Goal: Task Accomplishment & Management: Manage account settings

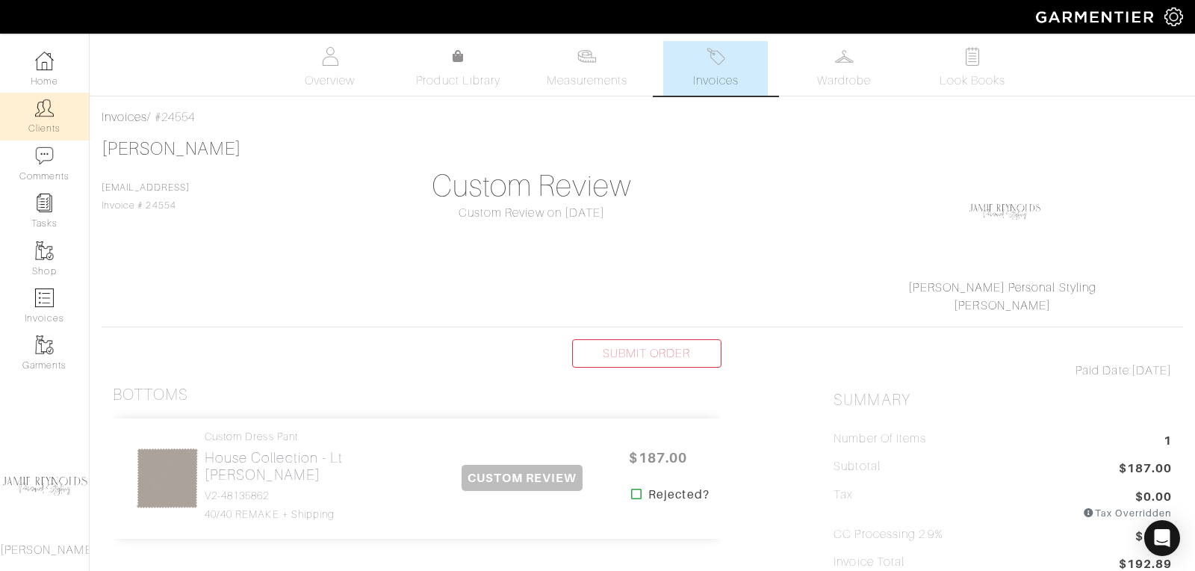
click at [38, 120] on link "Clients" at bounding box center [44, 116] width 89 height 47
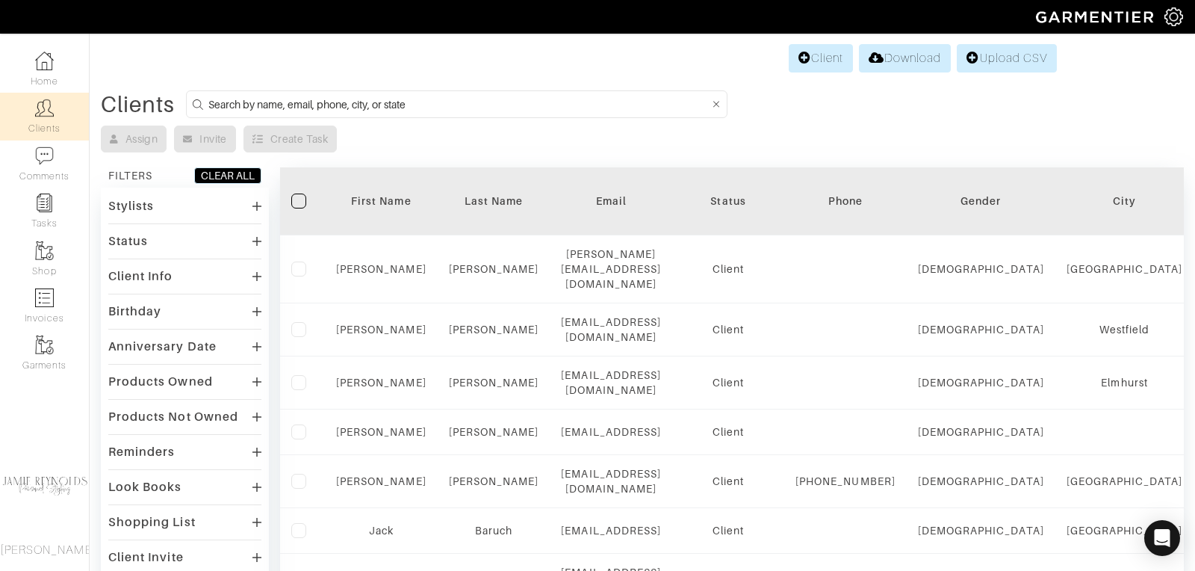
click at [267, 101] on input at bounding box center [458, 104] width 501 height 19
type input "david baruch"
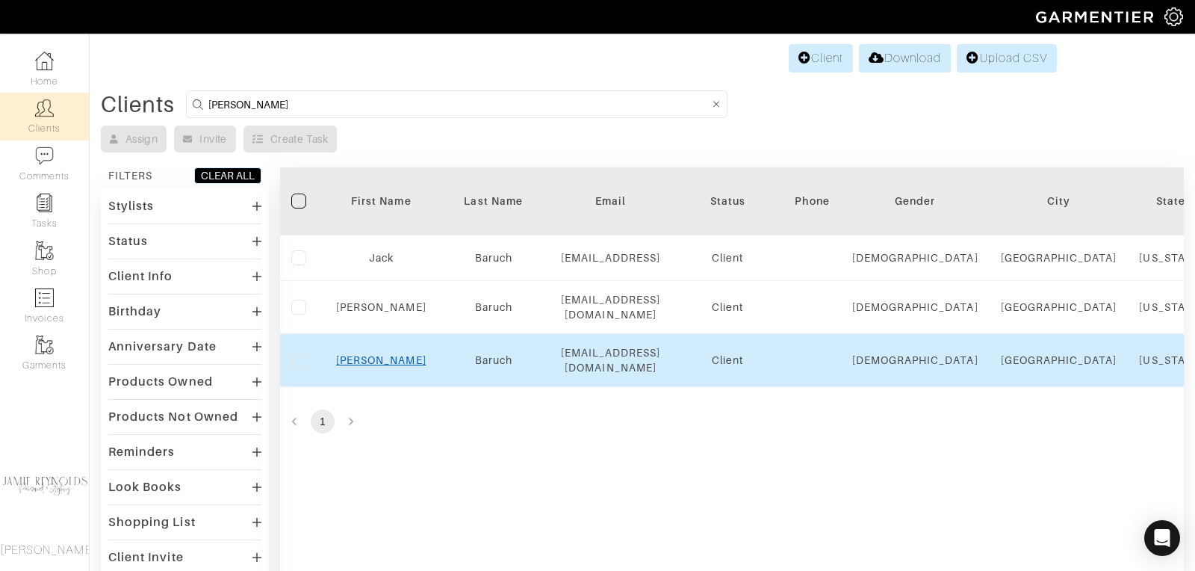
click at [387, 354] on link "David" at bounding box center [381, 360] width 90 height 12
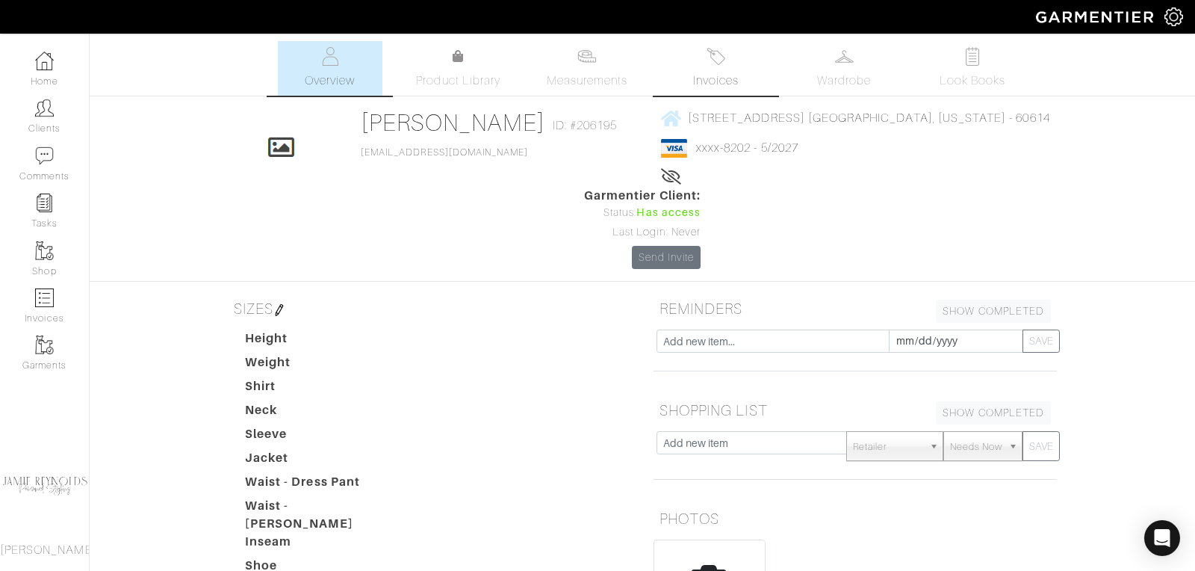
click at [720, 74] on span "Invoices" at bounding box center [716, 81] width 46 height 18
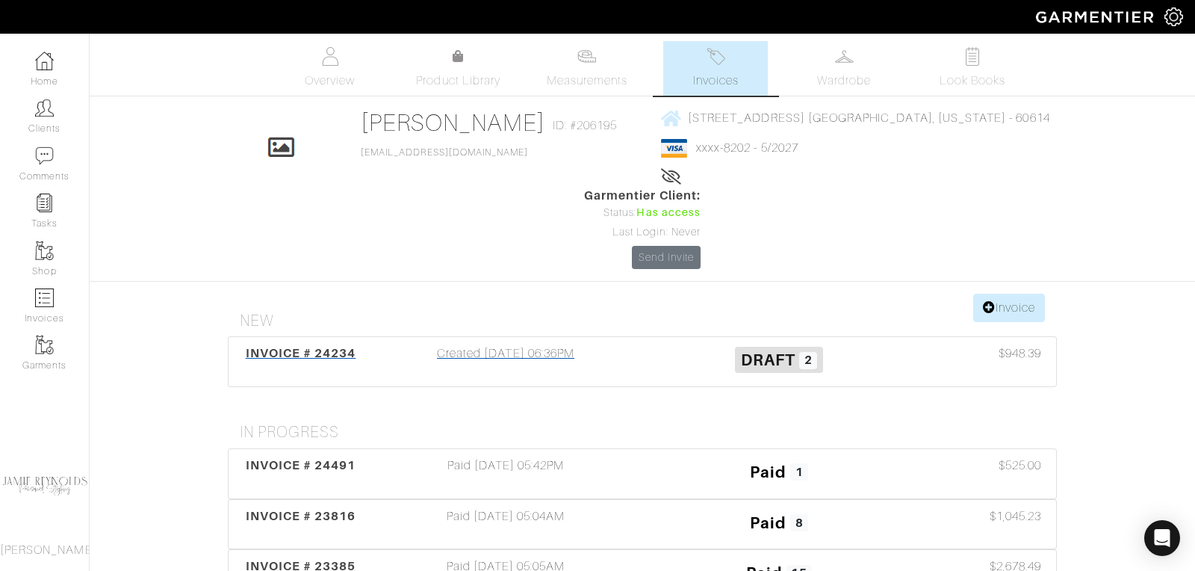
click at [338, 346] on span "INVOICE # 24234" at bounding box center [301, 353] width 111 height 14
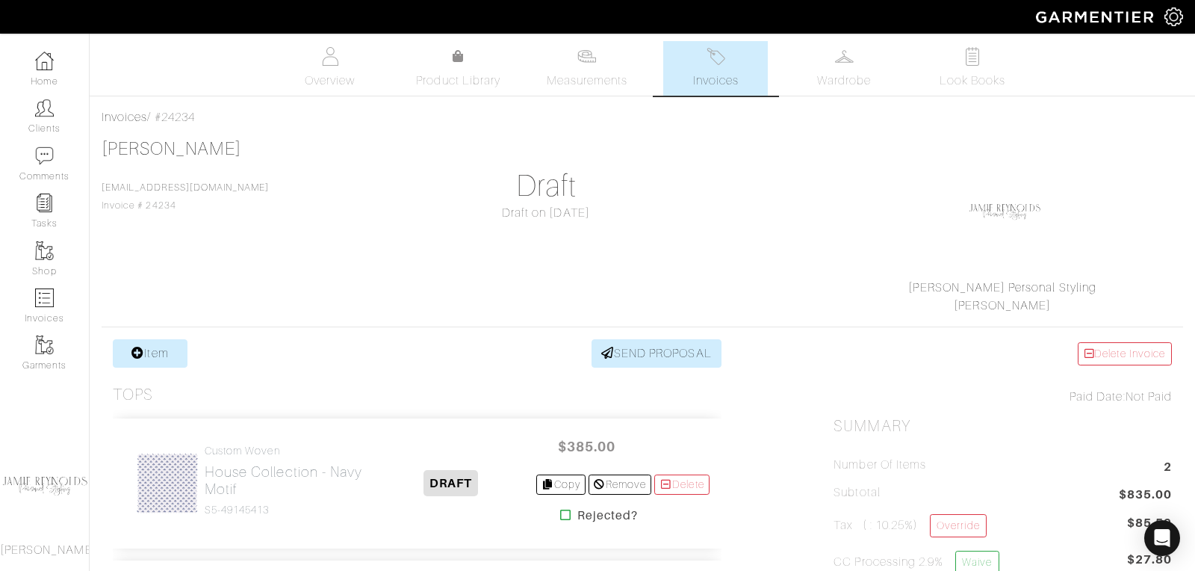
click at [720, 60] on img at bounding box center [716, 56] width 19 height 19
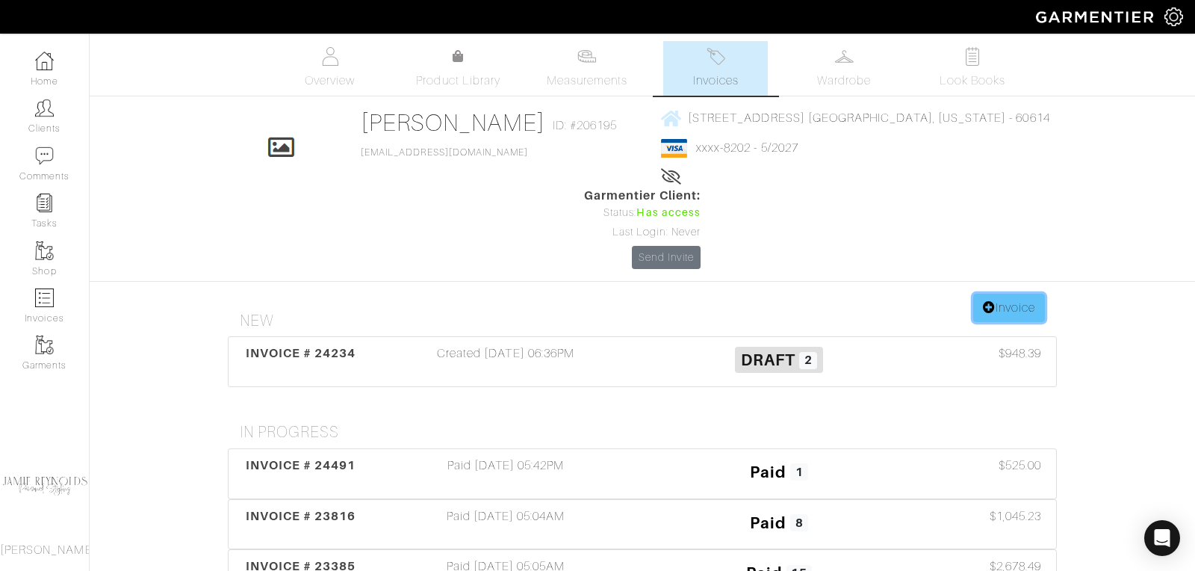
click at [1030, 294] on link "Invoice" at bounding box center [1010, 308] width 72 height 28
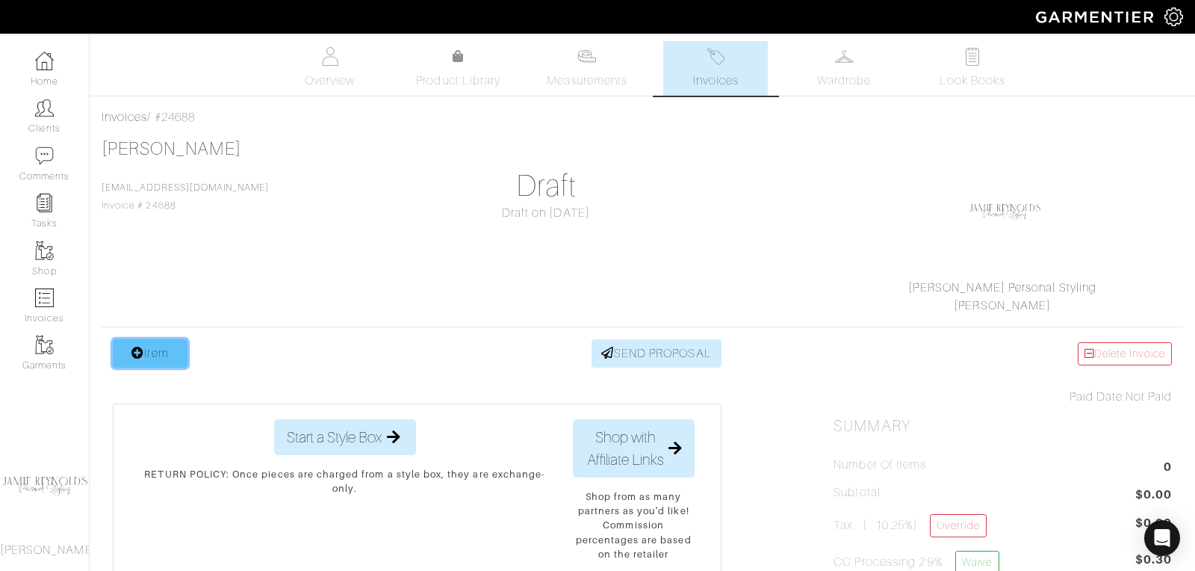
click at [167, 348] on link "Item" at bounding box center [150, 353] width 75 height 28
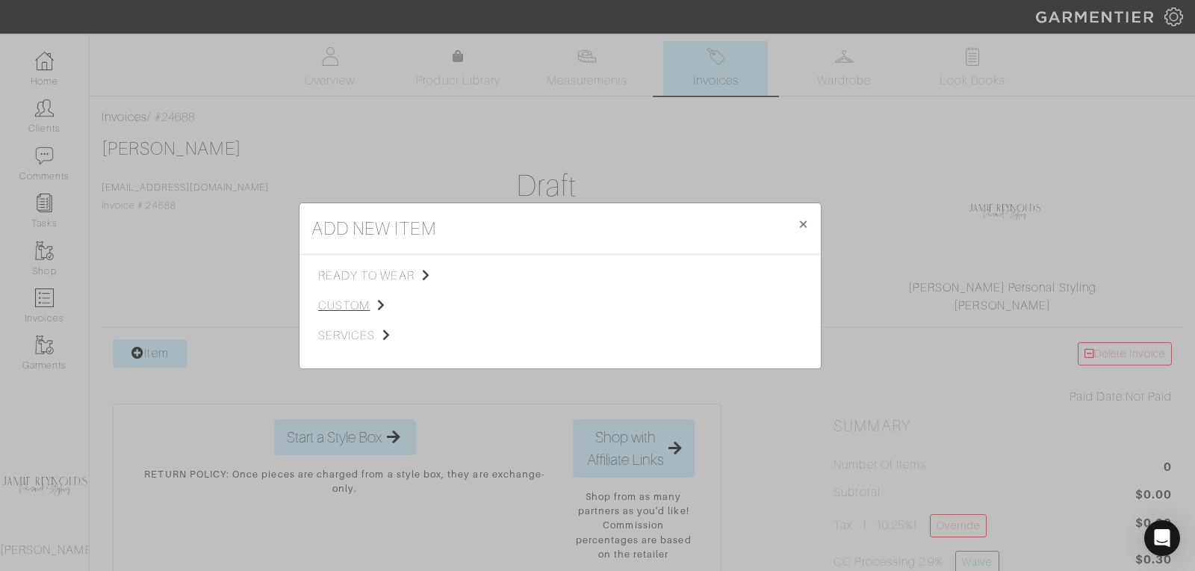
click at [351, 303] on span "custom" at bounding box center [393, 306] width 150 height 18
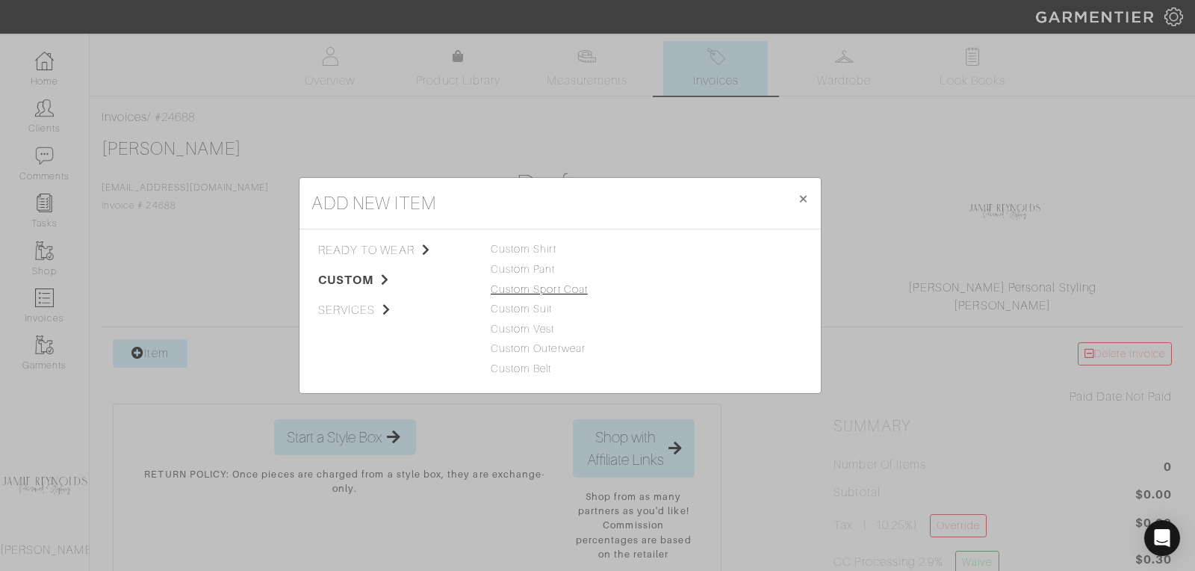
click at [536, 287] on link "Custom Sport Coat" at bounding box center [539, 289] width 97 height 12
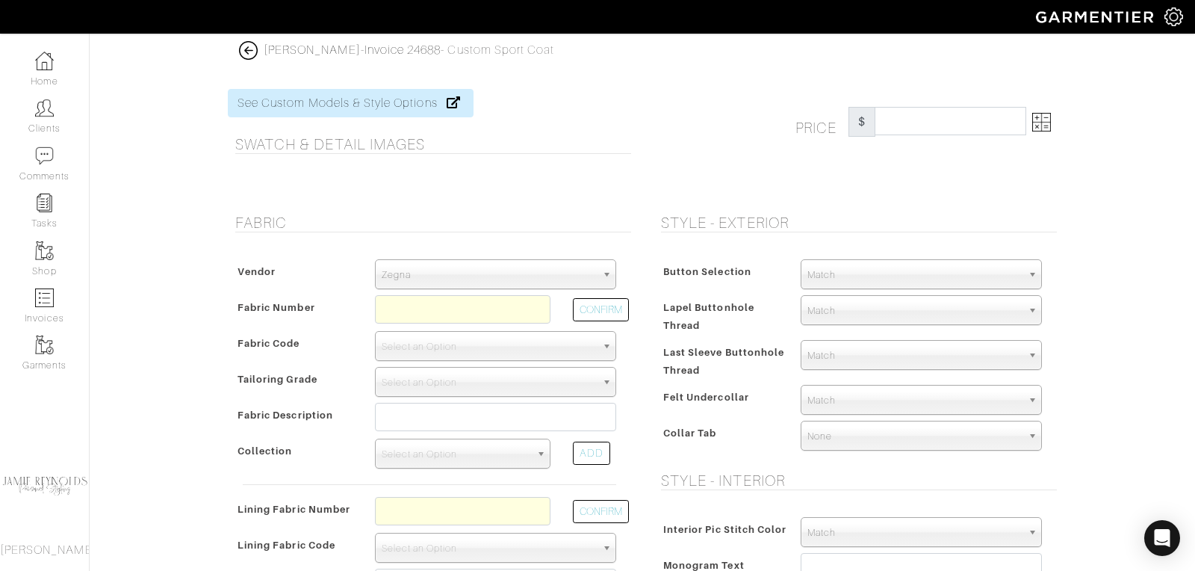
click at [448, 282] on span "Zegna" at bounding box center [489, 275] width 214 height 30
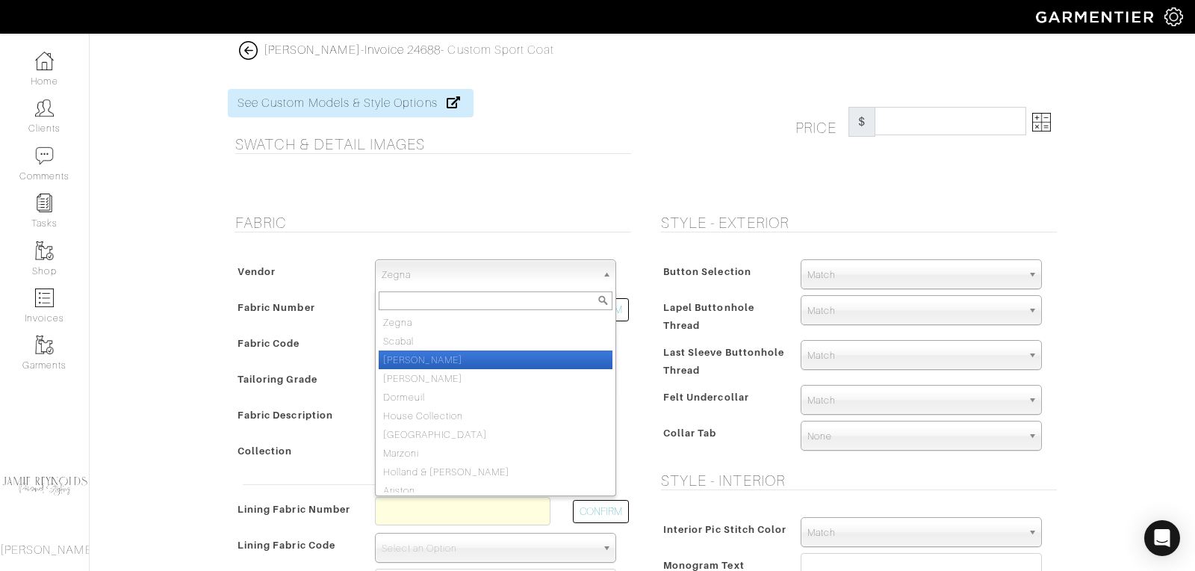
click at [417, 360] on li "[PERSON_NAME]" at bounding box center [496, 359] width 234 height 19
select select "76"
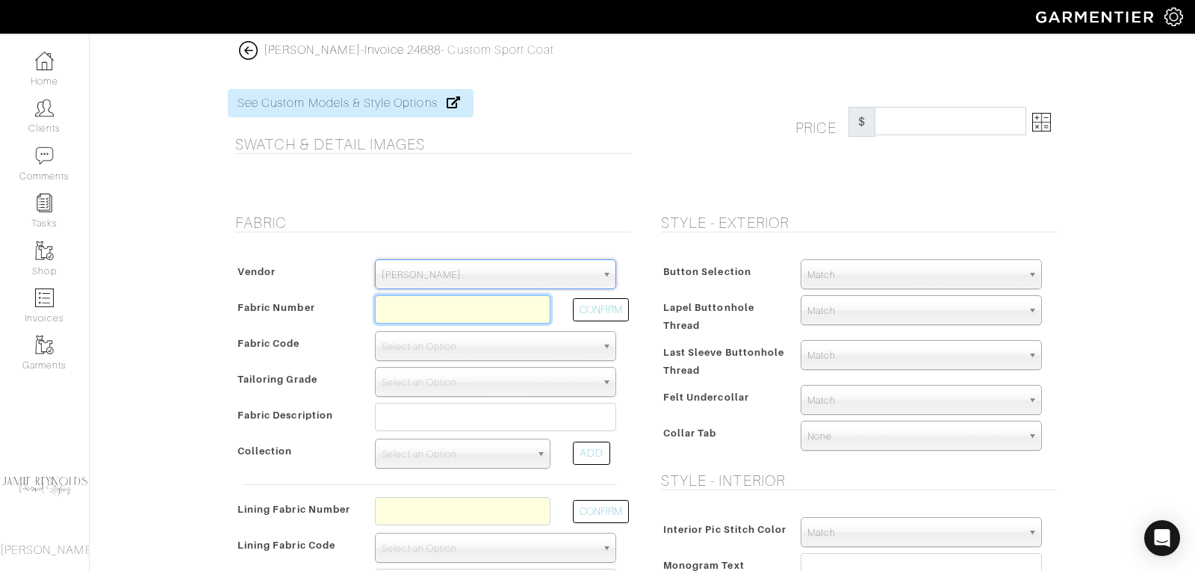
click at [395, 311] on input "text" at bounding box center [463, 309] width 176 height 28
click at [591, 303] on button "CONFIRM" at bounding box center [601, 309] width 56 height 23
type input "XL4-51174739"
select select "1098"
type input "PALE PINK OVERCHECK - 777 PROPOSTE GIACCHE FW25"
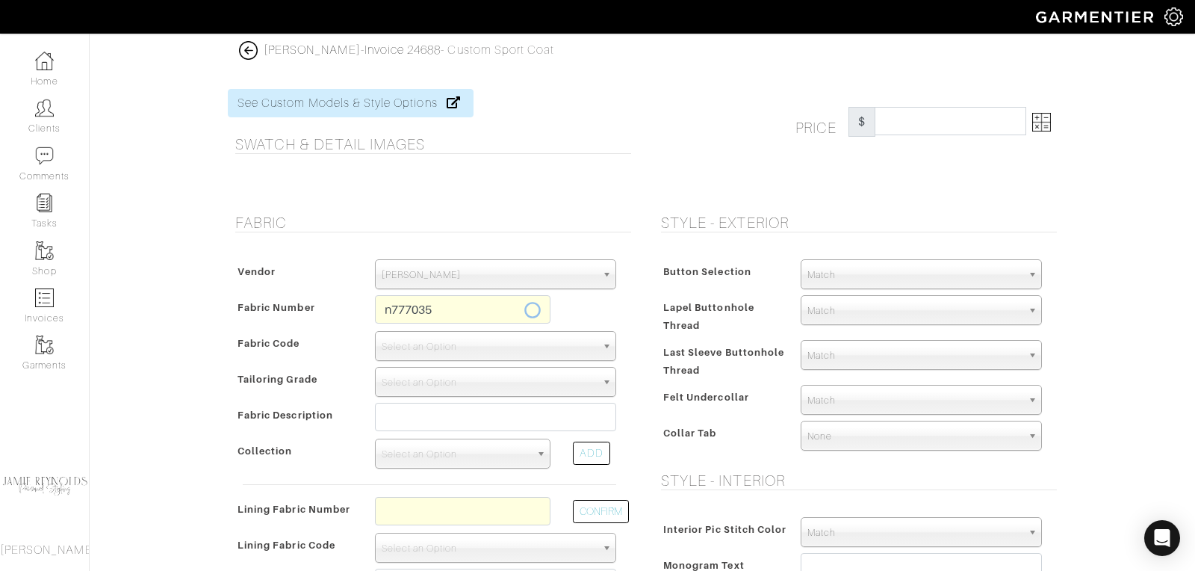
select select
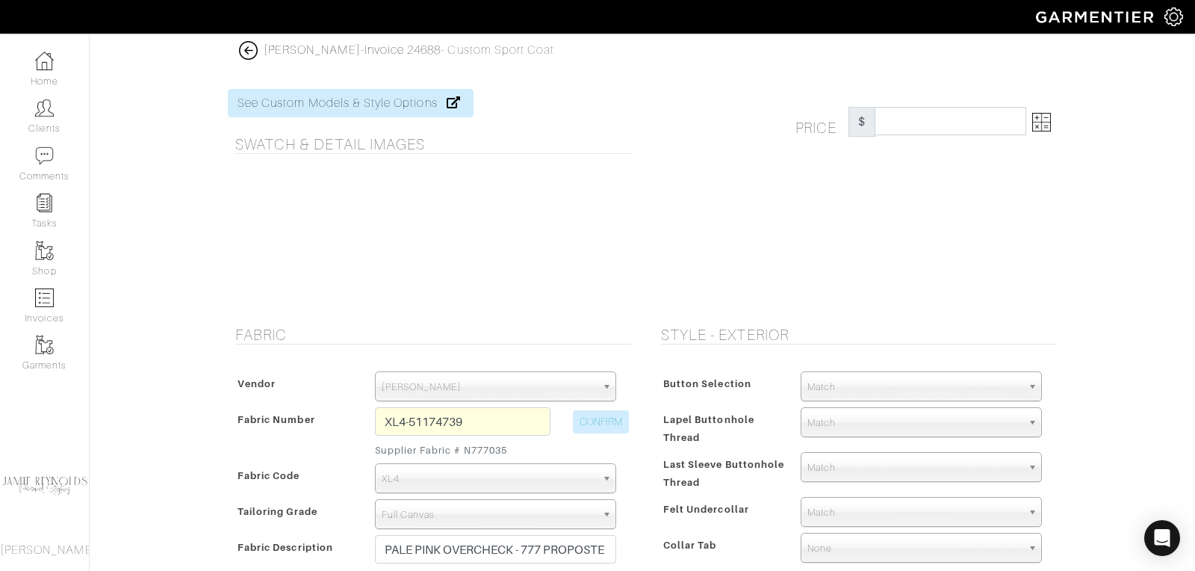
type input "2630.00"
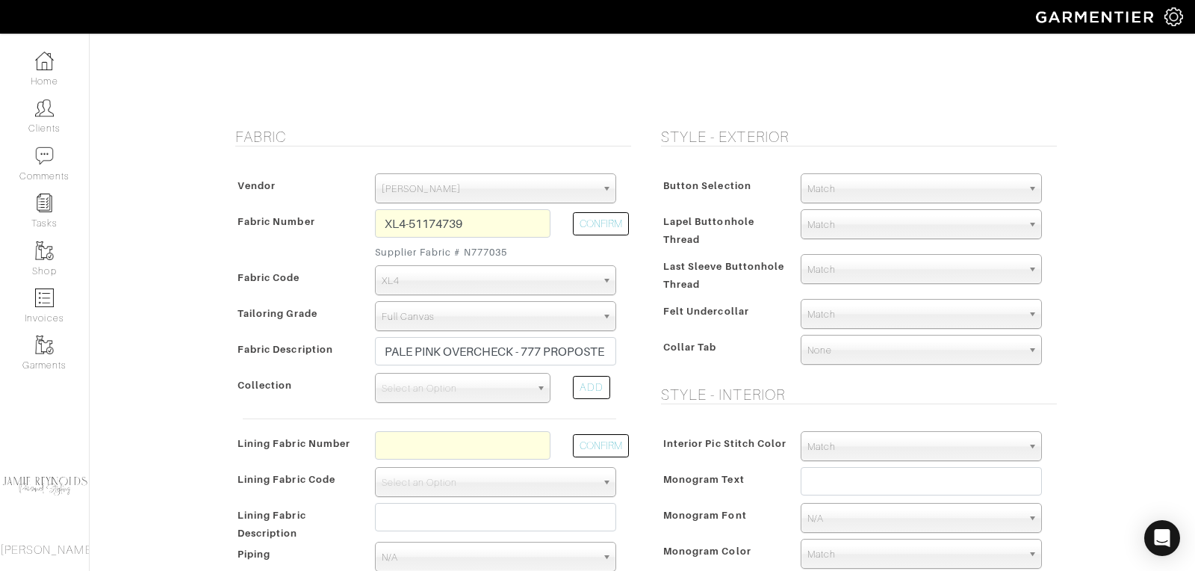
scroll to position [203, 0]
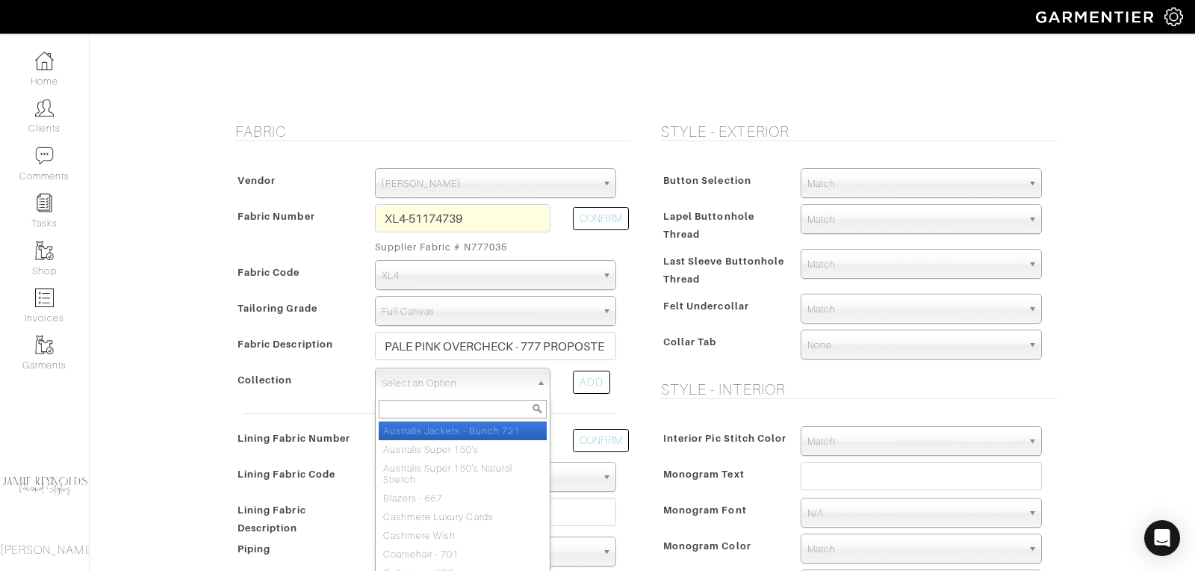
click at [442, 381] on span "Select an Option" at bounding box center [456, 383] width 149 height 30
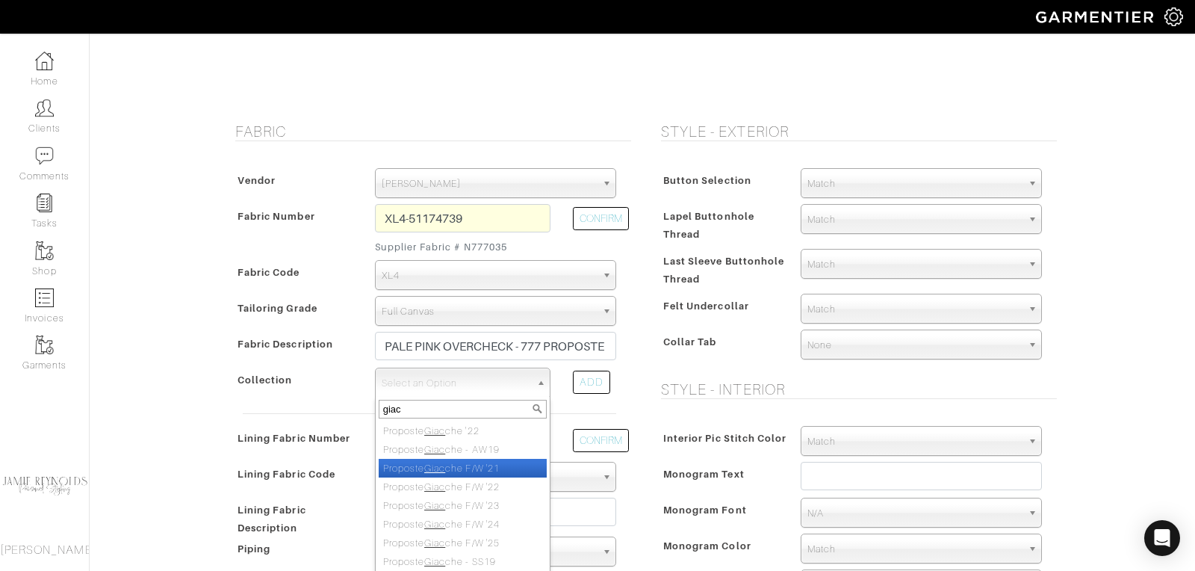
scroll to position [64, 0]
type input "giac"
click at [479, 478] on li "Proposte Giac che F/W '25" at bounding box center [463, 479] width 168 height 19
select select "1131"
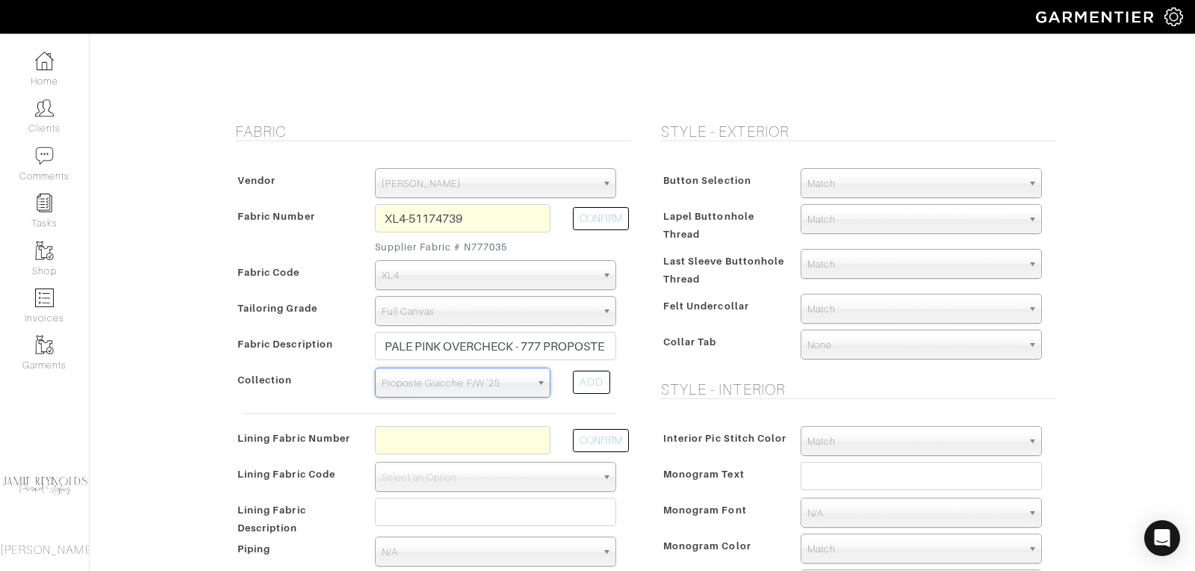
scroll to position [245, 0]
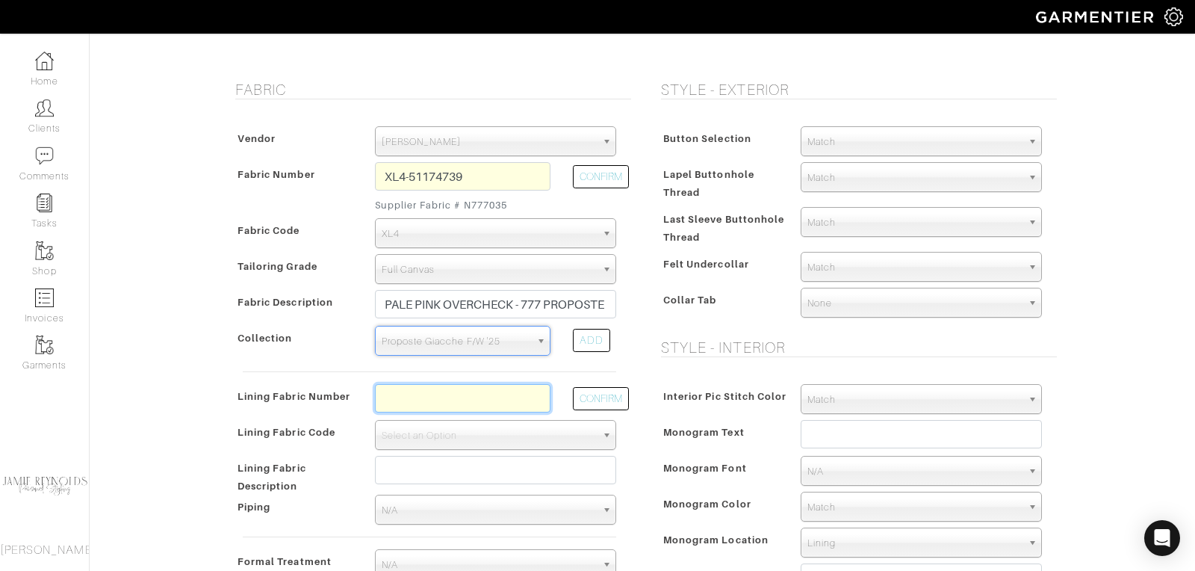
click at [433, 396] on input "text" at bounding box center [463, 398] width 176 height 28
type input "l5-48135262"
click at [604, 403] on button "CONFIRM" at bounding box center [601, 398] width 56 height 23
select select "938"
type input "Navy Solid"
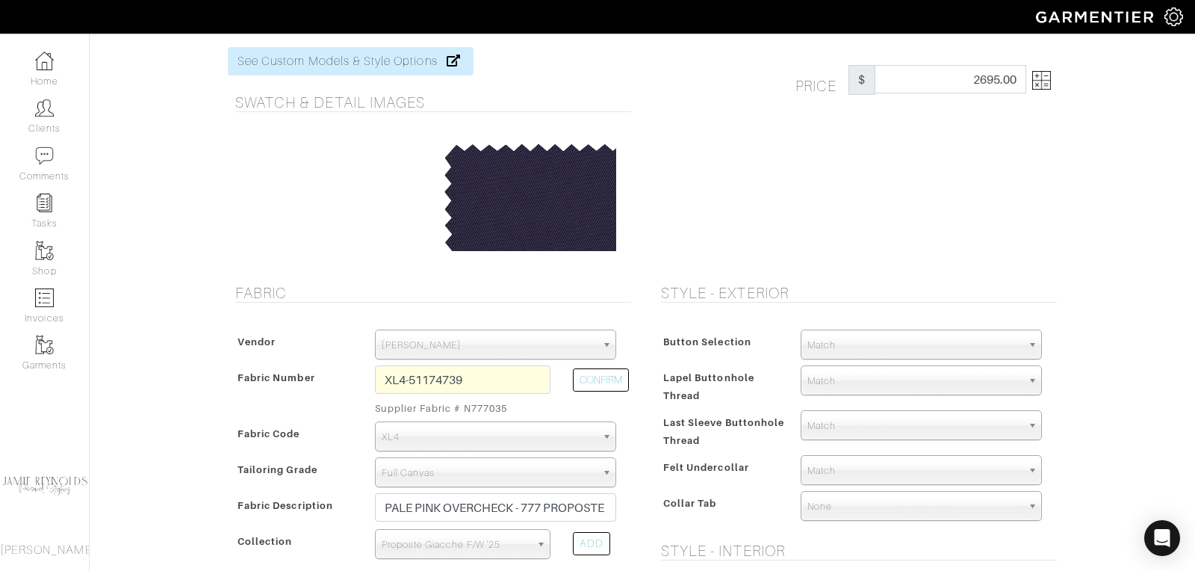
scroll to position [0, 0]
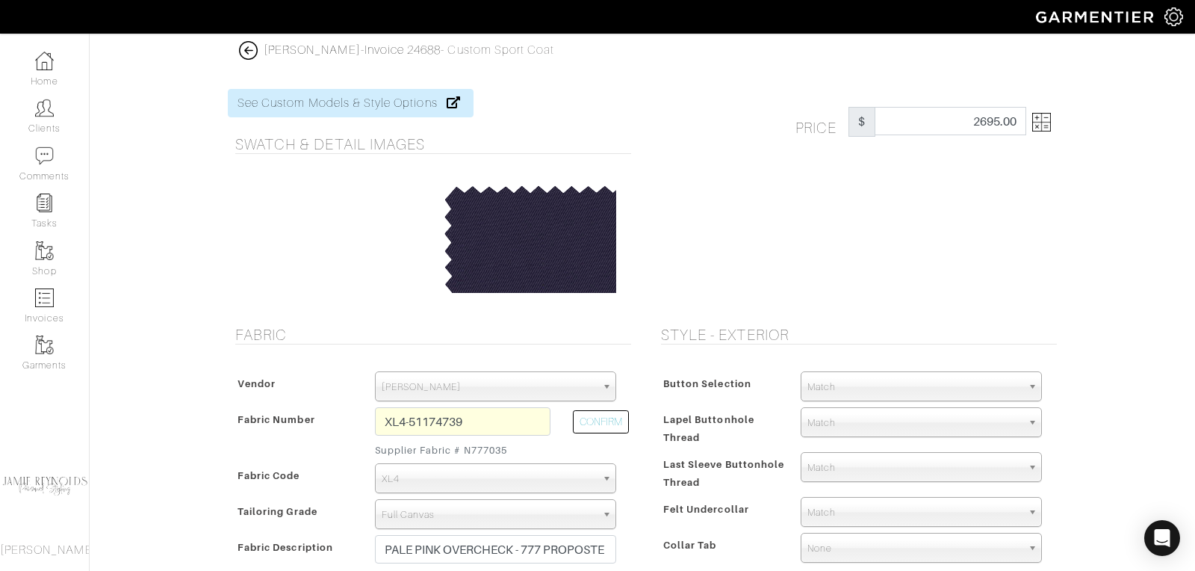
click at [1048, 126] on img at bounding box center [1042, 122] width 19 height 19
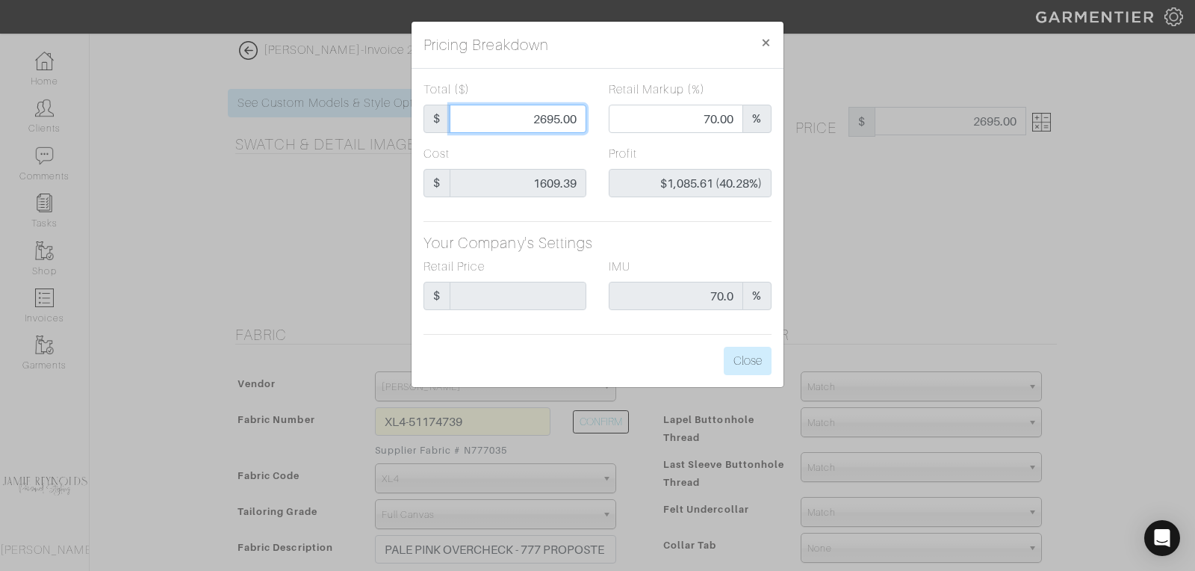
click at [556, 115] on input "2695.00" at bounding box center [518, 119] width 137 height 28
type input "2"
type input "0.00"
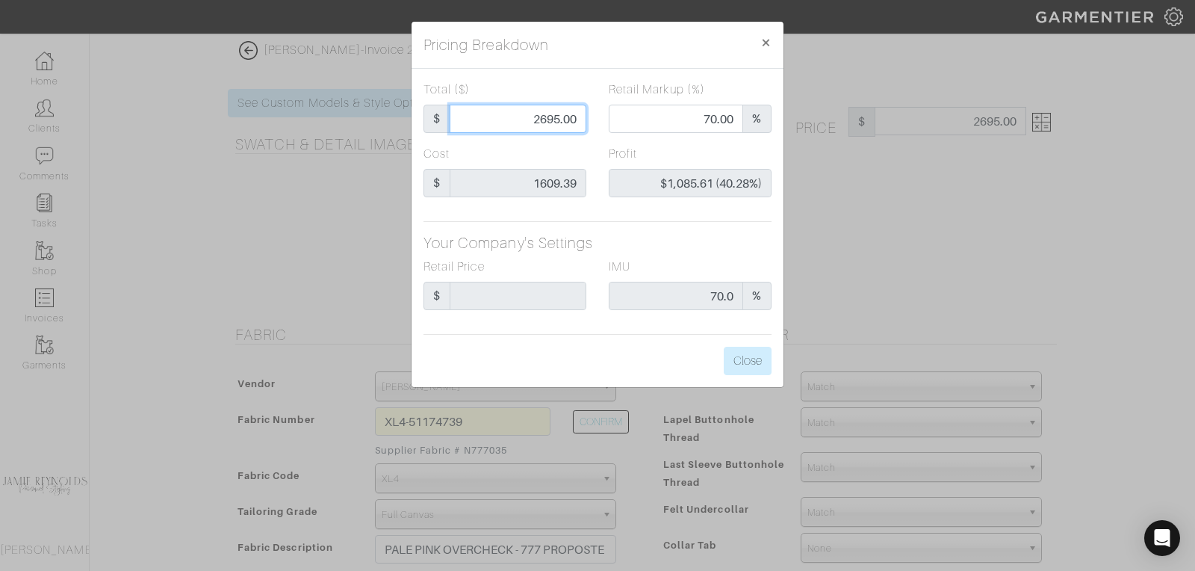
type input "-$1,607.39 (-80369.50%)"
type input "25"
type input "-$1,584.39 (-6337.56%)"
type input "255"
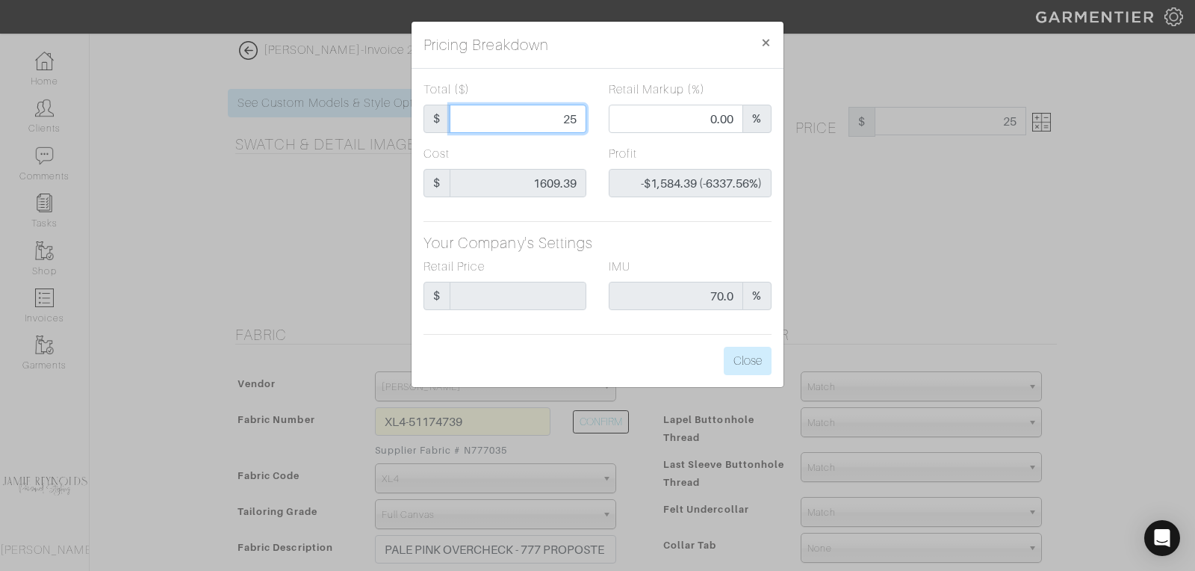
type input "255"
type input "-$1,354.39 (-531.13%)"
type input "2550"
type input "69.06"
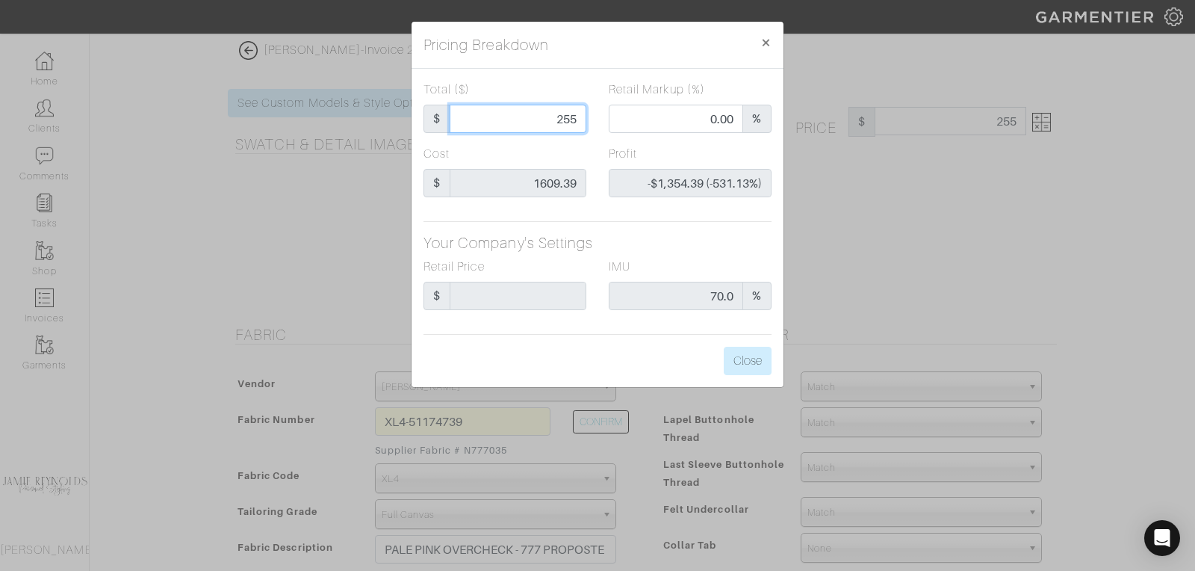
type input "$940.61 (36.89%)"
type input "2550"
type input "2550.00"
click at [746, 362] on button "Close" at bounding box center [748, 361] width 48 height 28
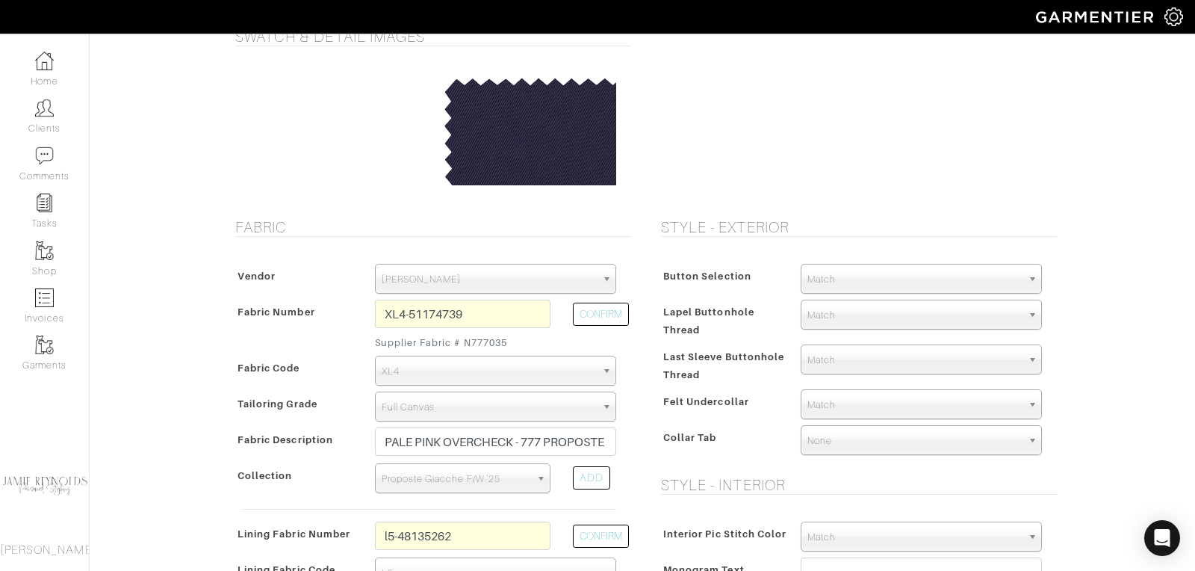
scroll to position [114, 0]
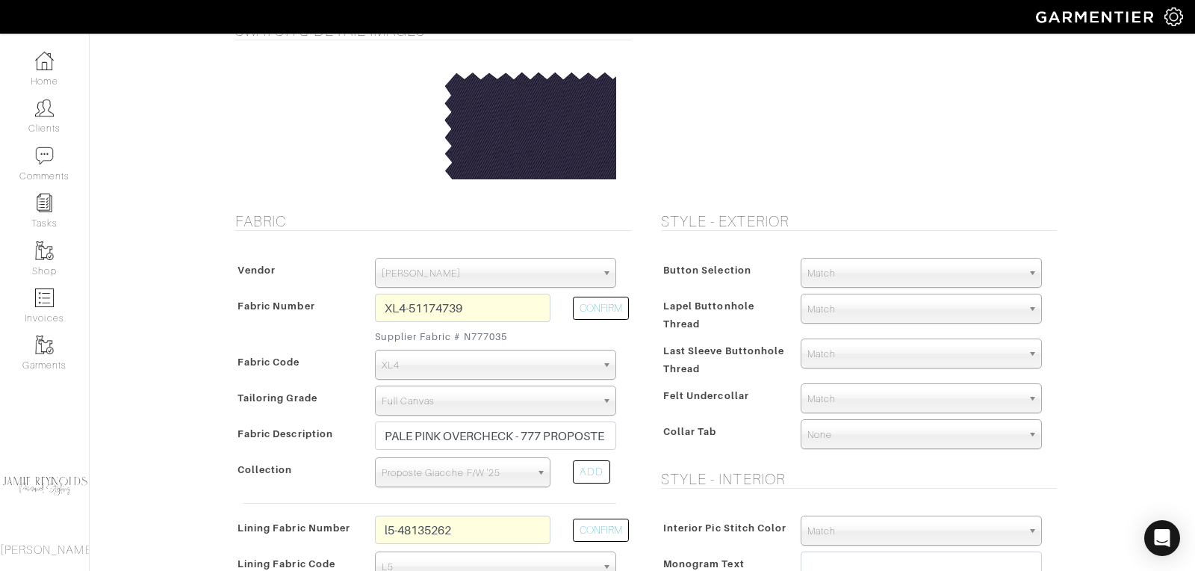
click at [823, 272] on span "Match" at bounding box center [915, 274] width 214 height 30
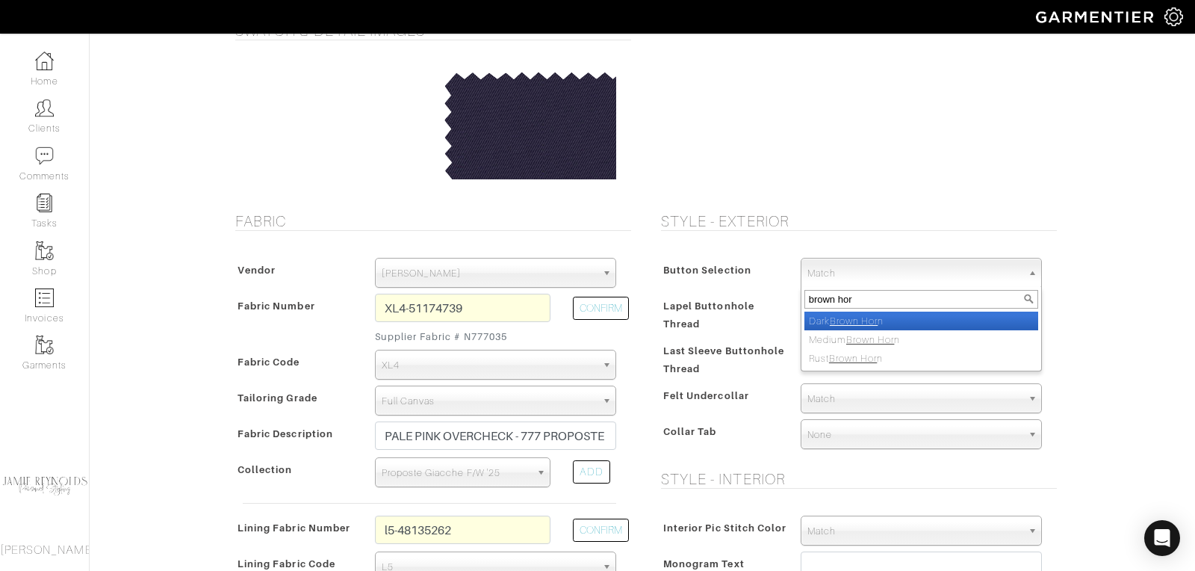
type input "brown hor"
click at [839, 316] on em "Brown Hor" at bounding box center [854, 320] width 48 height 11
select select "96"
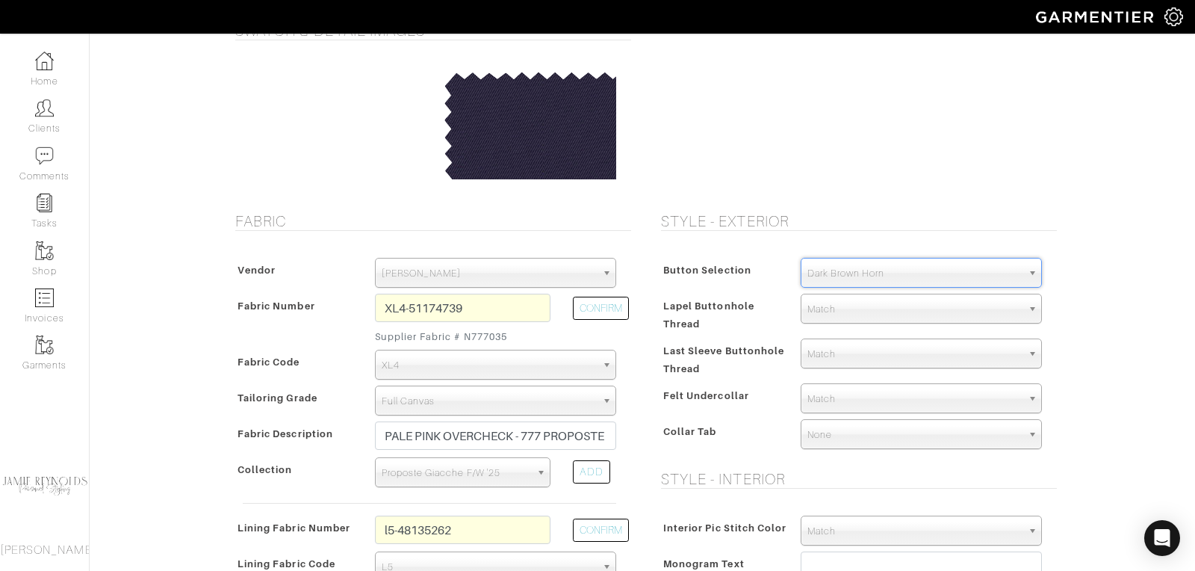
click at [851, 267] on span "Dark Brown Horn" at bounding box center [915, 274] width 214 height 30
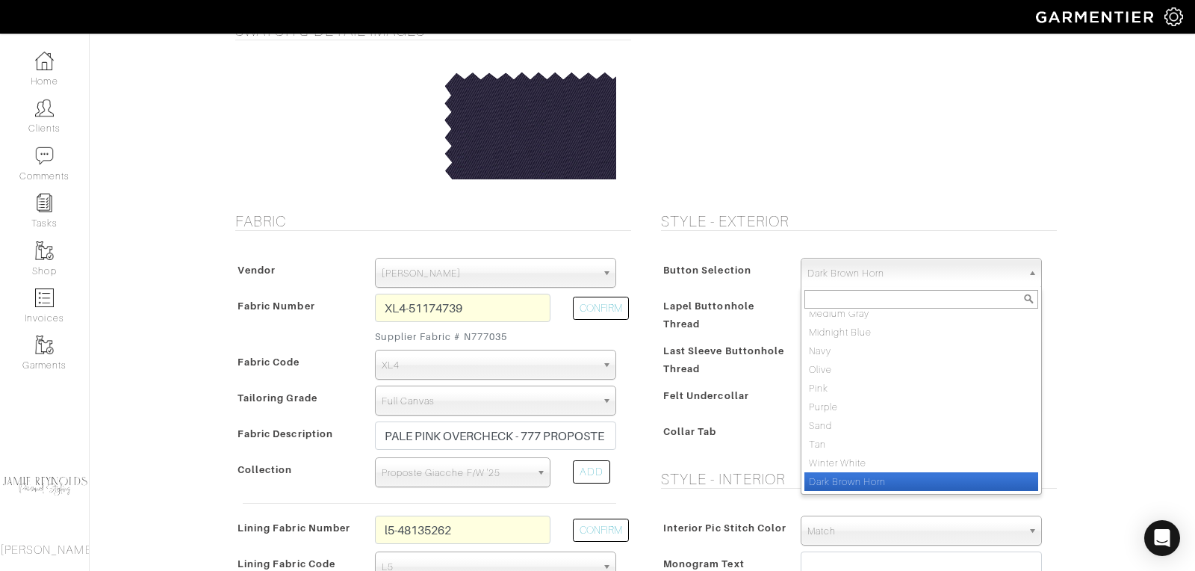
click at [852, 273] on span "Dark Brown Horn" at bounding box center [915, 274] width 214 height 30
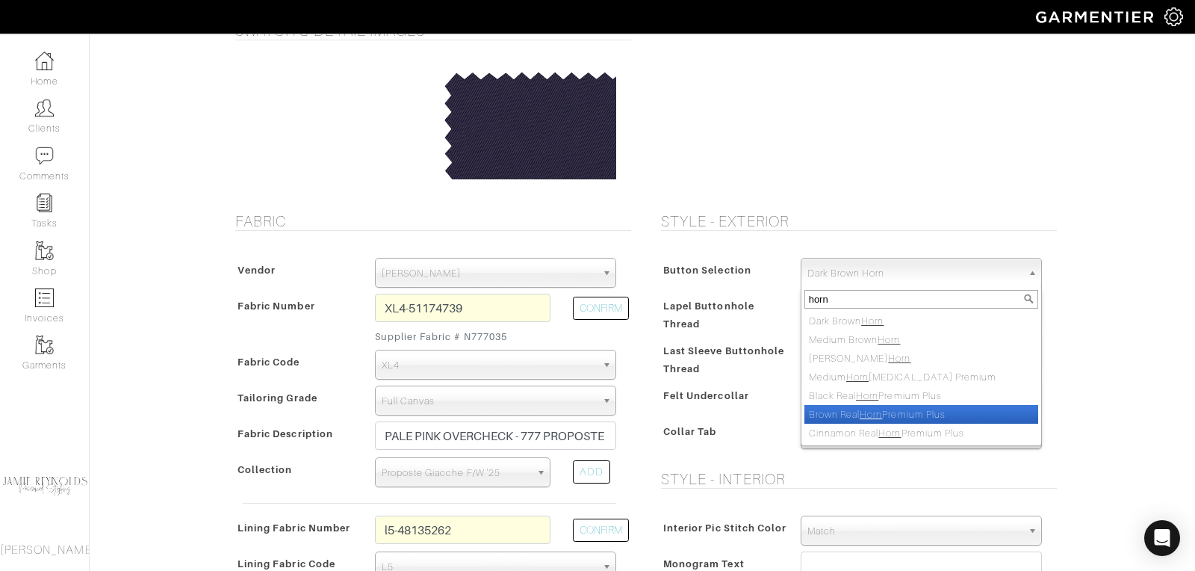
type input "horn"
click at [857, 413] on li "Brown Real Horn Premium Plus" at bounding box center [922, 414] width 234 height 19
select select "160"
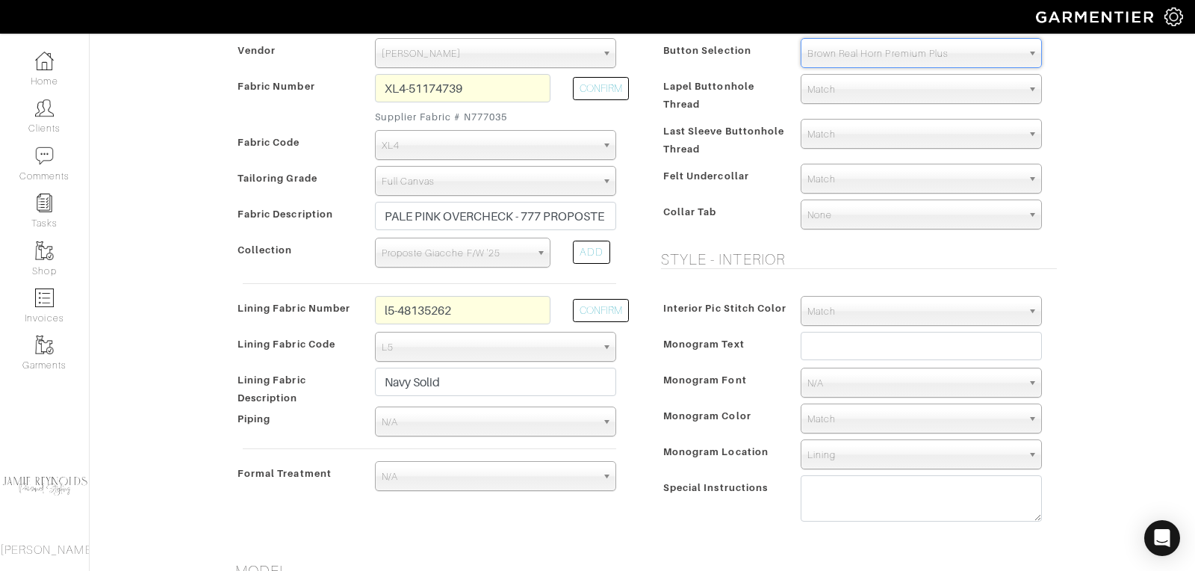
scroll to position [337, 0]
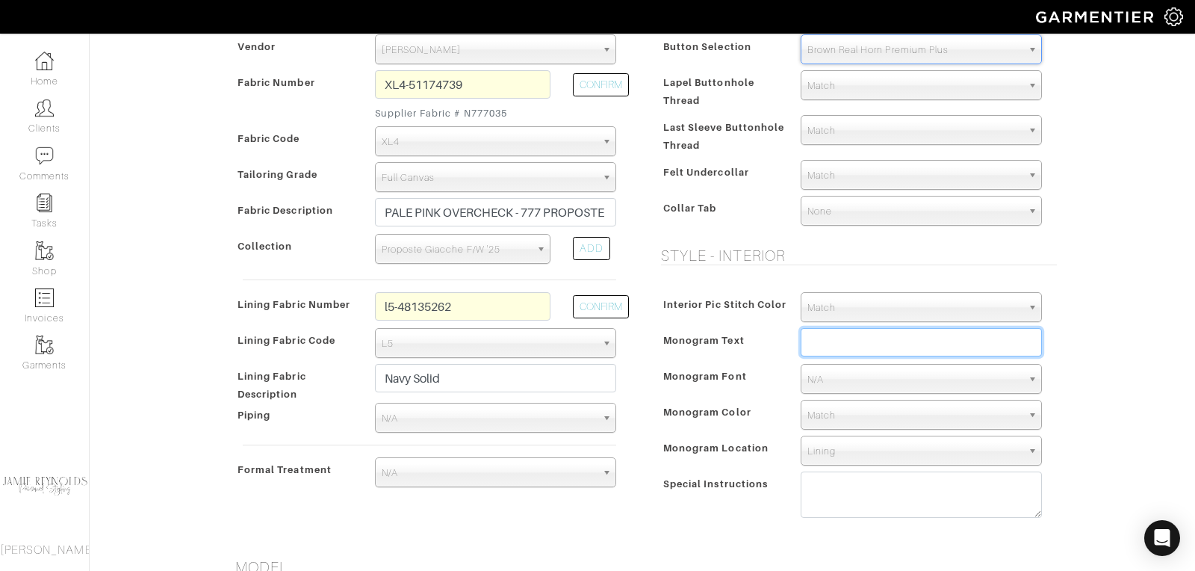
click at [834, 341] on input "text" at bounding box center [921, 342] width 241 height 28
type input "DBB"
click at [832, 375] on span "N/A" at bounding box center [915, 380] width 214 height 30
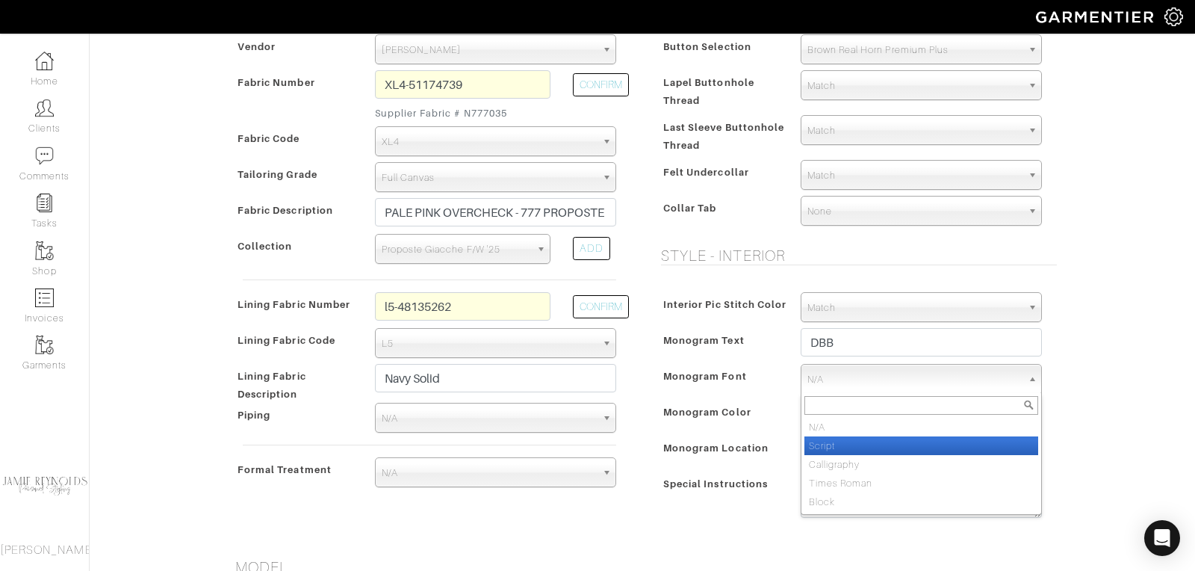
click at [829, 438] on li "Script" at bounding box center [922, 445] width 234 height 19
select select "Script"
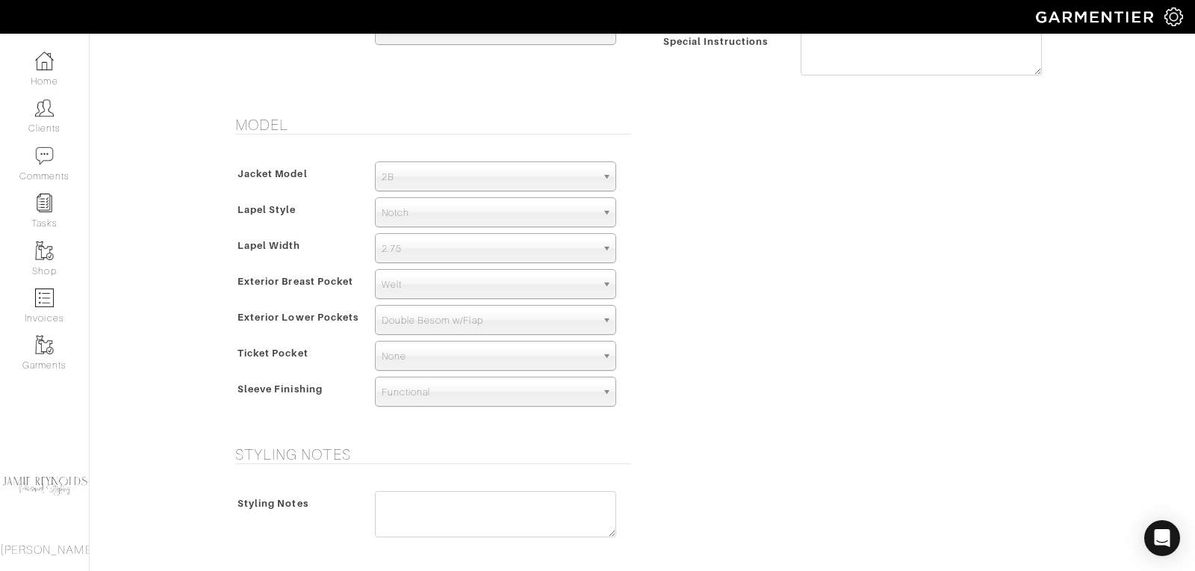
scroll to position [1036, 0]
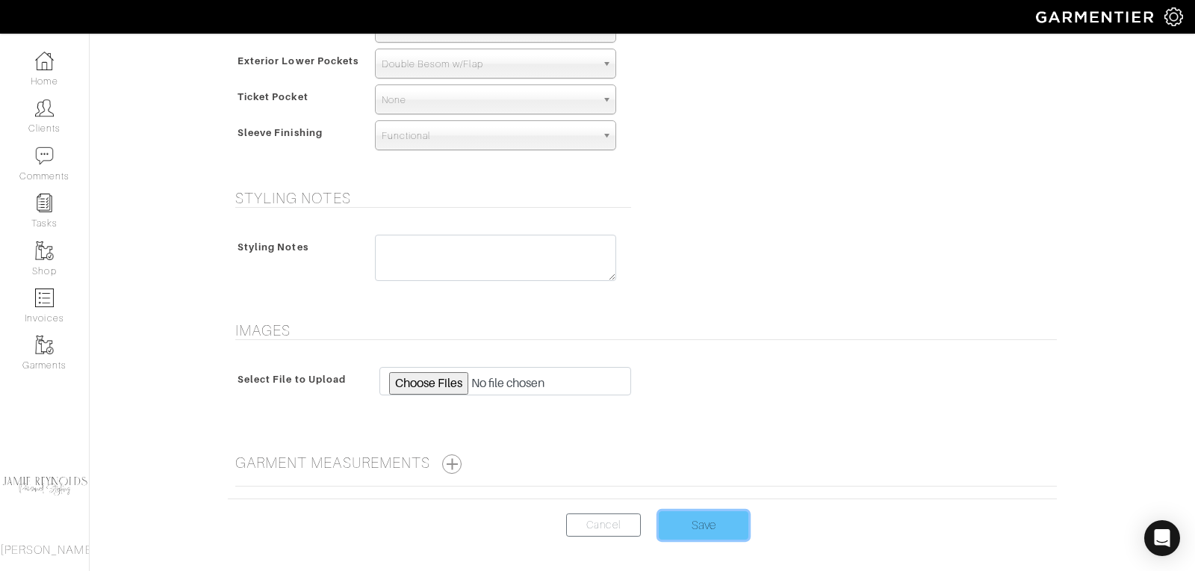
click at [699, 524] on input "Save" at bounding box center [704, 525] width 90 height 28
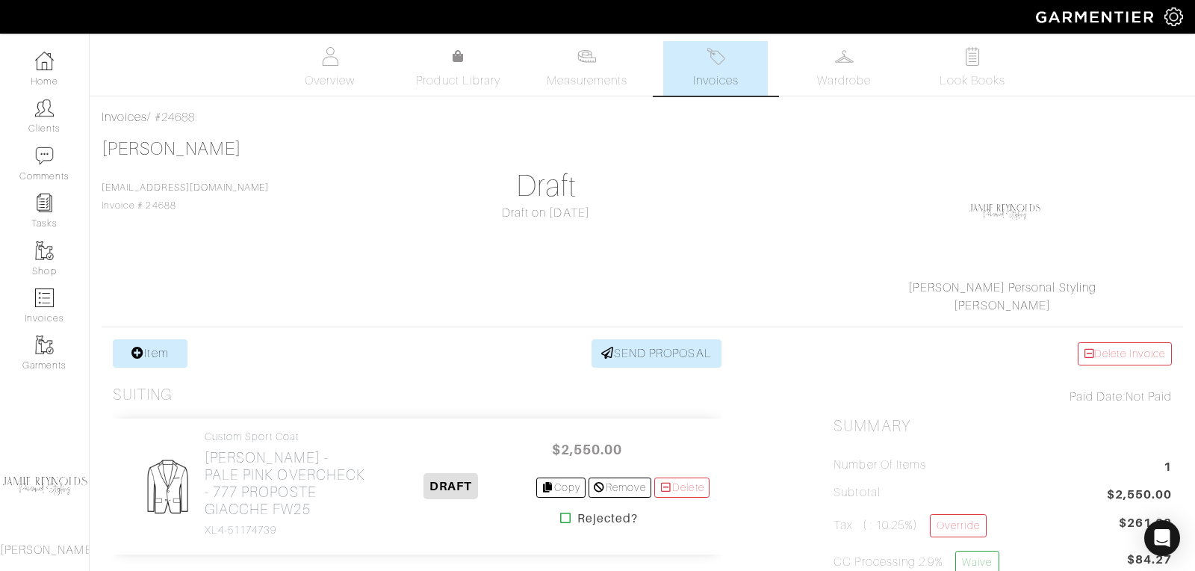
scroll to position [4, 0]
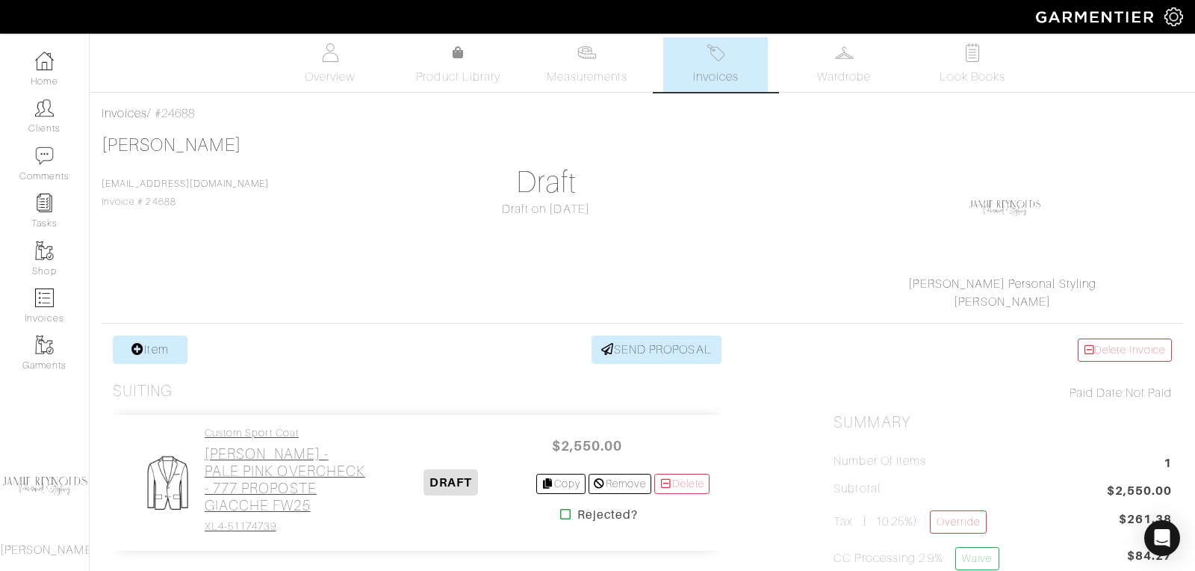
click at [272, 476] on h2 "[PERSON_NAME] - PALE PINK OVERCHECK - 777 PROPOSTE GIACCHE FW25" at bounding box center [286, 479] width 162 height 69
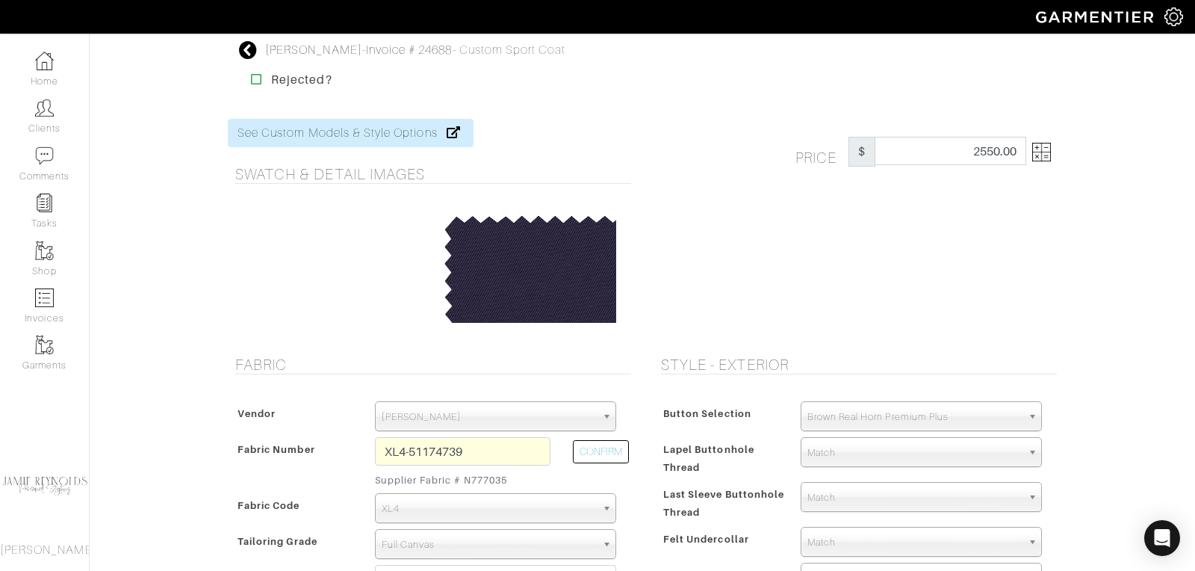
click at [1049, 156] on img at bounding box center [1042, 152] width 19 height 19
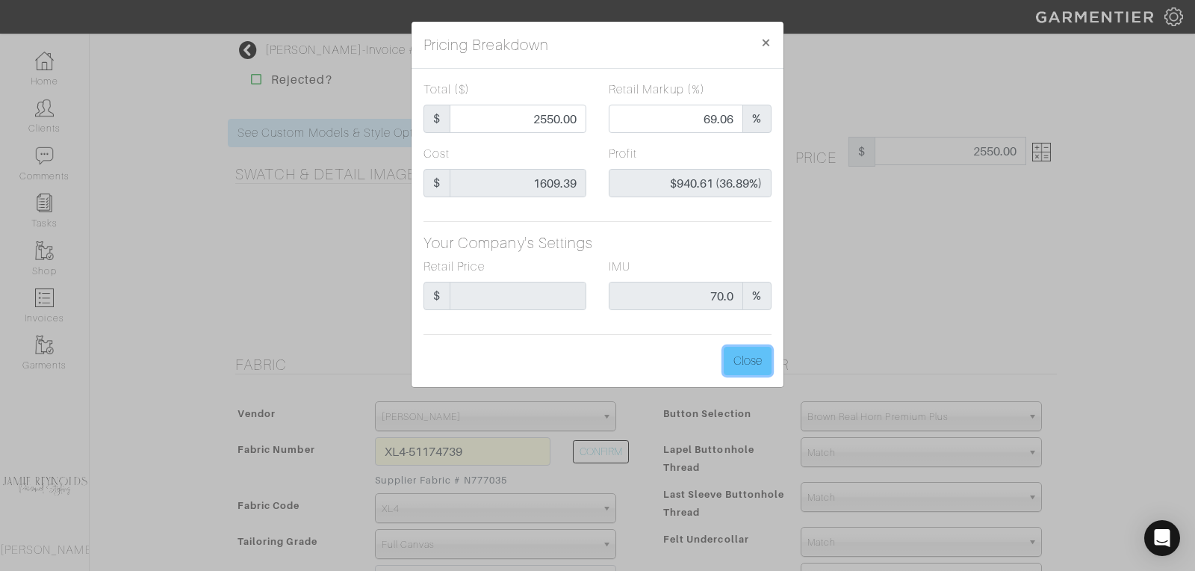
click at [749, 361] on button "Close" at bounding box center [748, 361] width 48 height 28
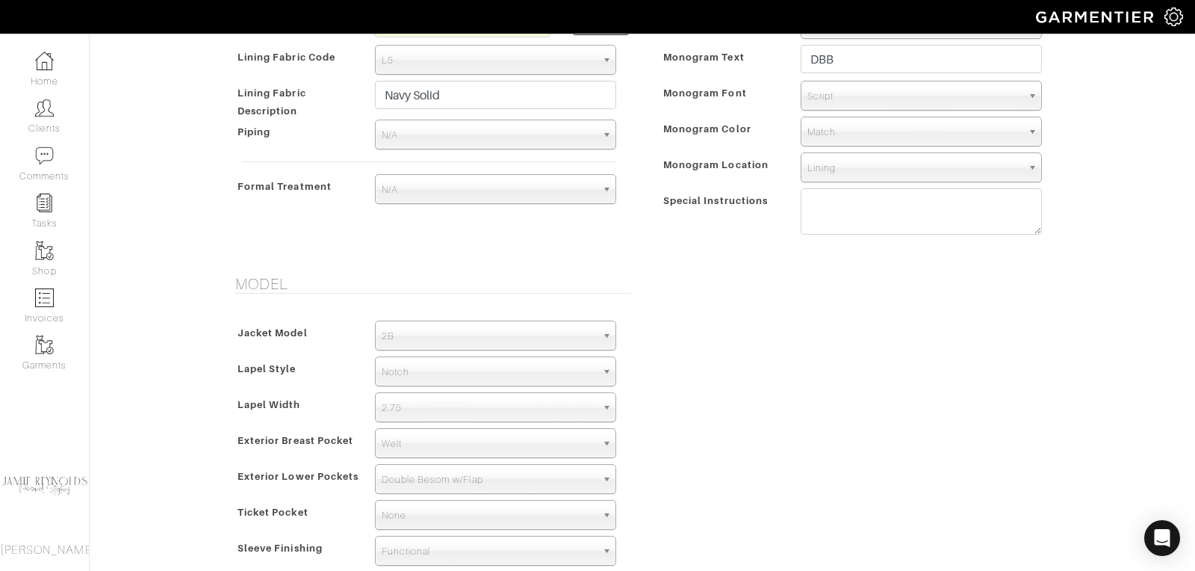
scroll to position [662, 0]
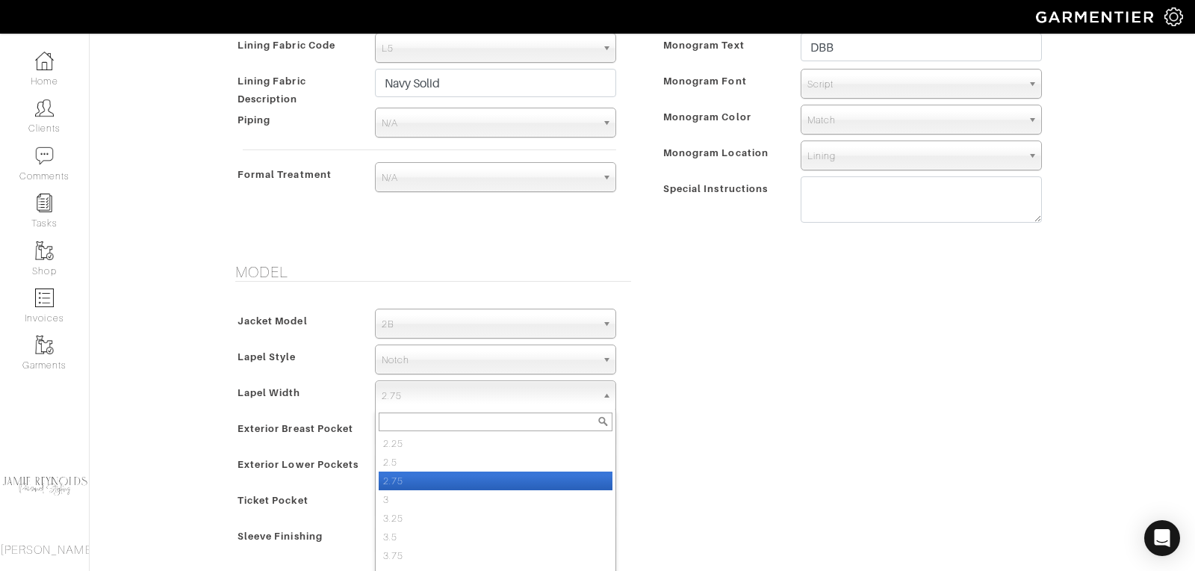
click at [392, 387] on span "2.75" at bounding box center [489, 396] width 214 height 30
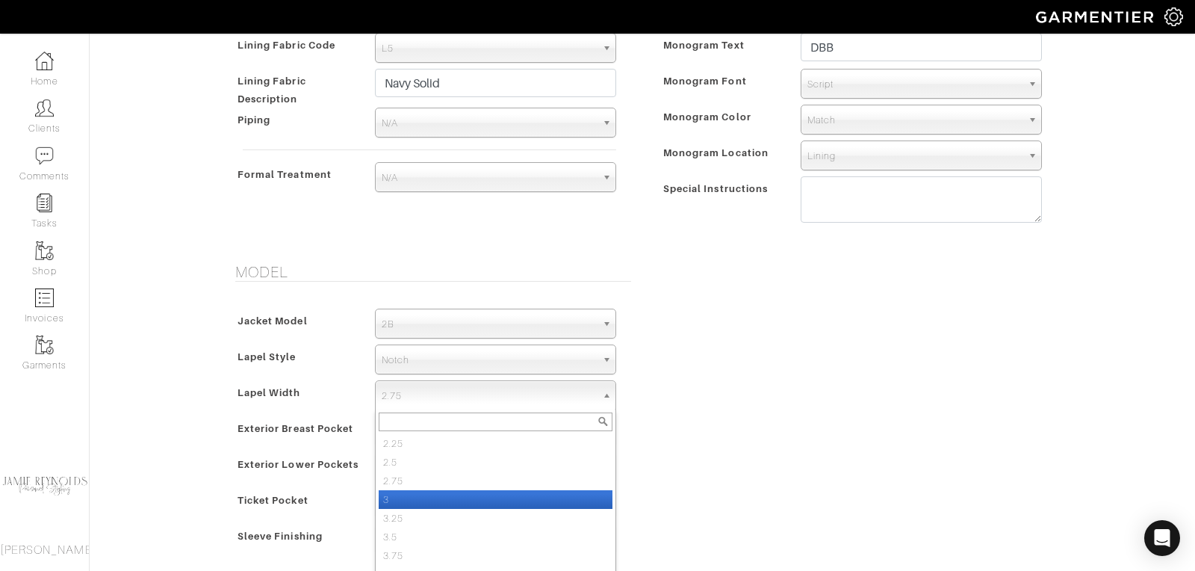
click at [401, 490] on li "3" at bounding box center [496, 499] width 234 height 19
select select "3"
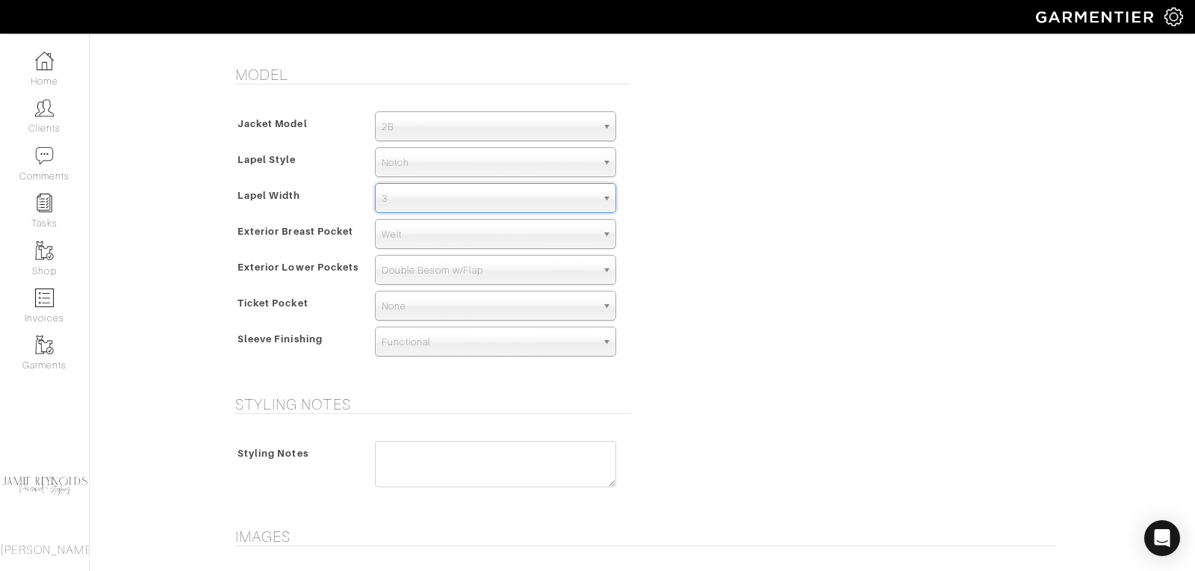
scroll to position [1116, 0]
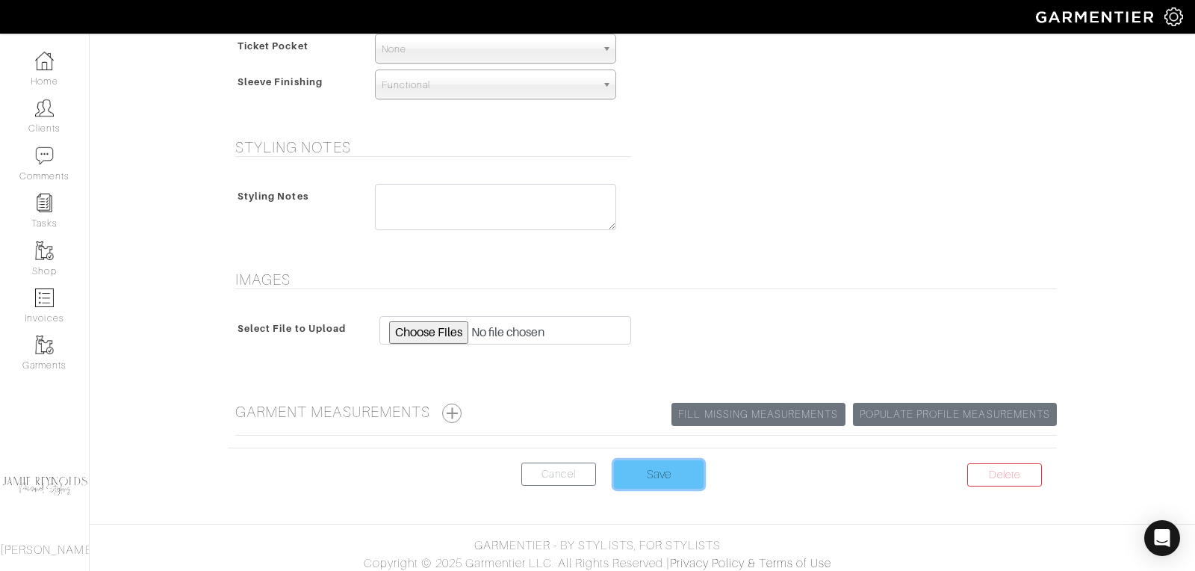
click at [667, 460] on input "Save" at bounding box center [659, 474] width 90 height 28
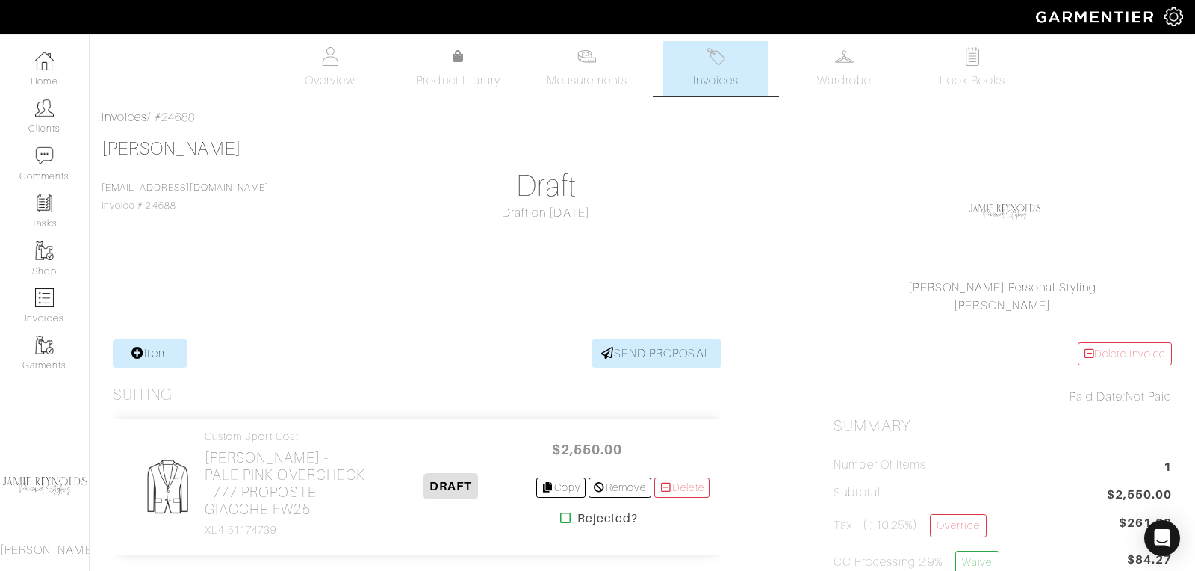
click at [734, 62] on link "Invoices" at bounding box center [715, 68] width 105 height 55
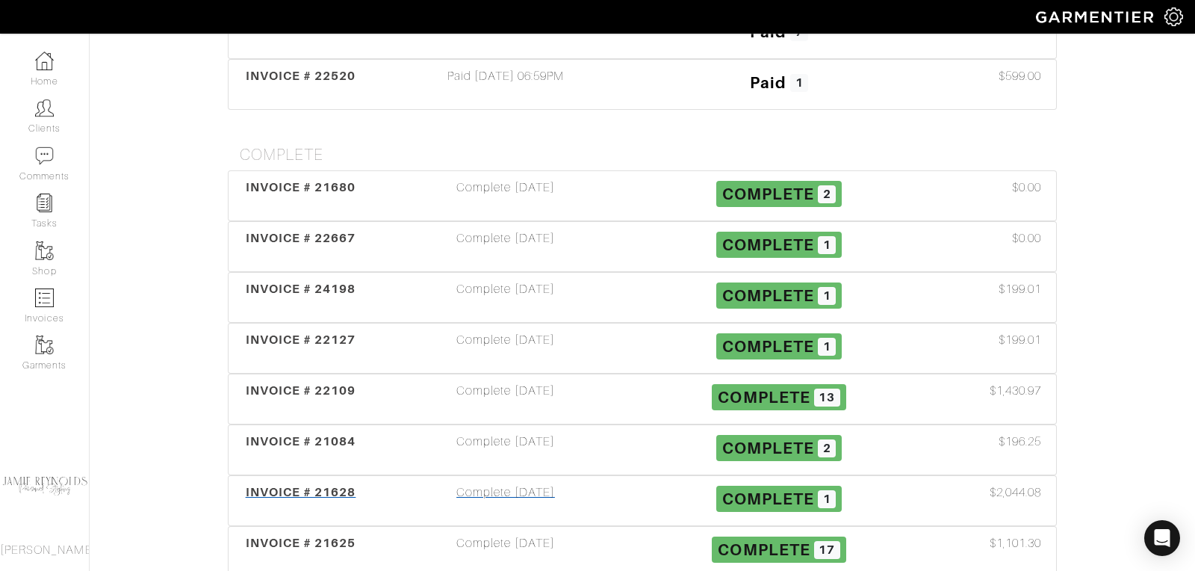
scroll to position [650, 0]
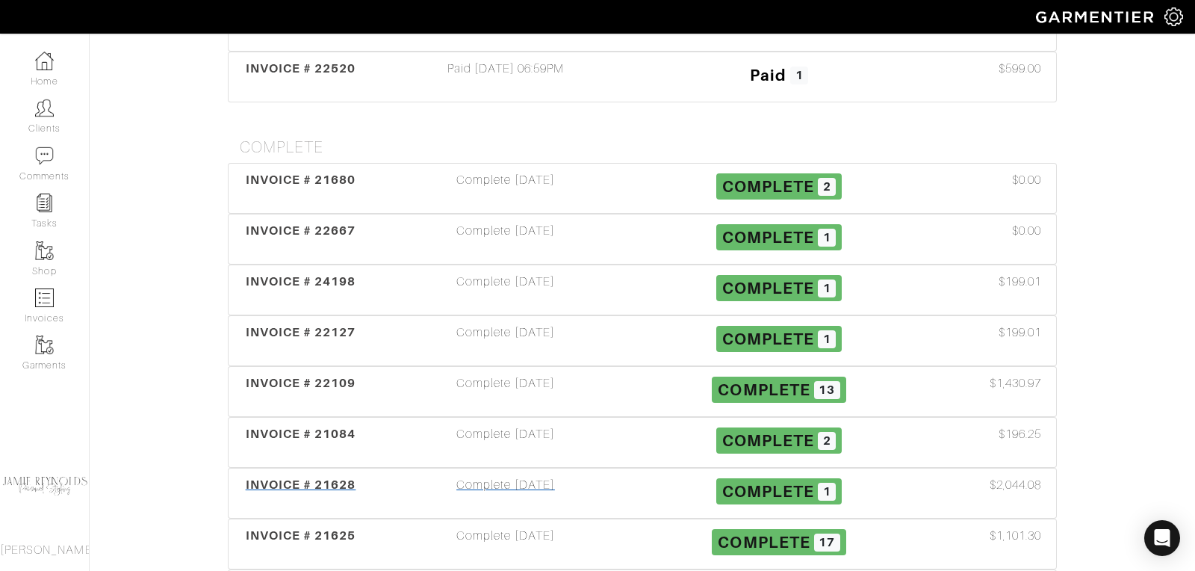
click at [310, 477] on span "INVOICE # 21628" at bounding box center [301, 484] width 111 height 14
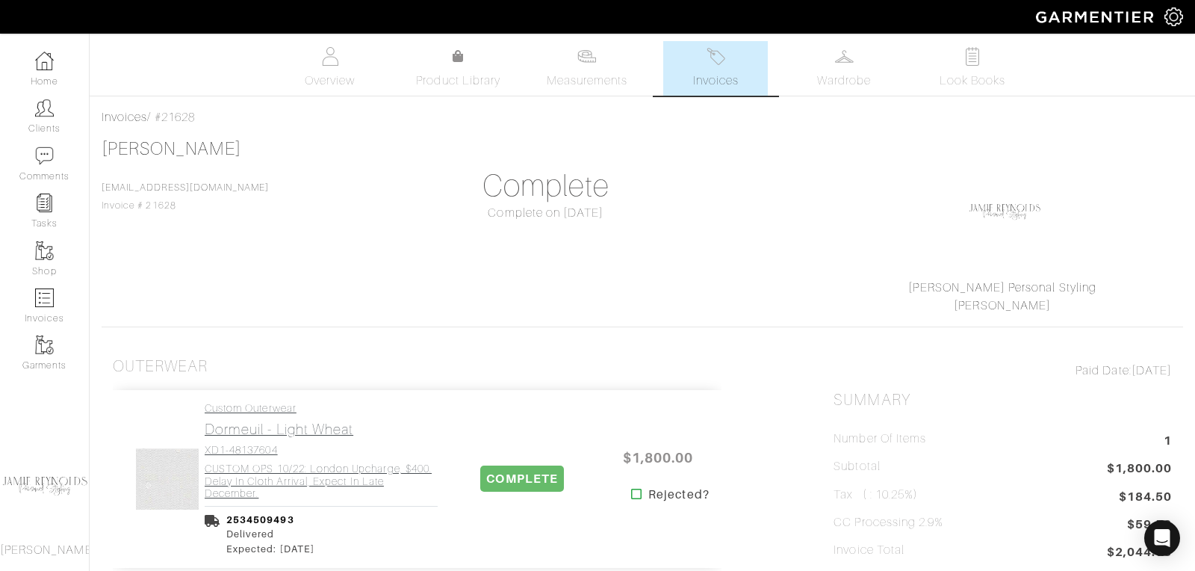
click at [281, 445] on h4 "XD1-48137604" at bounding box center [321, 450] width 233 height 13
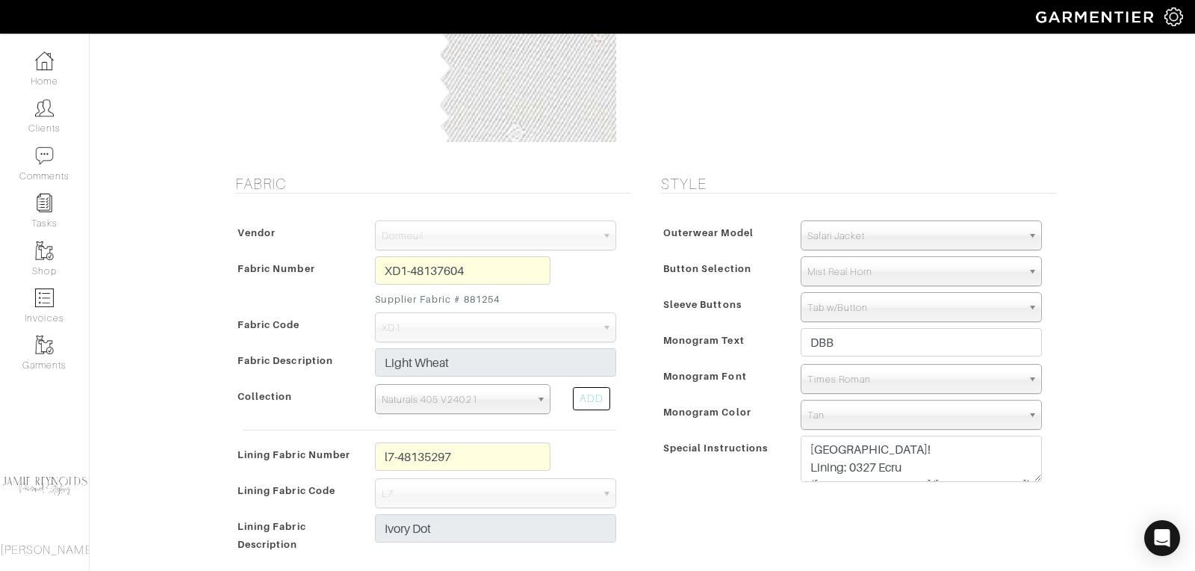
scroll to position [153, 0]
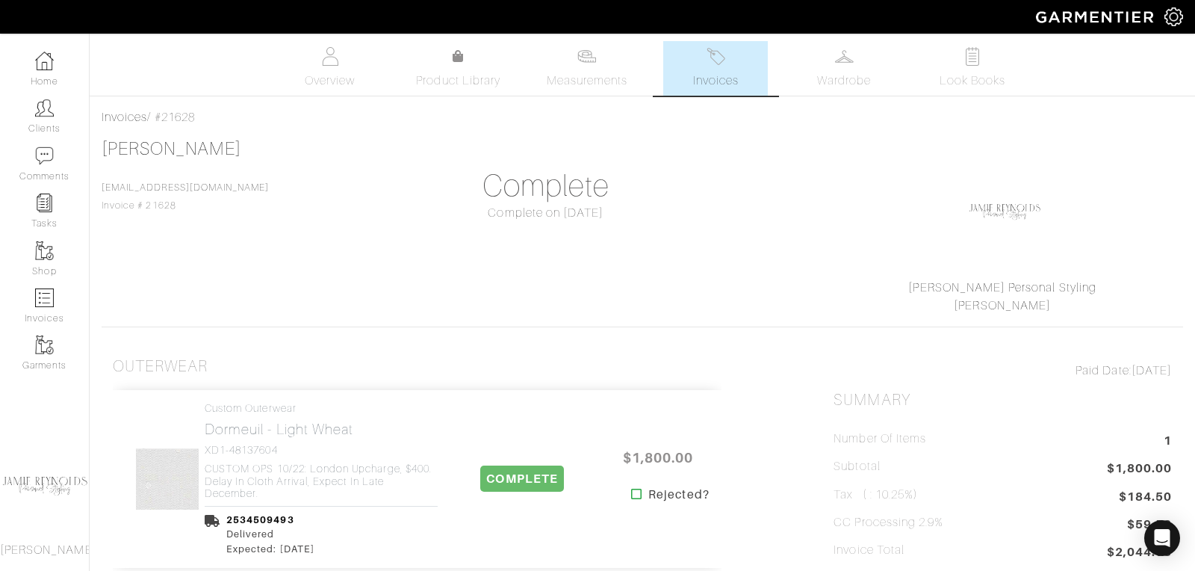
click at [705, 63] on link "Invoices" at bounding box center [715, 68] width 105 height 55
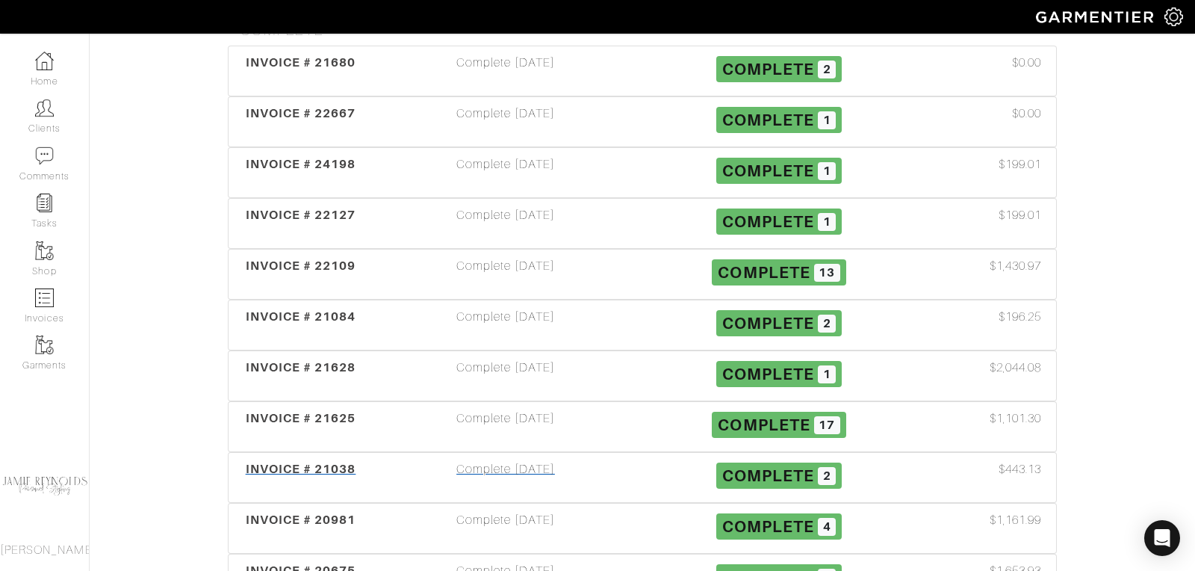
scroll to position [764, 0]
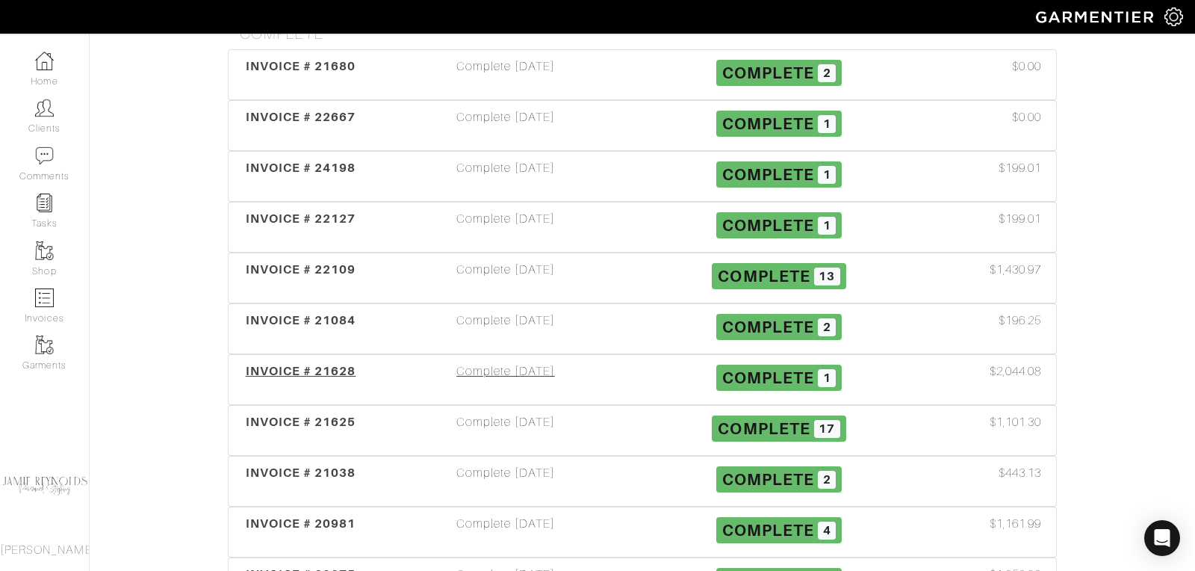
click at [321, 364] on span "INVOICE # 21628" at bounding box center [301, 371] width 111 height 14
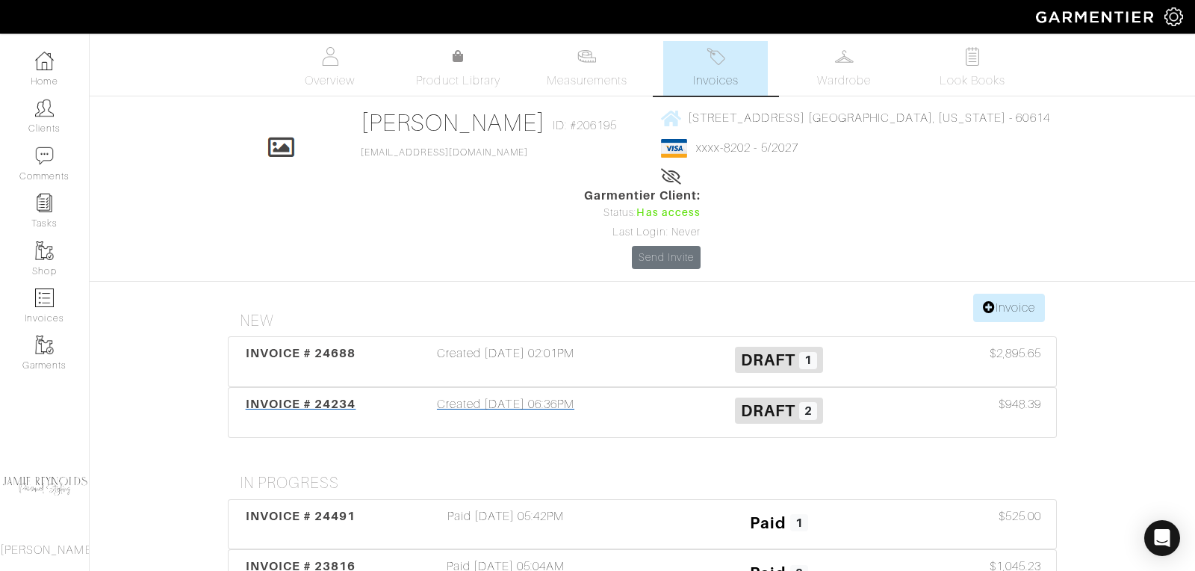
click at [306, 397] on span "INVOICE # 24234" at bounding box center [301, 404] width 111 height 14
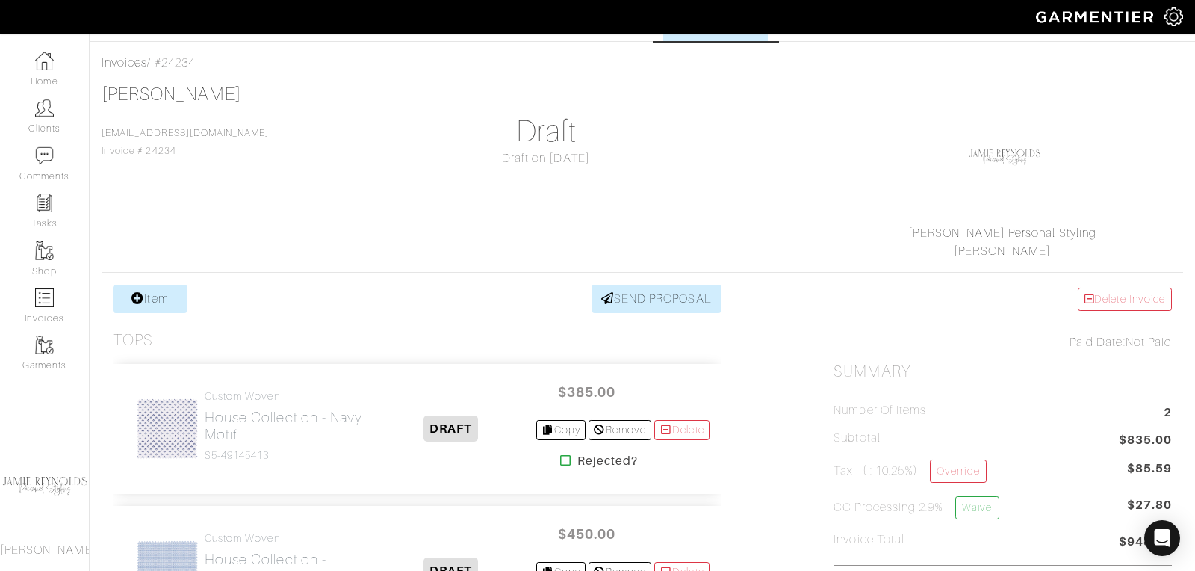
scroll to position [63, 0]
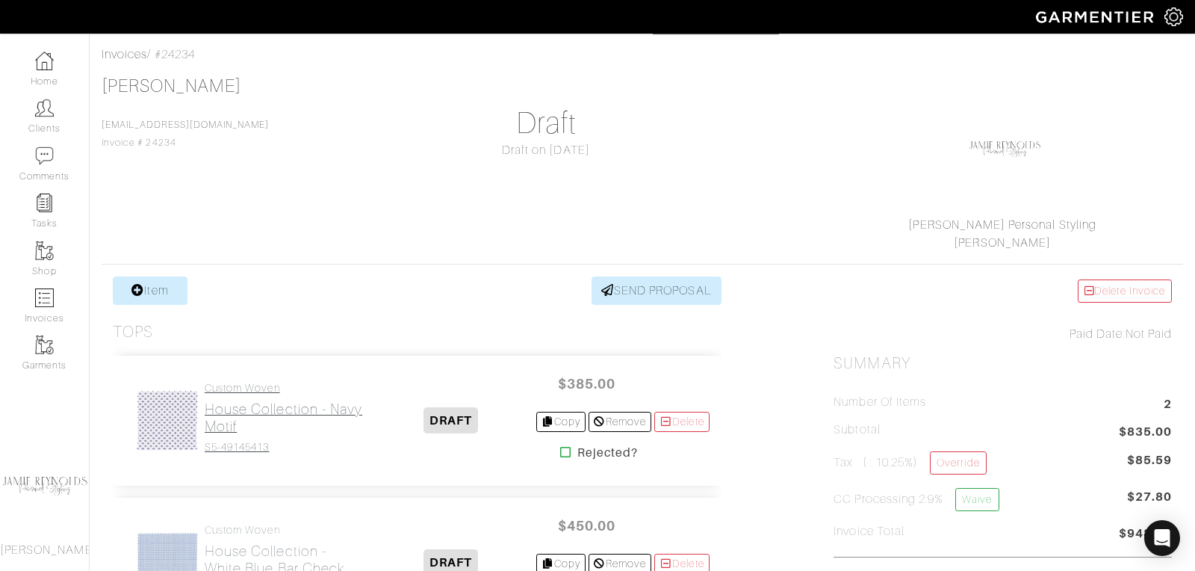
click at [241, 409] on h2 "House Collection - Navy Motif" at bounding box center [286, 417] width 162 height 34
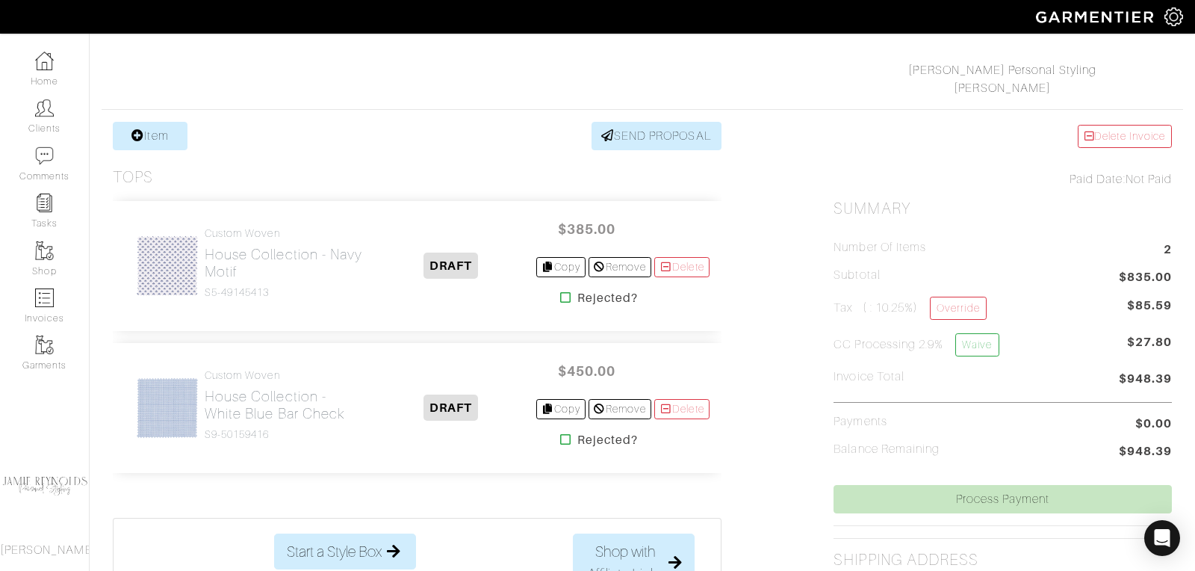
scroll to position [230, 0]
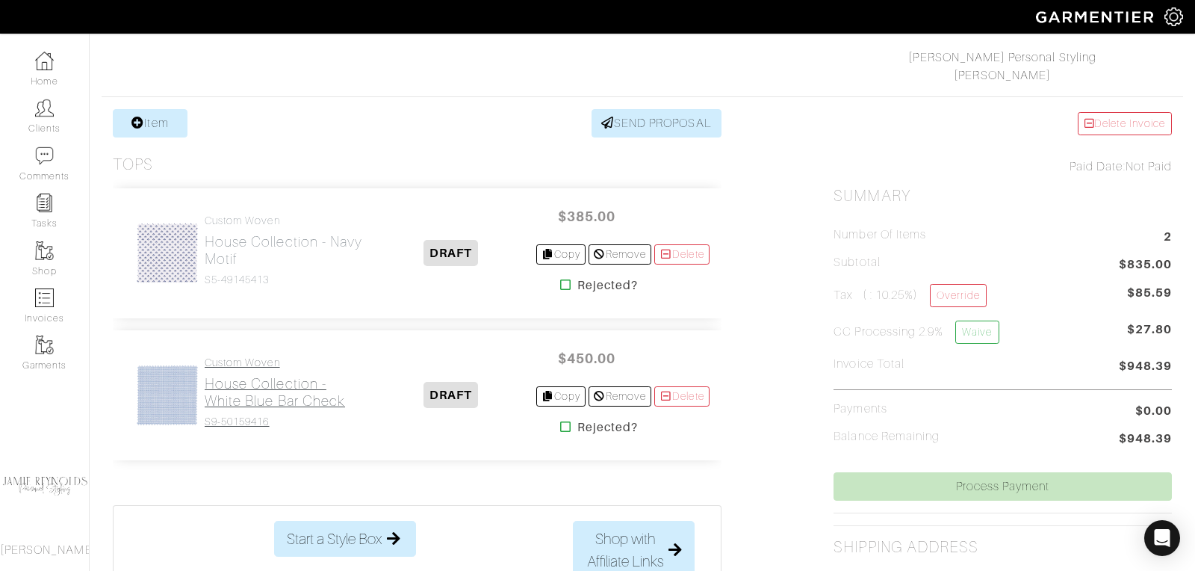
click at [291, 376] on h2 "House Collection - White Blue Bar Check" at bounding box center [286, 392] width 162 height 34
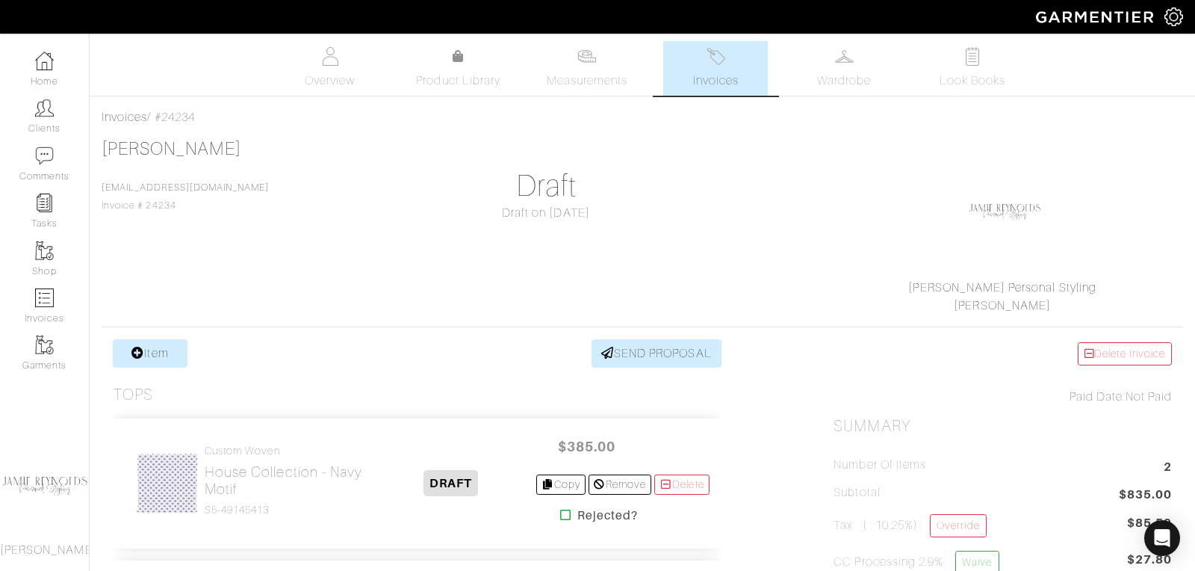
click at [725, 74] on span "Invoices" at bounding box center [716, 81] width 46 height 18
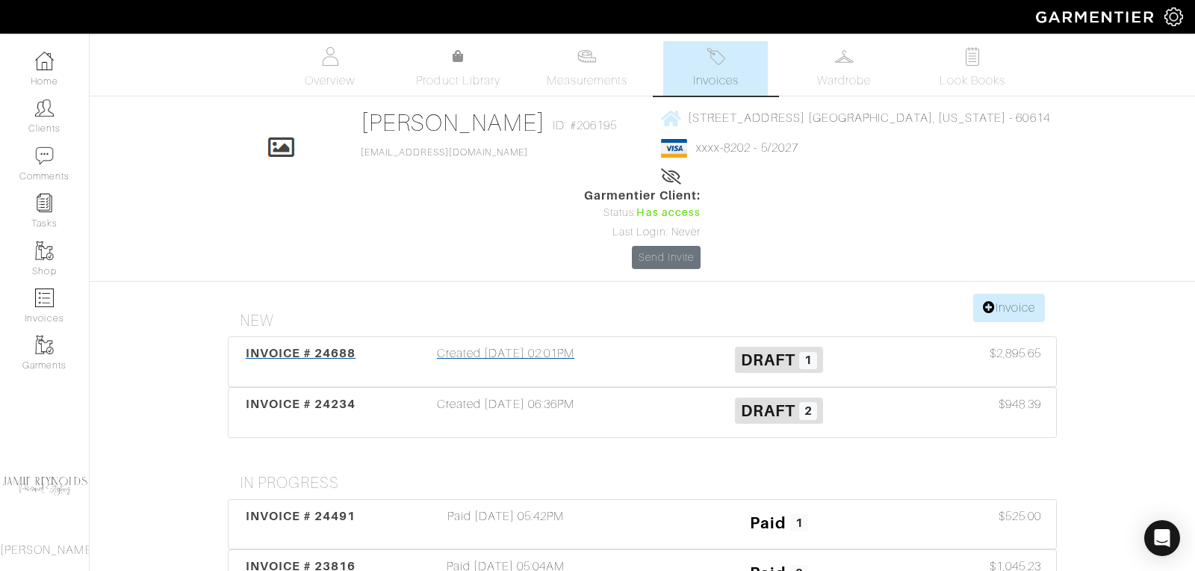
click at [294, 346] on span "INVOICE # 24688" at bounding box center [301, 353] width 111 height 14
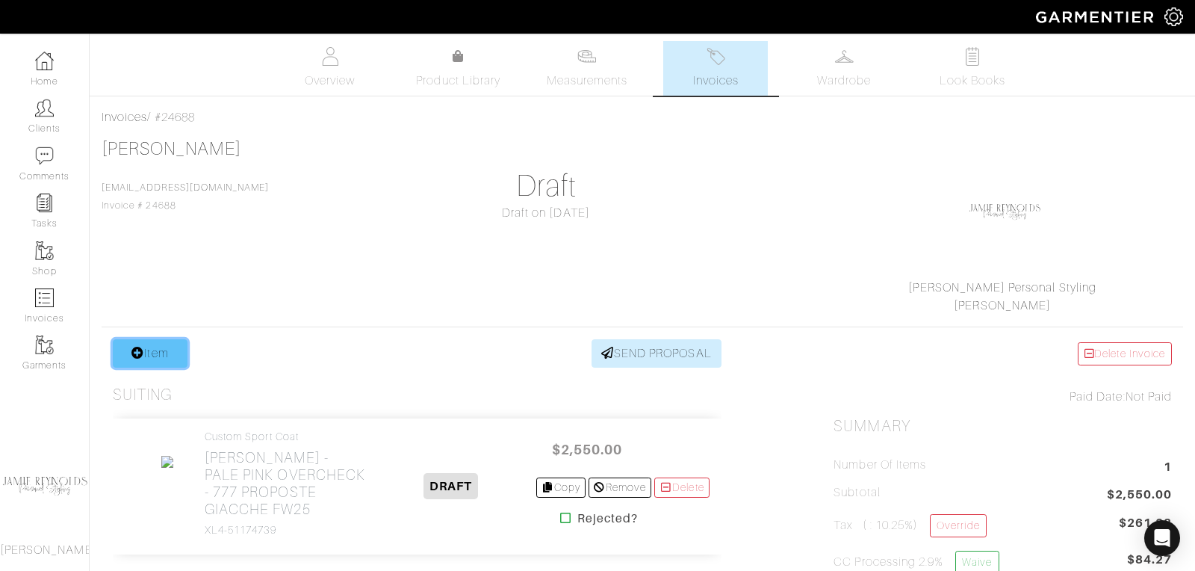
click at [166, 353] on link "Item" at bounding box center [150, 353] width 75 height 28
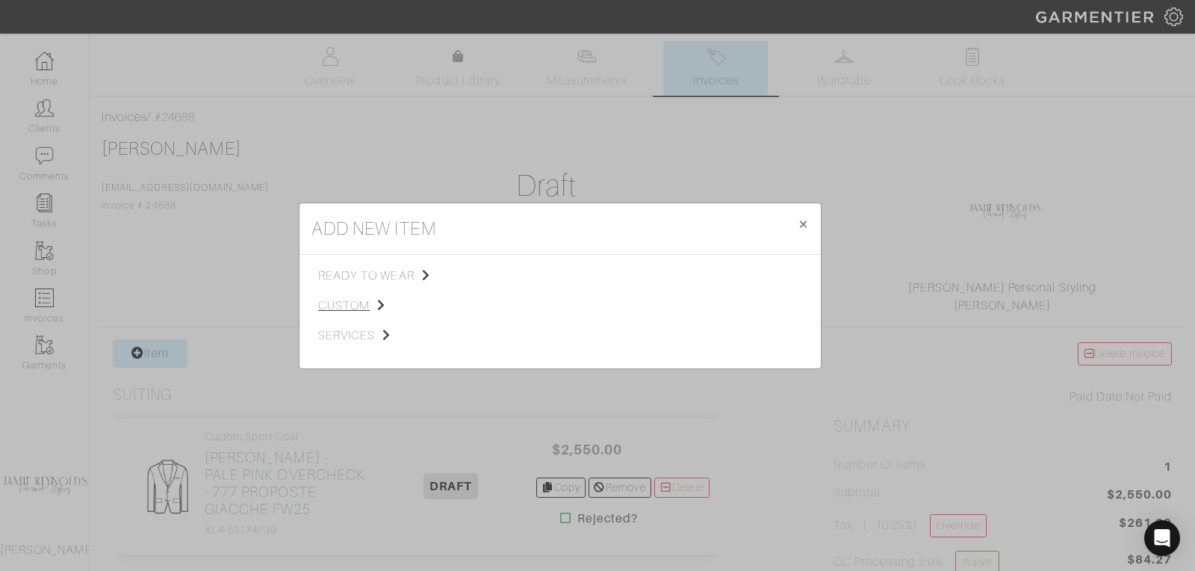
click at [349, 303] on span "custom" at bounding box center [393, 306] width 150 height 18
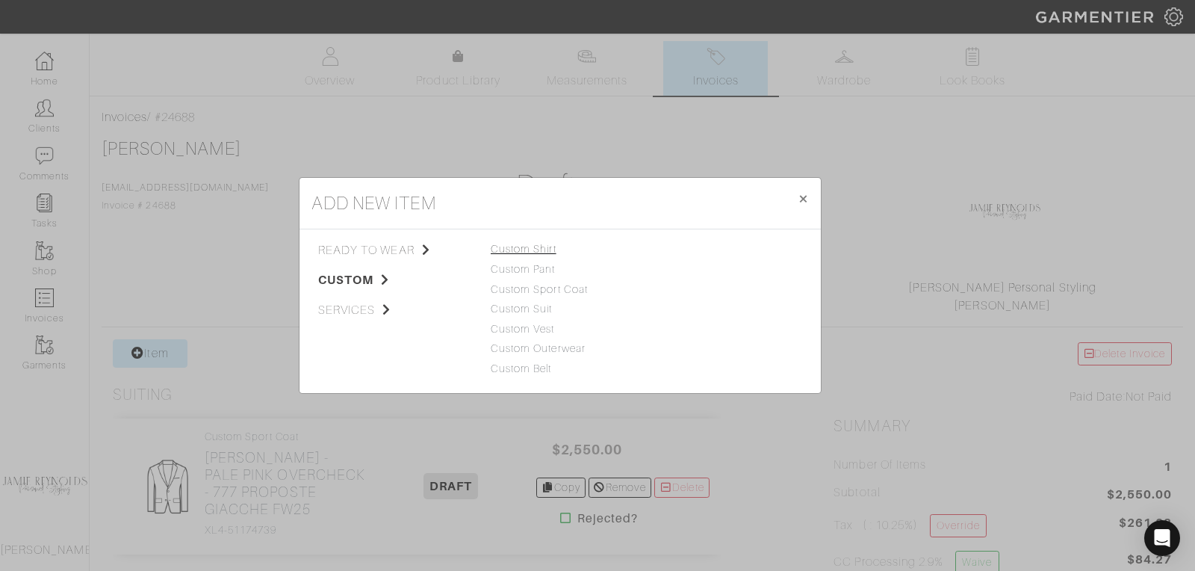
click at [533, 250] on link "Custom Shirt" at bounding box center [524, 249] width 66 height 12
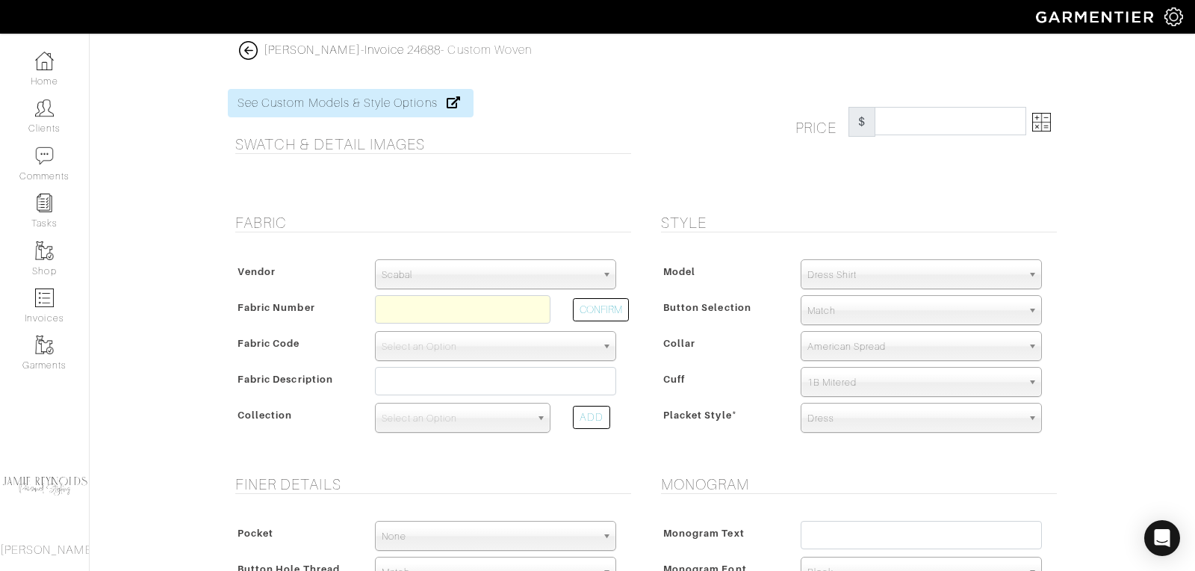
click at [533, 250] on div "Vendor Scabal Loro Piana Gladson Dormeuil House Collection London Marzoni Holla…" at bounding box center [429, 350] width 403 height 213
click at [530, 267] on span "Scabal" at bounding box center [489, 275] width 214 height 30
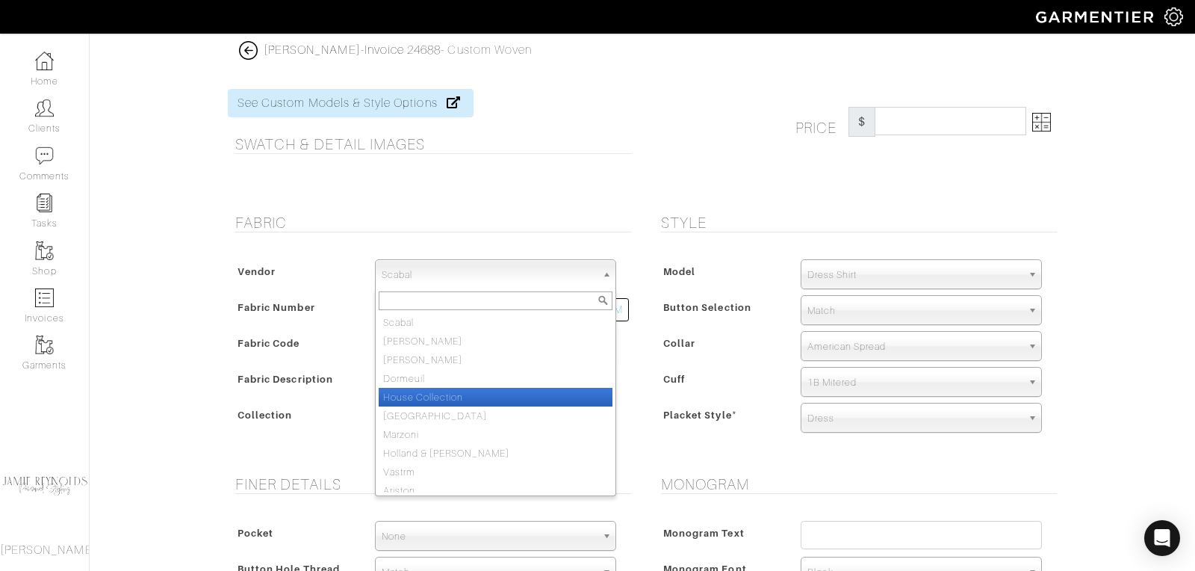
click at [502, 400] on li "House Collection" at bounding box center [496, 397] width 234 height 19
select select "75"
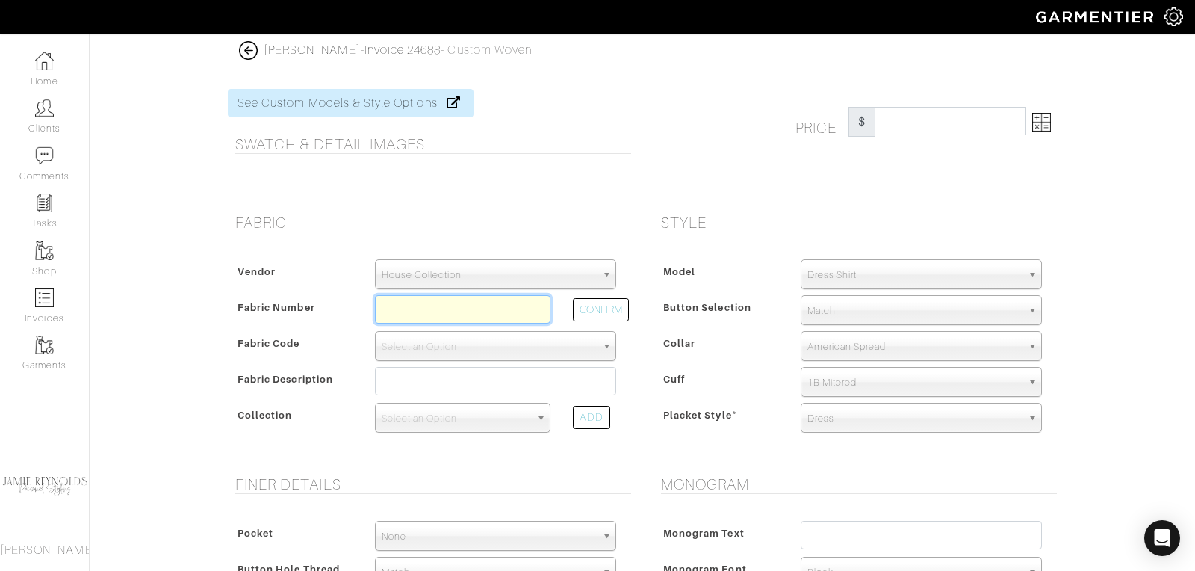
click at [392, 305] on input "text" at bounding box center [463, 309] width 176 height 28
click at [615, 304] on button "CONFIRM" at bounding box center [601, 309] width 56 height 23
type input "D6-47130731"
select select "876"
type input "Purple Graph Check"
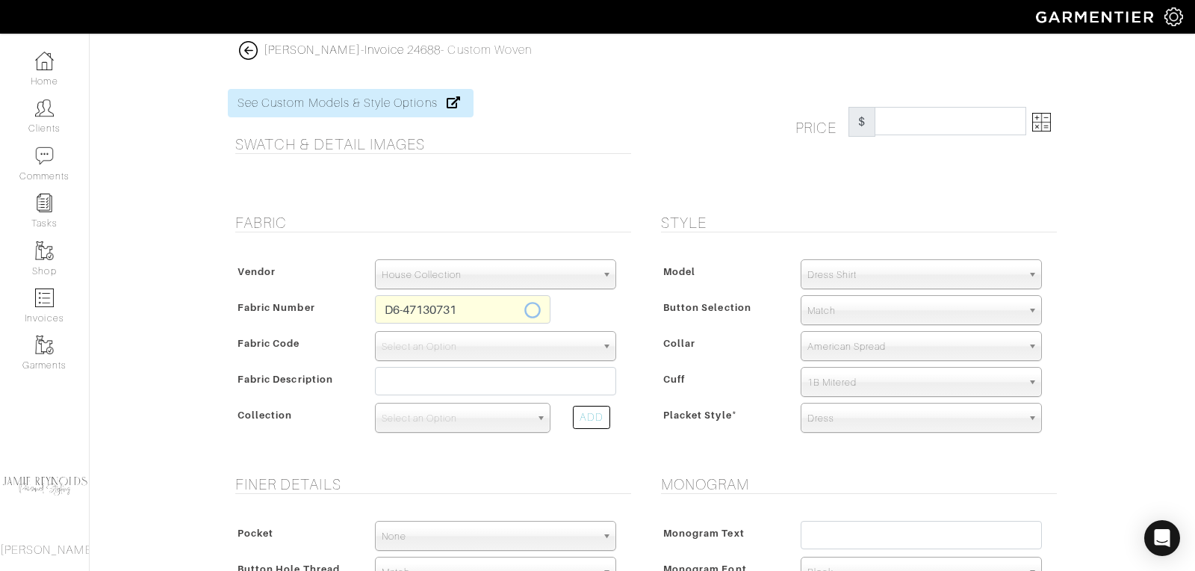
select select
type input "270.00"
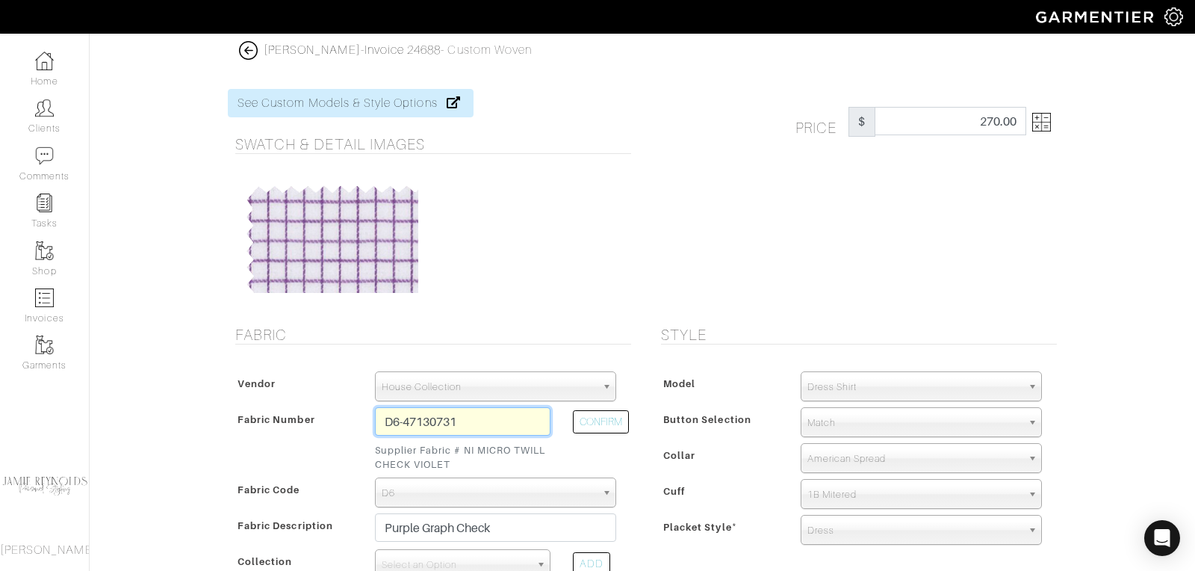
click at [470, 419] on input "D6-47130731" at bounding box center [463, 421] width 176 height 28
type input "D6-47130715"
click at [595, 415] on button "CONFIRM" at bounding box center [601, 421] width 56 height 23
type input "Blue Purple Mini Tattersall"
select select
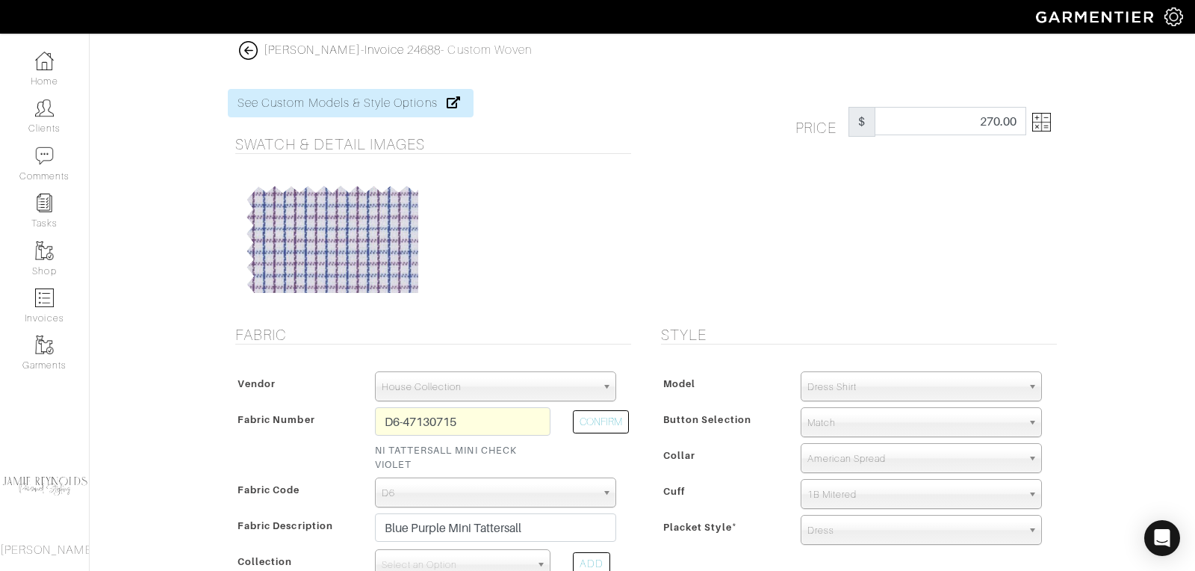
click at [1048, 124] on img at bounding box center [1042, 122] width 19 height 19
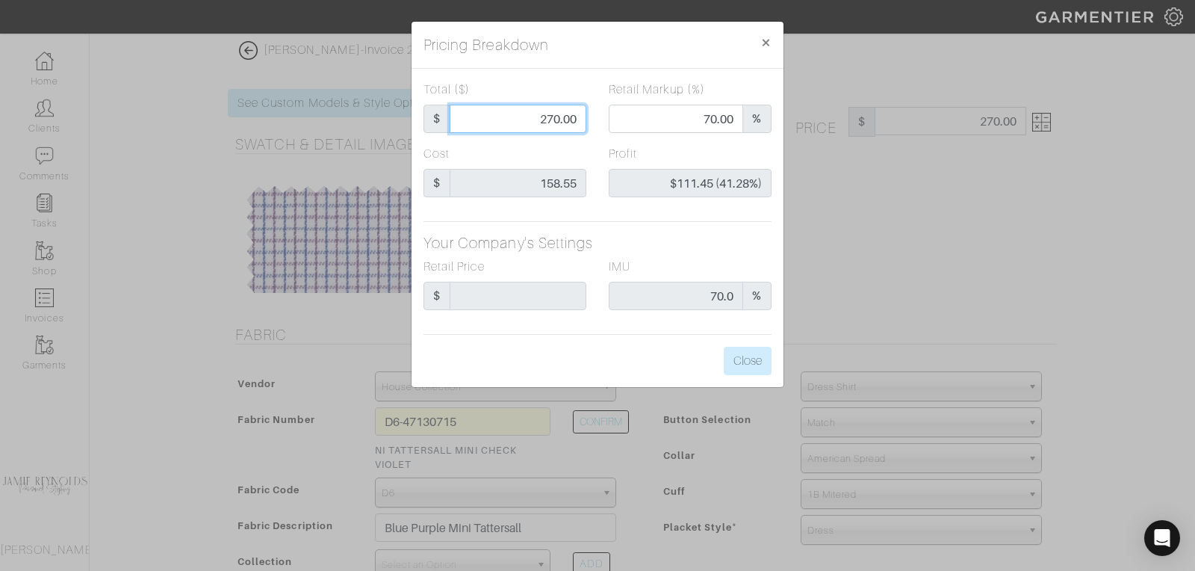
click at [538, 123] on input "270.00" at bounding box center [518, 119] width 137 height 28
type input "2"
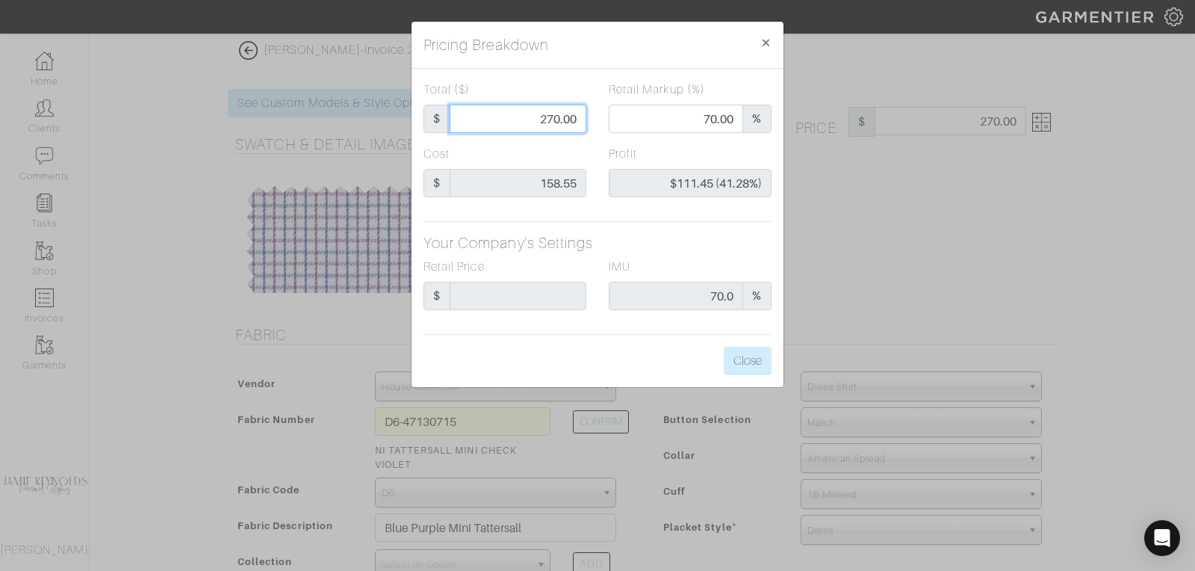
type input "0.00"
type input "-$156.55 (-7827.50%)"
type input "27"
type input "-$131.55 (-487.22%)"
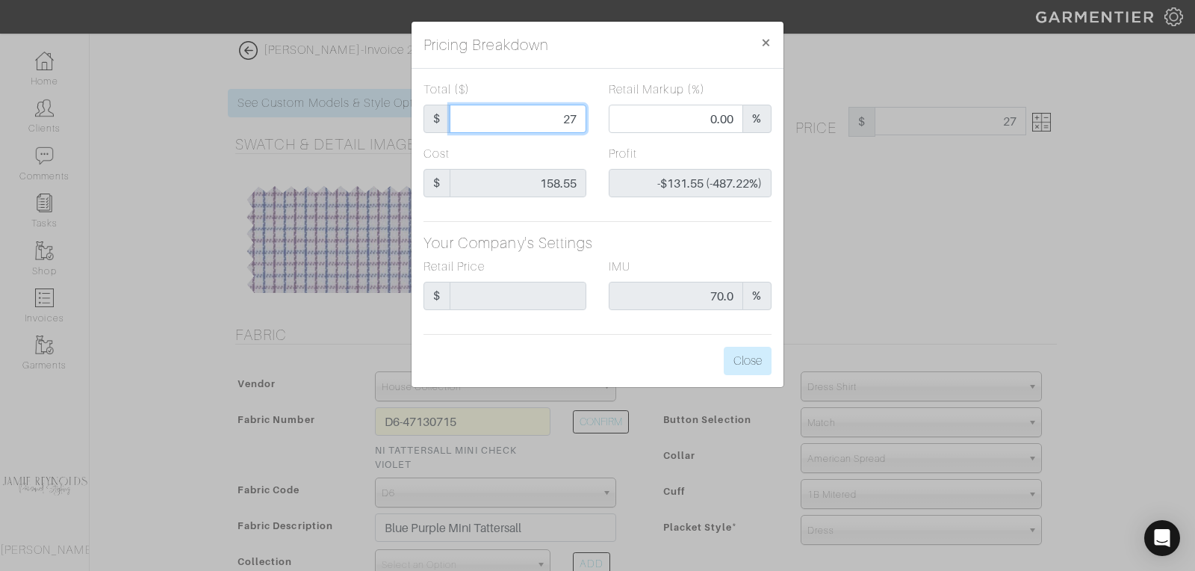
type input "275"
type input "70.55"
type input "$116.45 (42.35%)"
type input "275"
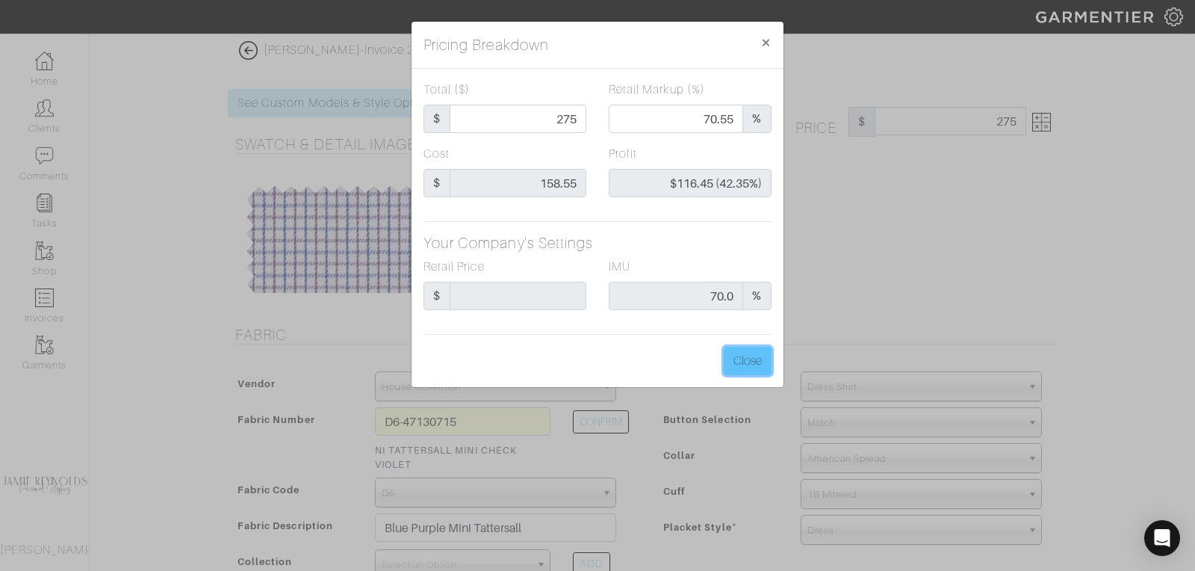
type input "275.00"
click at [742, 358] on button "Close" at bounding box center [748, 361] width 48 height 28
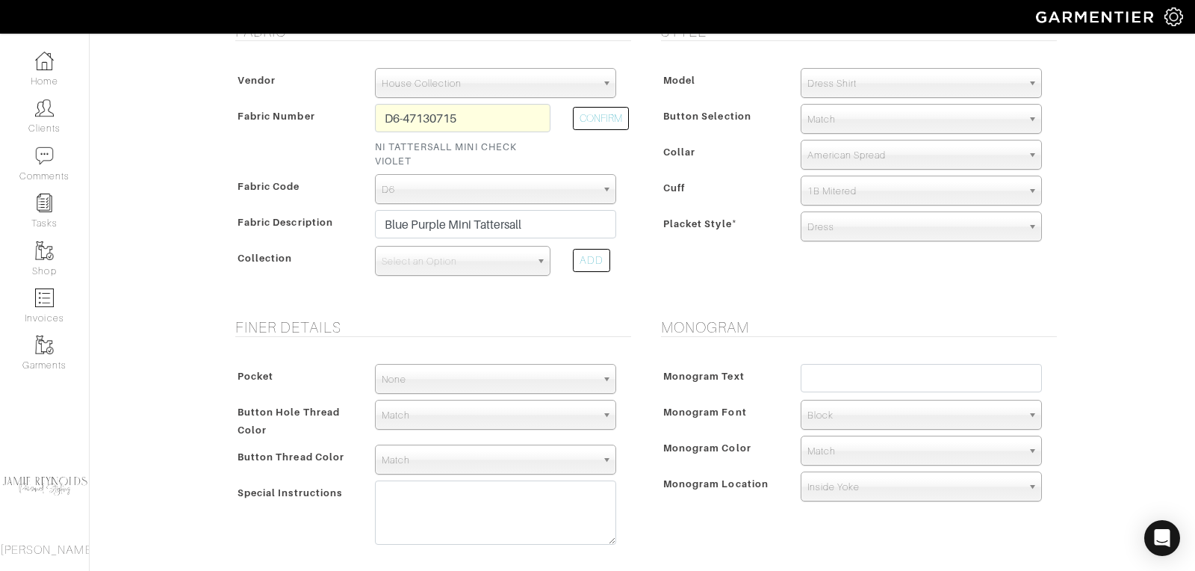
scroll to position [304, 0]
click at [847, 380] on input "text" at bounding box center [921, 377] width 241 height 28
type input "DBB"
click at [832, 415] on span "Block" at bounding box center [915, 415] width 214 height 30
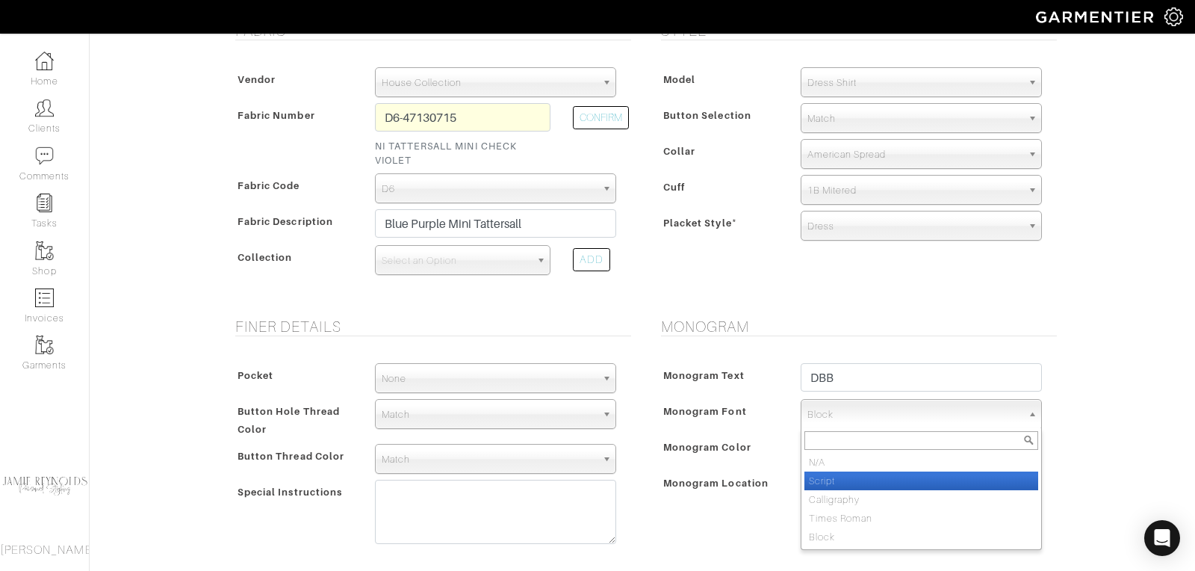
click at [829, 475] on li "Script" at bounding box center [922, 480] width 234 height 19
select select "Script"
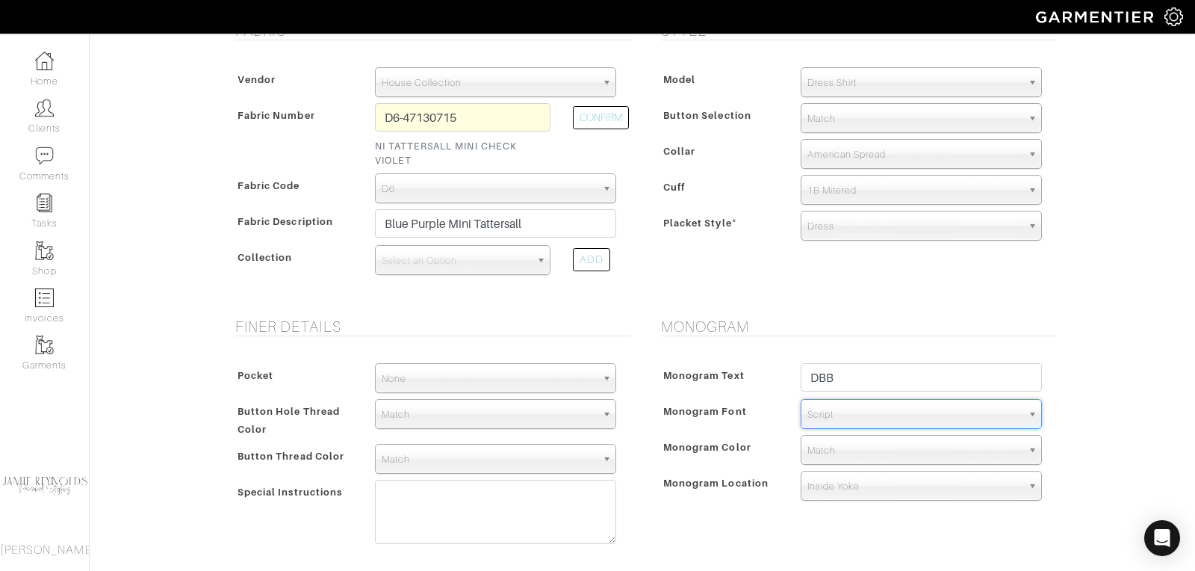
click at [832, 451] on span "Match" at bounding box center [915, 451] width 214 height 30
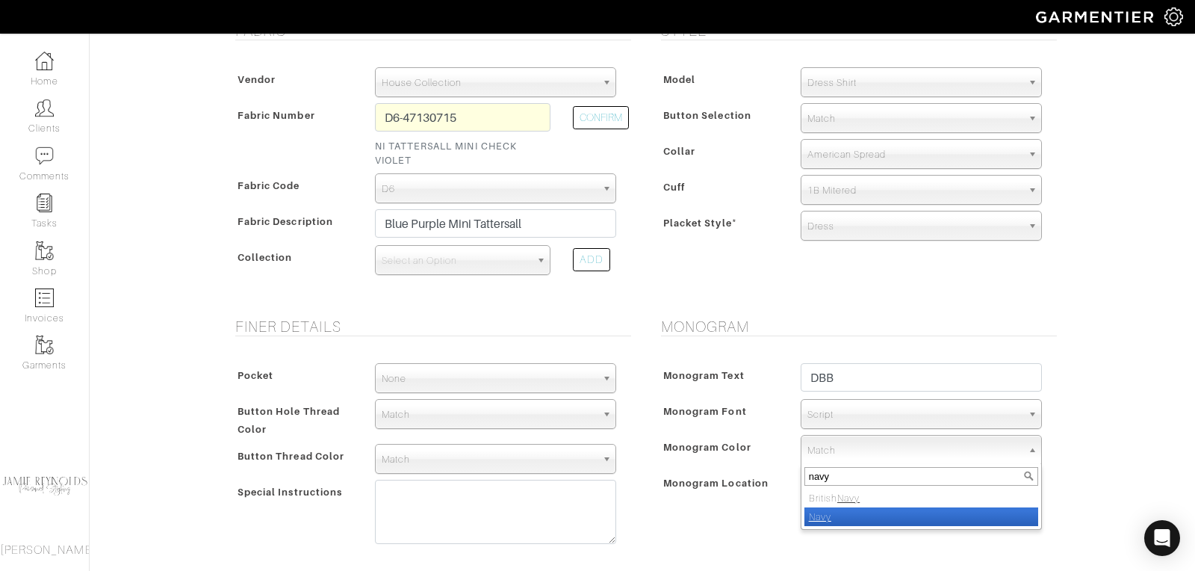
type input "navy"
click at [819, 512] on em "Navy" at bounding box center [820, 516] width 22 height 11
select select "8"
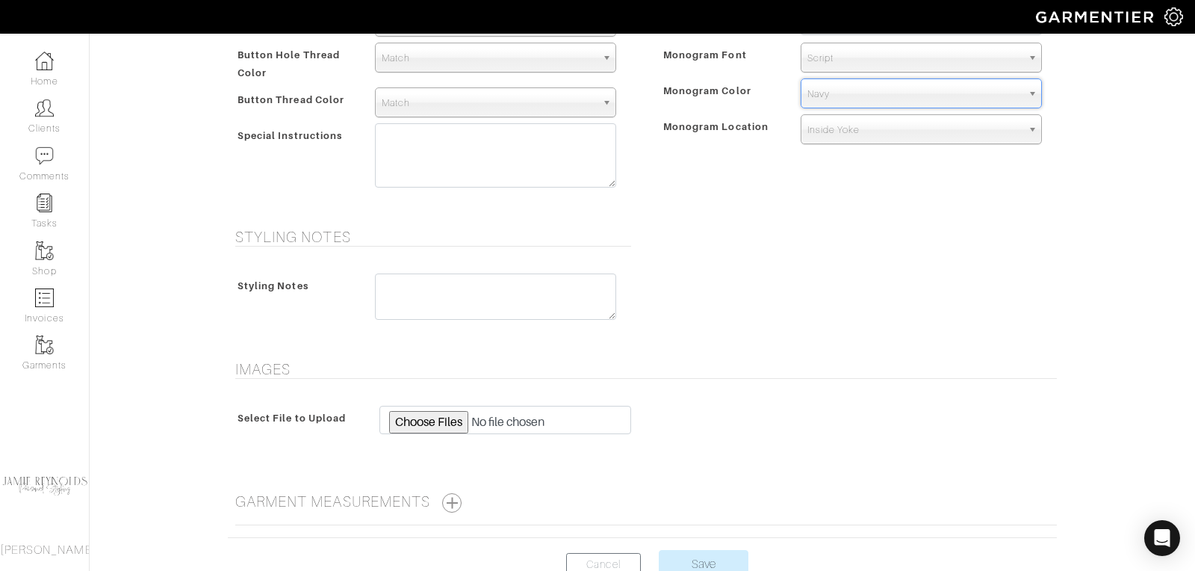
scroll to position [751, 0]
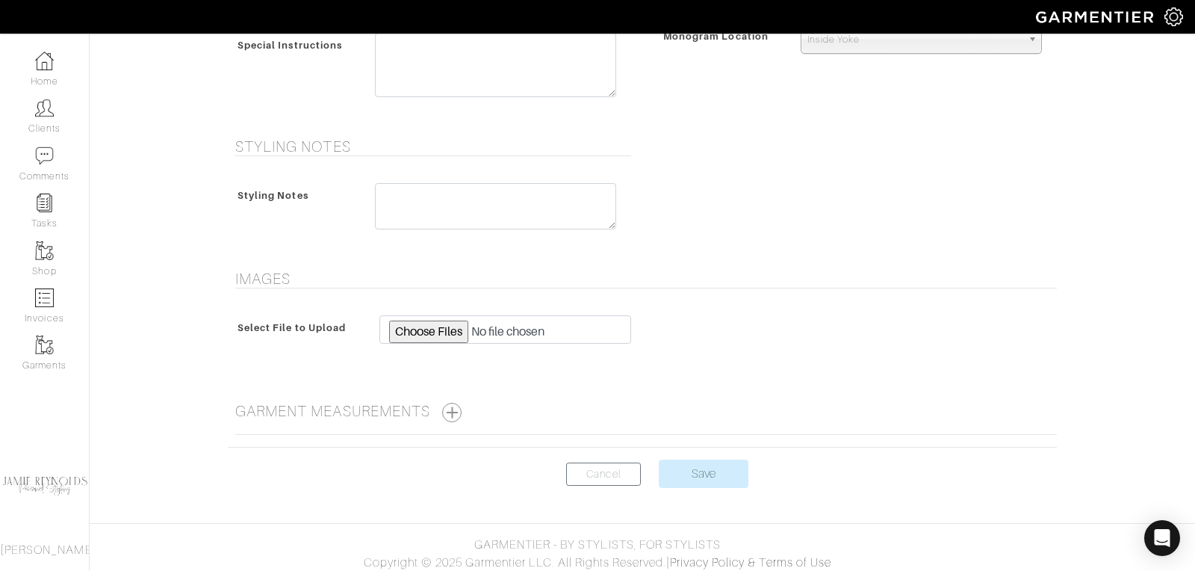
click at [707, 460] on input "Save" at bounding box center [704, 474] width 90 height 28
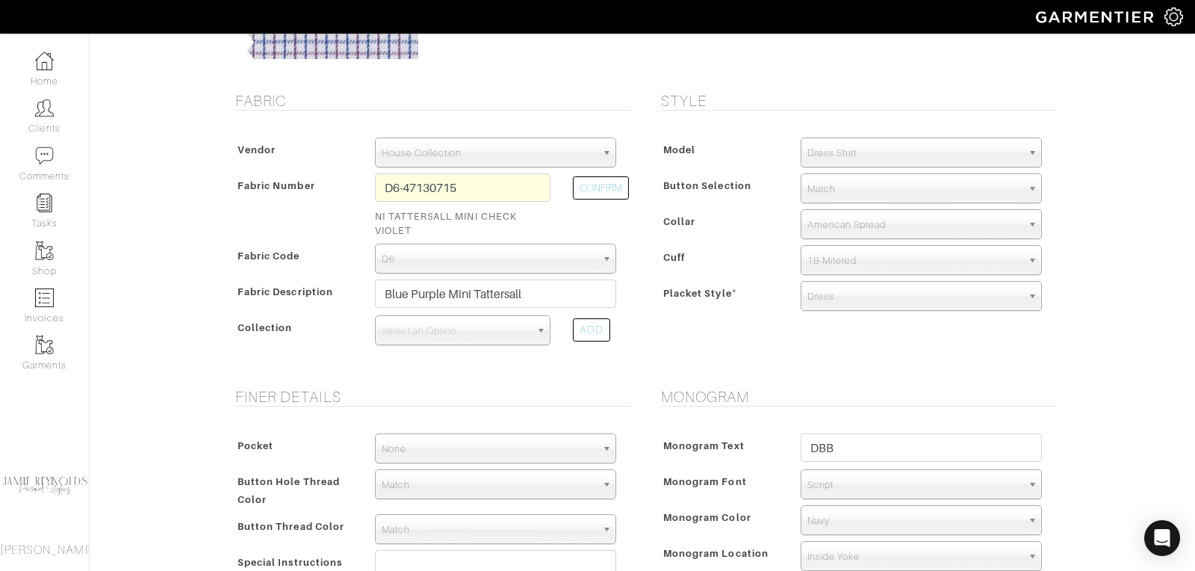
scroll to position [70, 0]
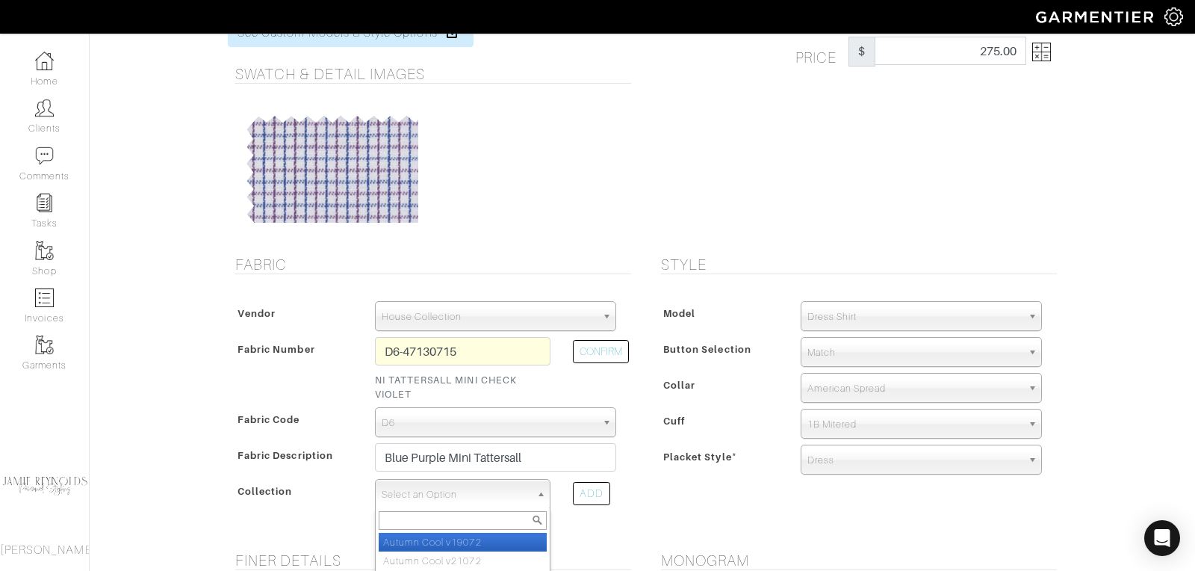
click at [462, 506] on div "Select an Option Autumn Cool v19072 Autumn Cool v21072 Canclini Colico Insert V…" at bounding box center [463, 494] width 176 height 30
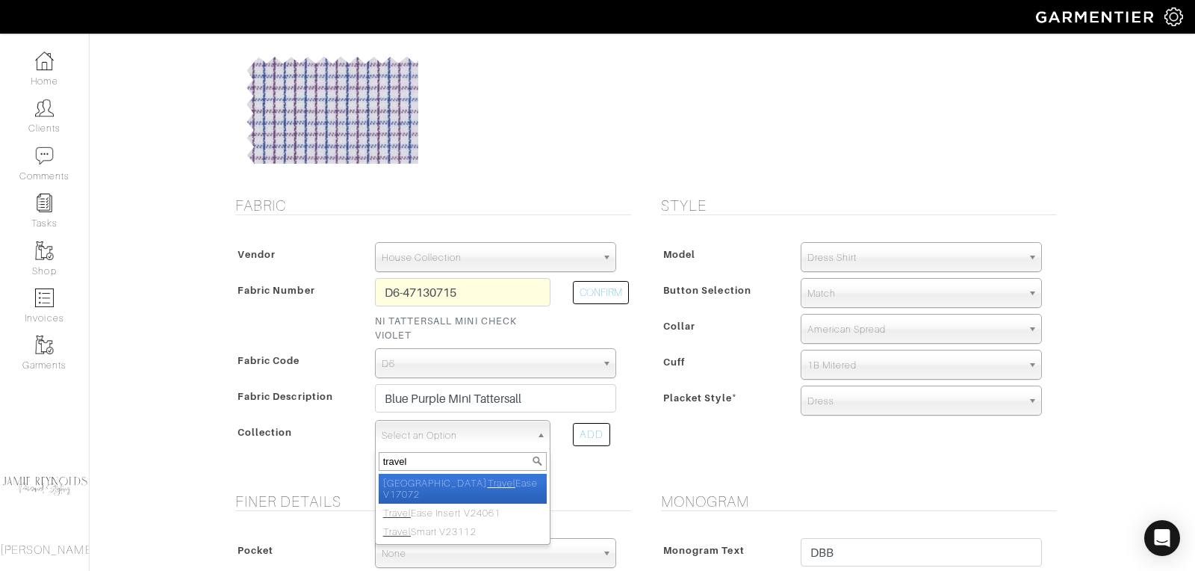
scroll to position [137, 0]
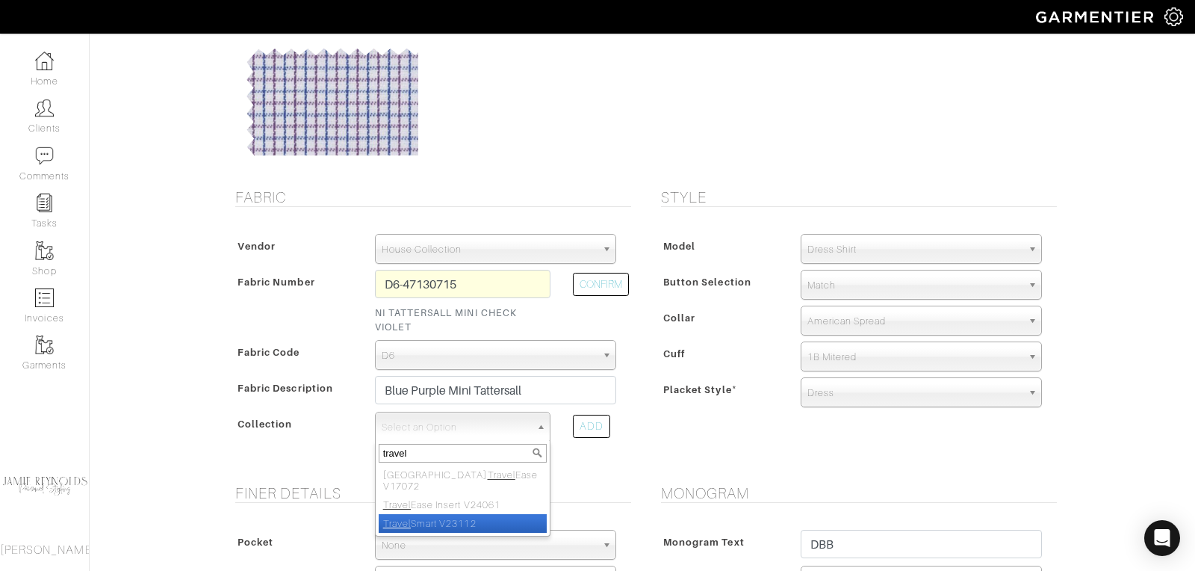
type input "travel"
click at [465, 514] on li "Travel Smart V23112" at bounding box center [463, 523] width 168 height 19
select select "807"
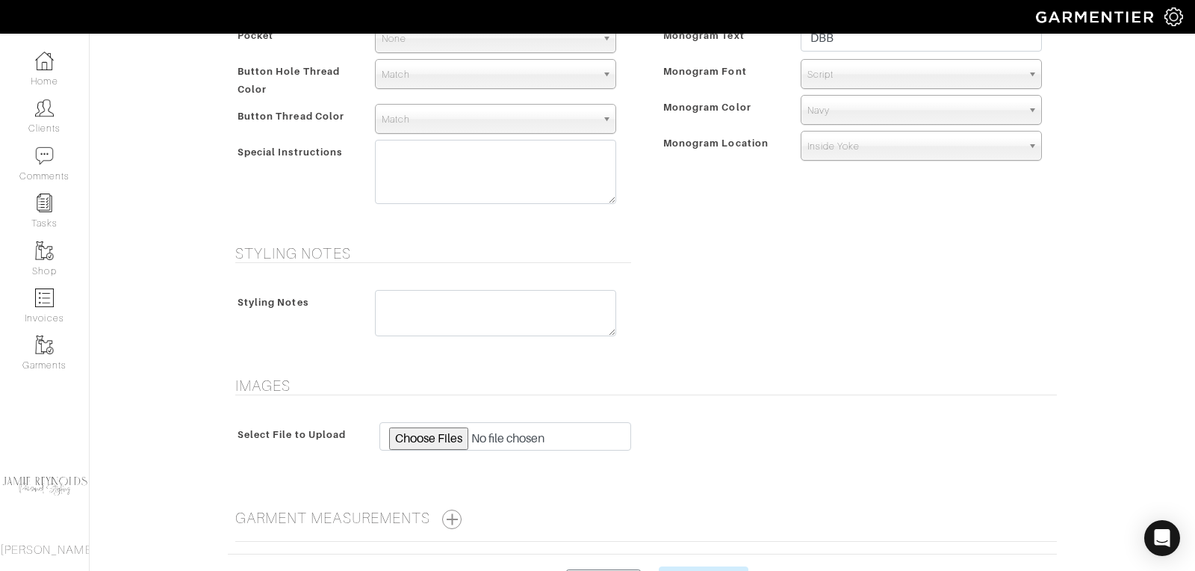
scroll to position [751, 0]
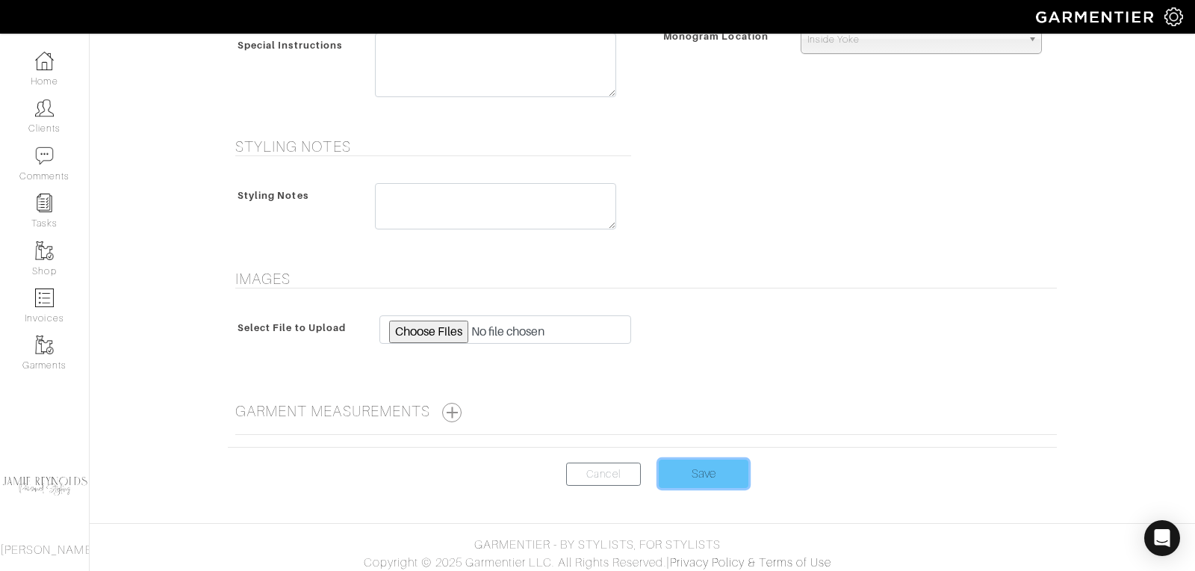
click at [696, 473] on input "Save" at bounding box center [704, 474] width 90 height 28
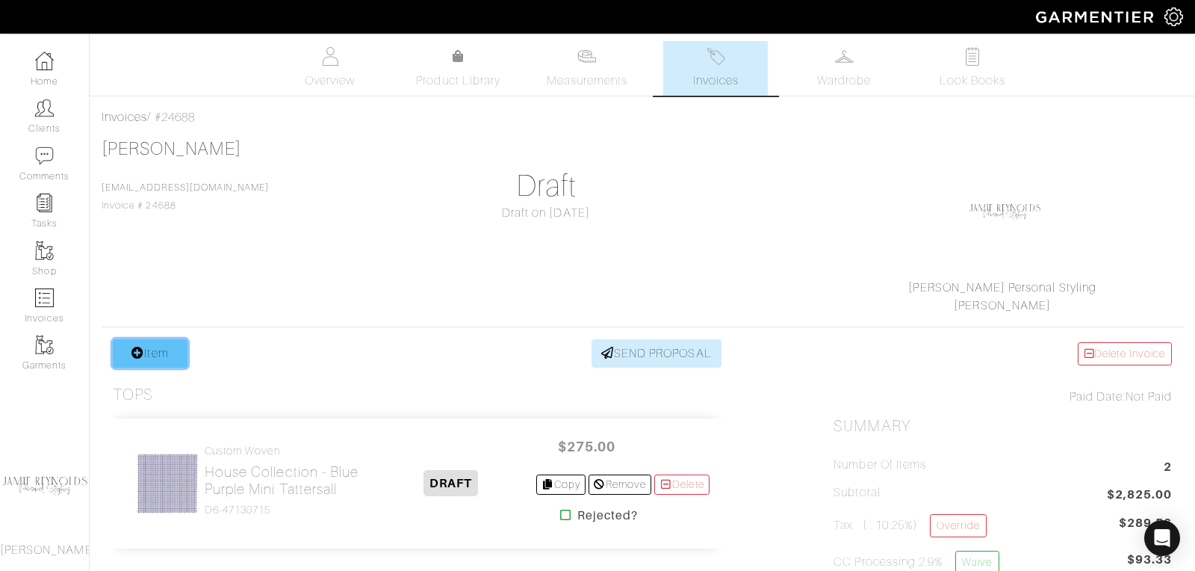
click at [167, 350] on link "Item" at bounding box center [150, 353] width 75 height 28
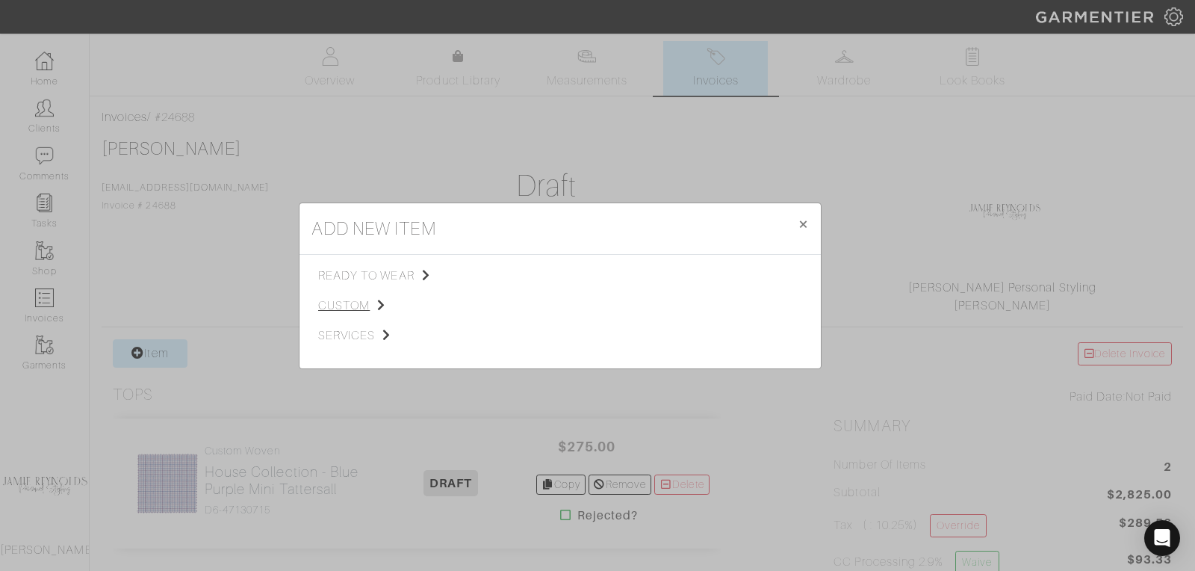
click at [353, 302] on span "custom" at bounding box center [393, 306] width 150 height 18
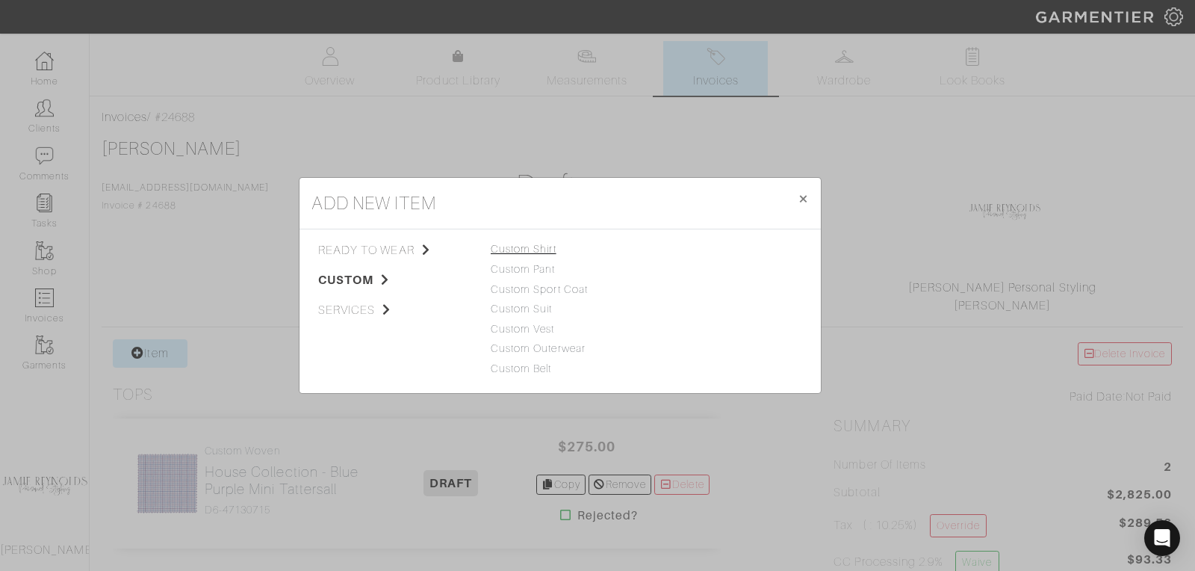
click at [498, 252] on link "Custom Shirt" at bounding box center [524, 249] width 66 height 12
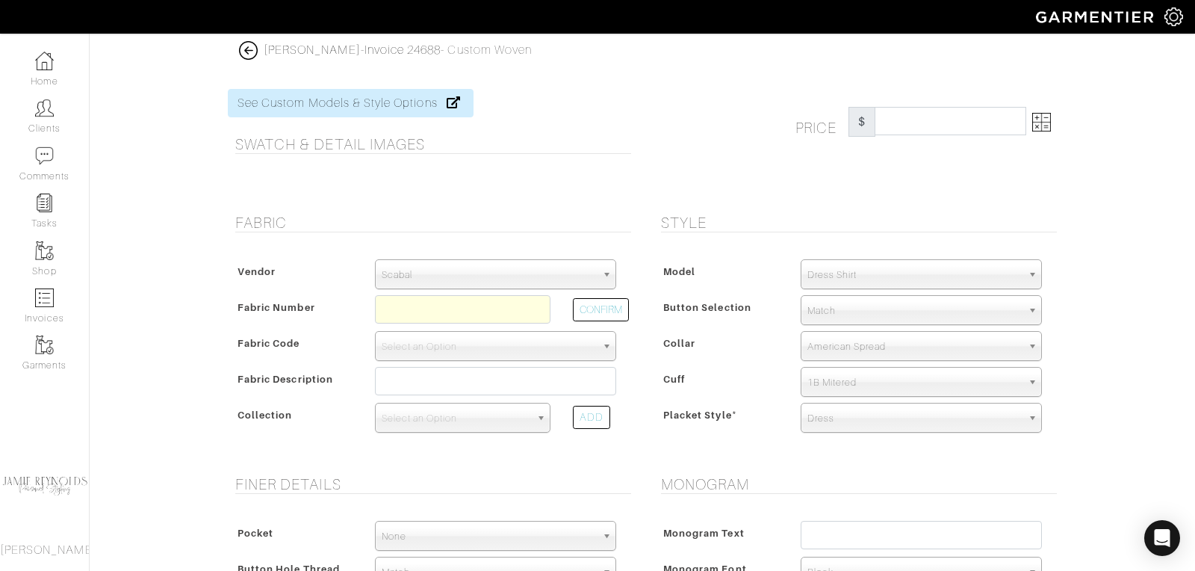
click at [496, 253] on div "Vendor Scabal [PERSON_NAME] [PERSON_NAME] Dormeuil House Collection [GEOGRAPHIC…" at bounding box center [429, 350] width 403 height 213
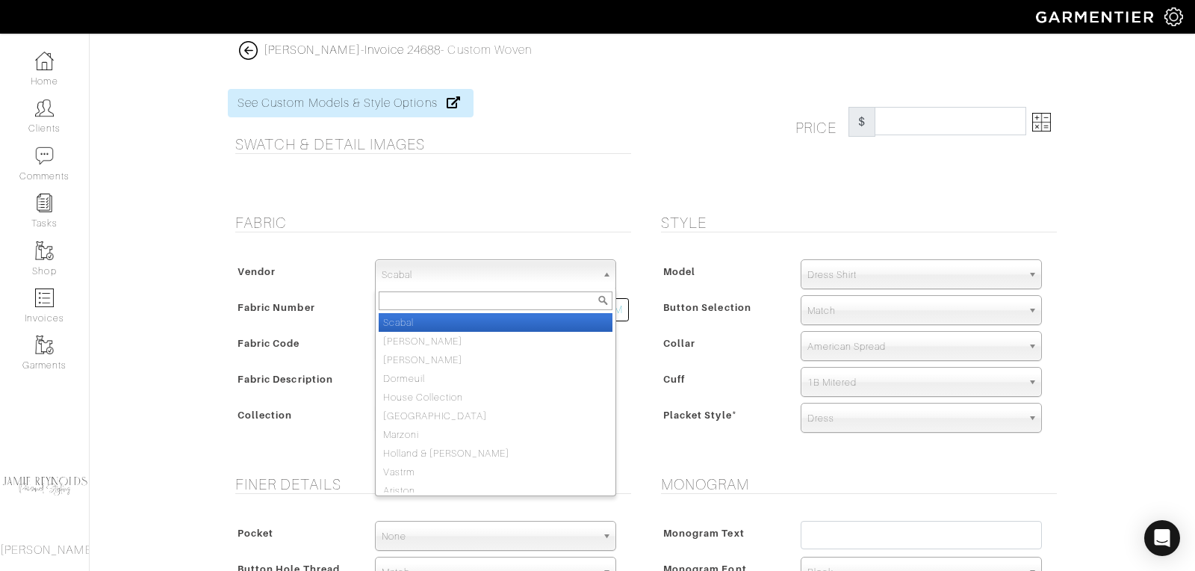
click at [496, 260] on span "Scabal" at bounding box center [489, 275] width 214 height 30
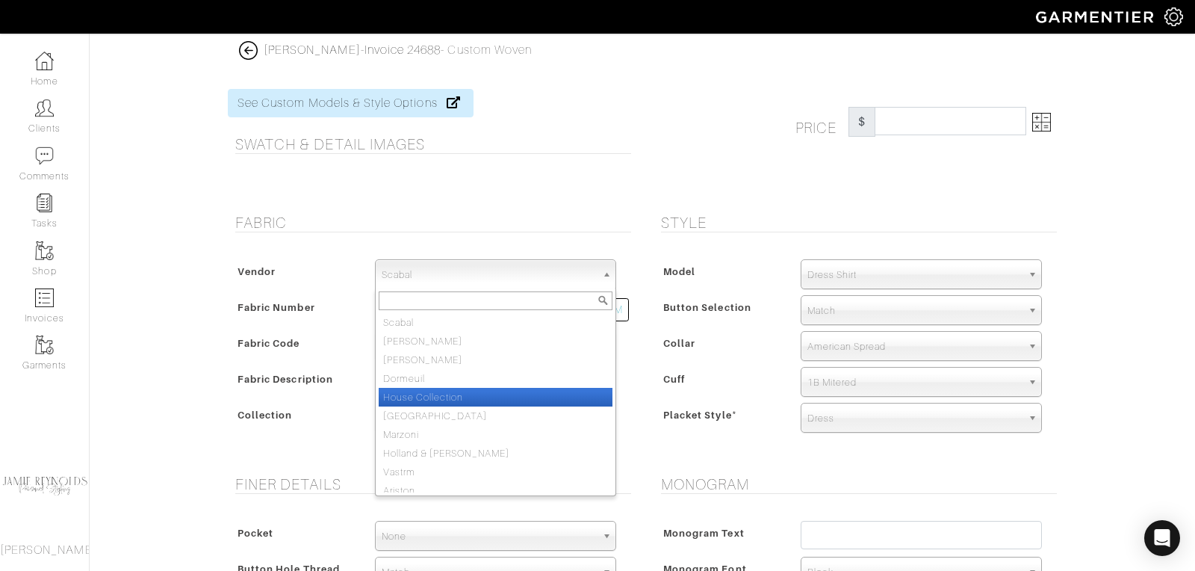
click at [463, 400] on li "House Collection" at bounding box center [496, 397] width 234 height 19
select select "75"
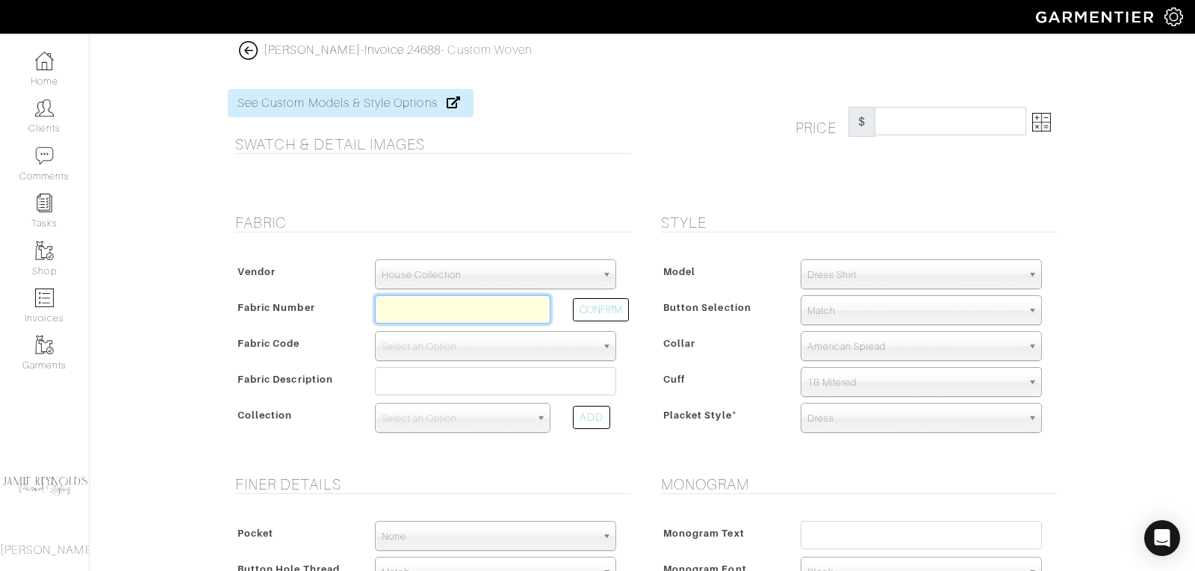
click at [425, 302] on input "text" at bounding box center [463, 309] width 176 height 28
click at [591, 308] on button "CONFIRM" at bounding box center [601, 309] width 56 height 23
type input "D2-45117558"
select select "874"
type input "Blue Hairline Stripe"
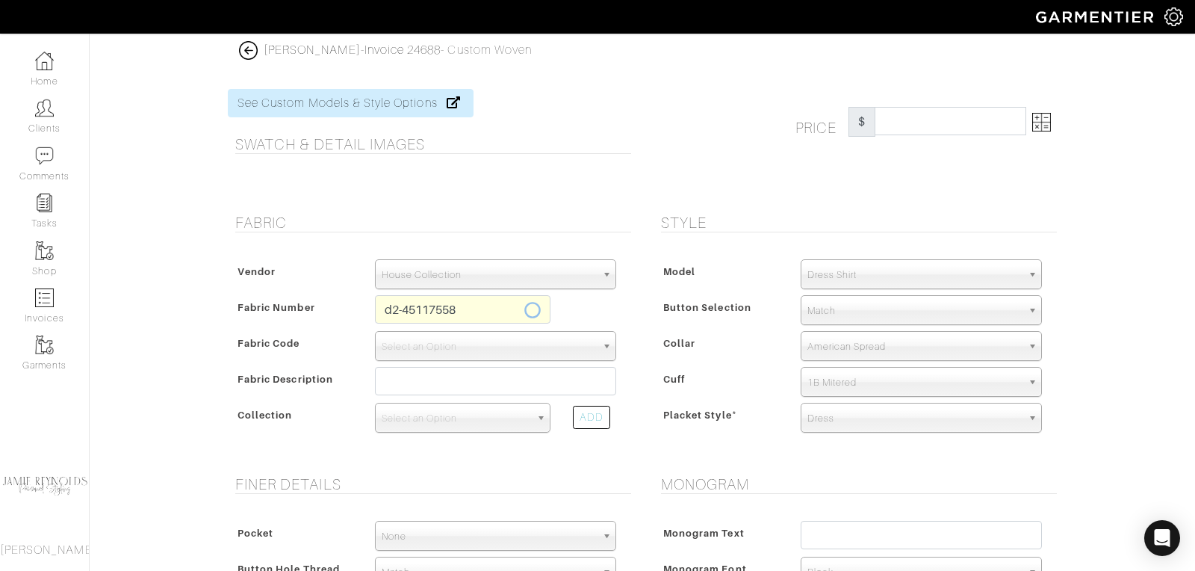
select select
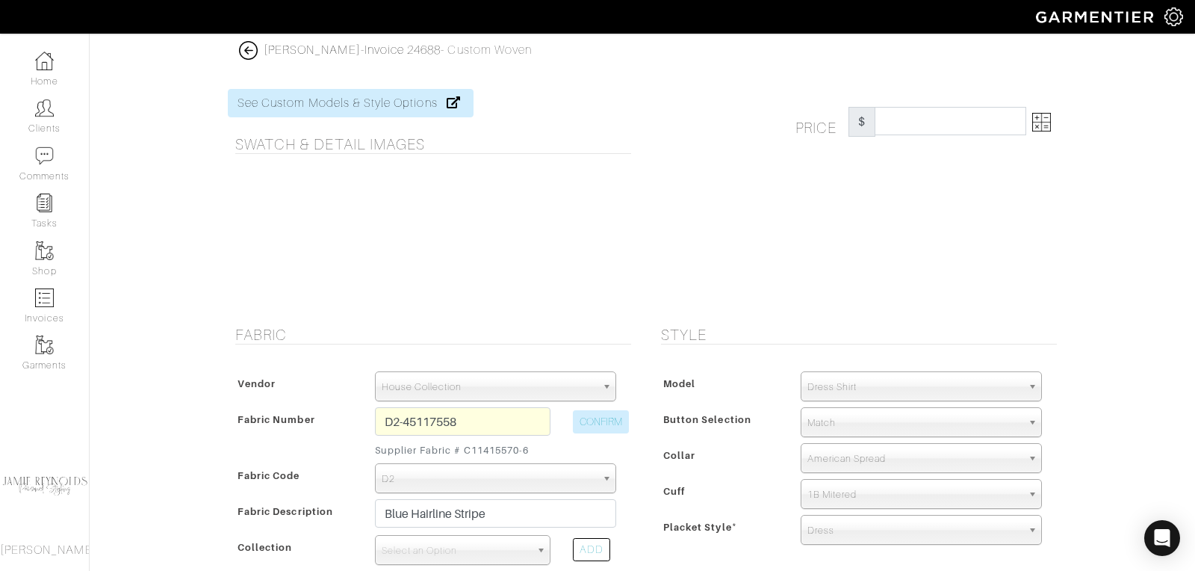
type input "206.67"
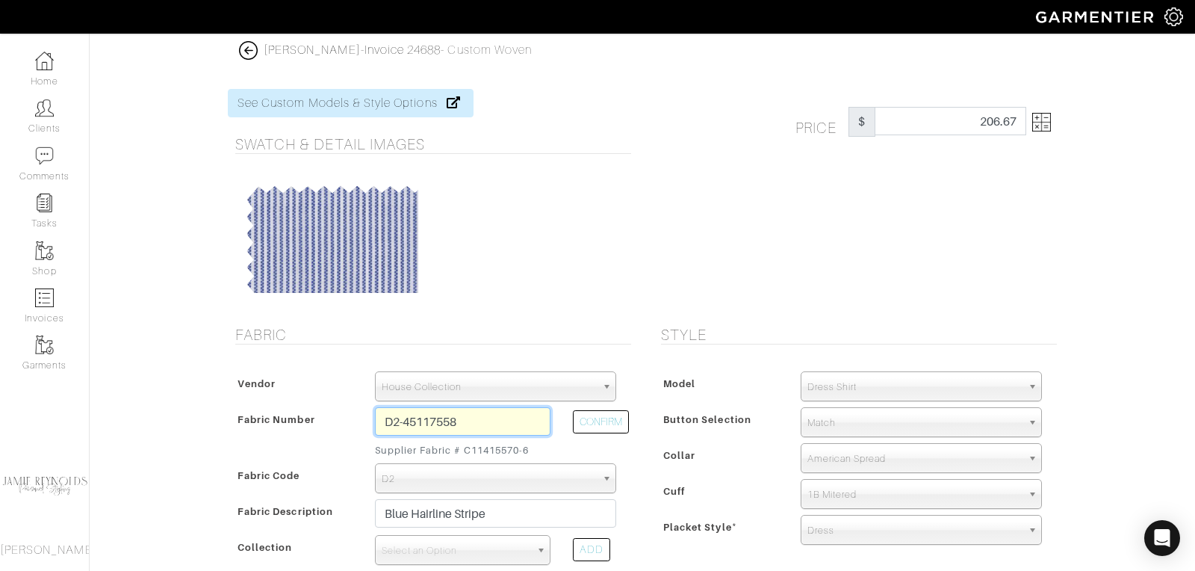
click at [499, 418] on input "D2-45117558" at bounding box center [463, 421] width 176 height 28
type input "D2-45117559"
click at [604, 415] on button "CONFIRM" at bounding box center [601, 421] width 56 height 23
type input "Red Hairline Stripe"
select select
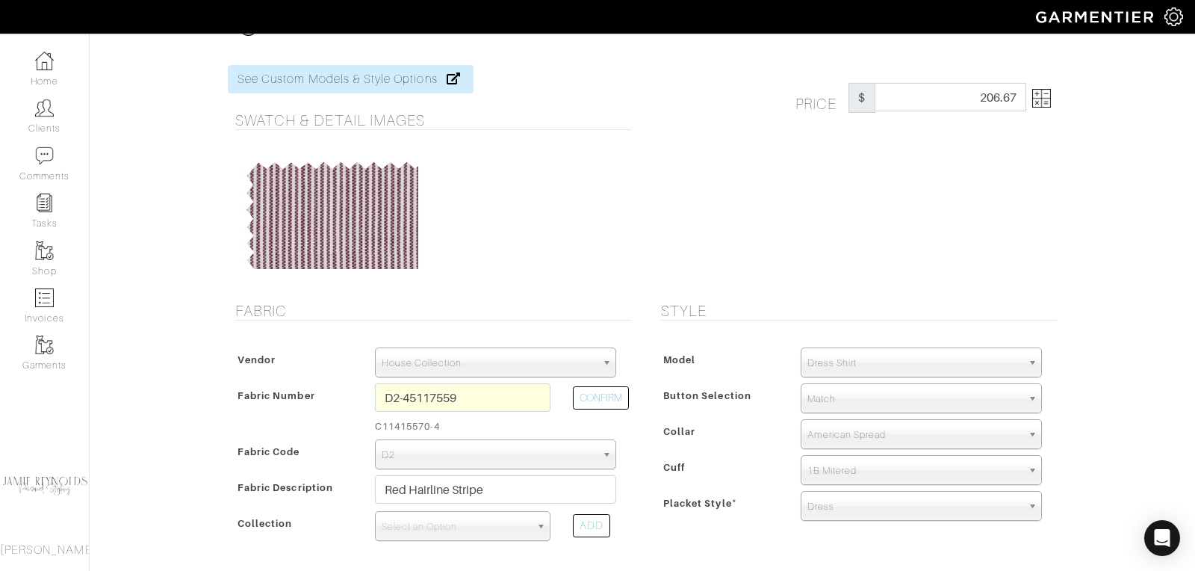
scroll to position [28, 0]
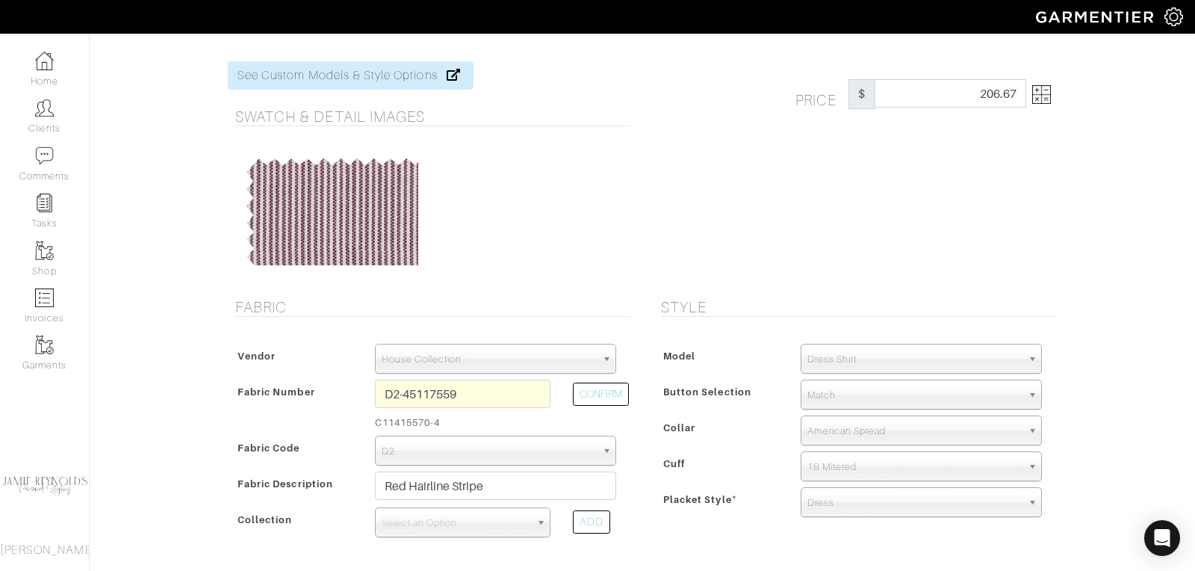
click at [1048, 96] on img at bounding box center [1042, 94] width 19 height 19
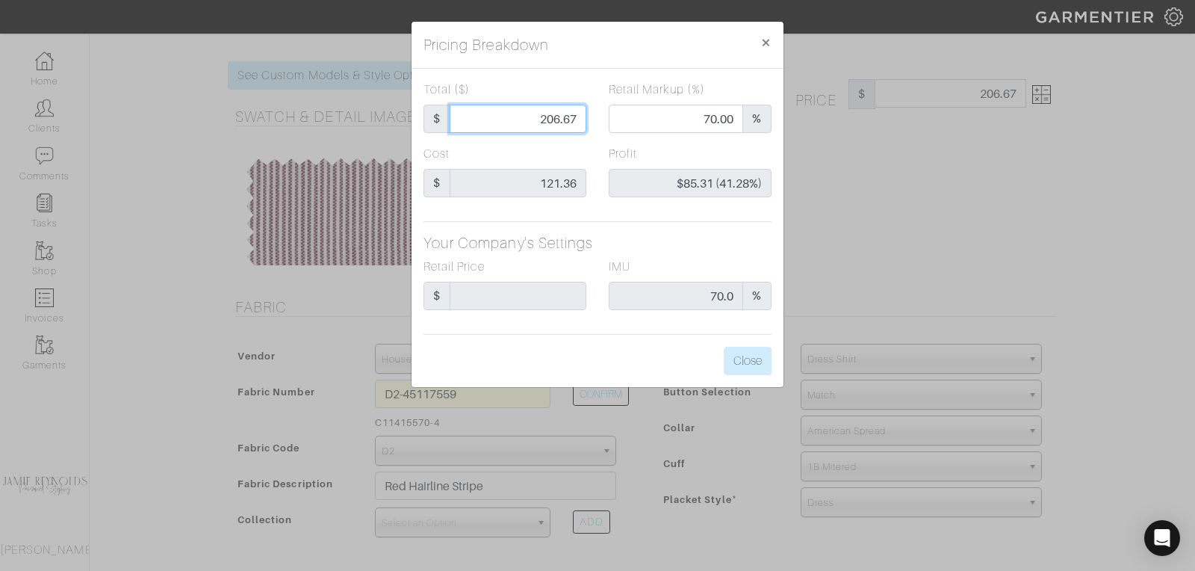
click at [560, 123] on input "206.67" at bounding box center [518, 119] width 137 height 28
type input "2"
type input "0.00"
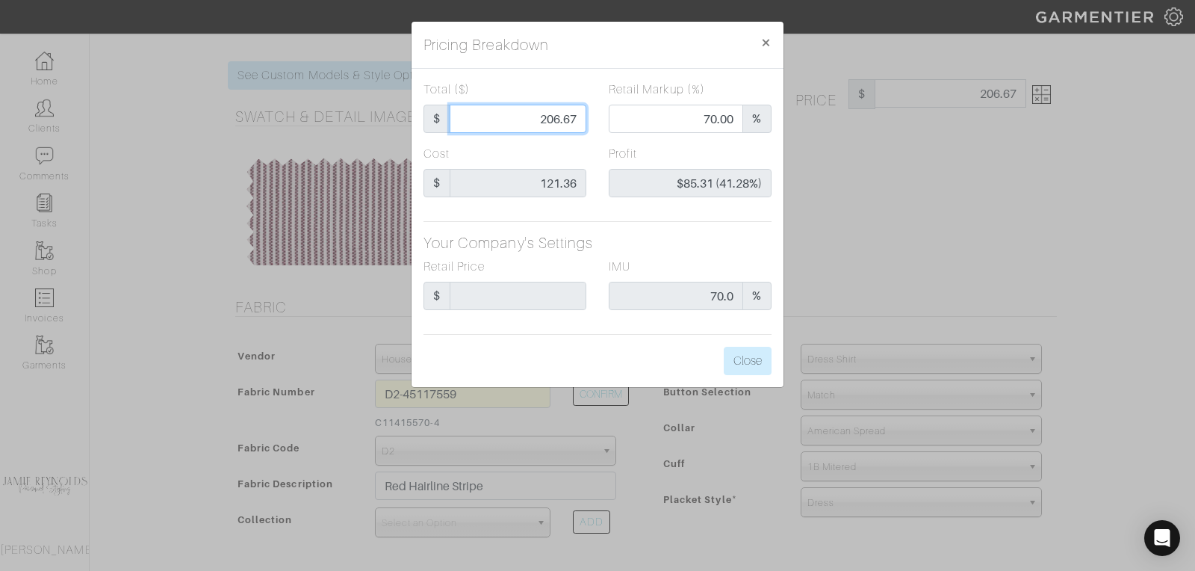
type input "-$119.36 (-5968.00%)"
type input "22"
type input "-$99.36 (-451.64%)"
type input "225"
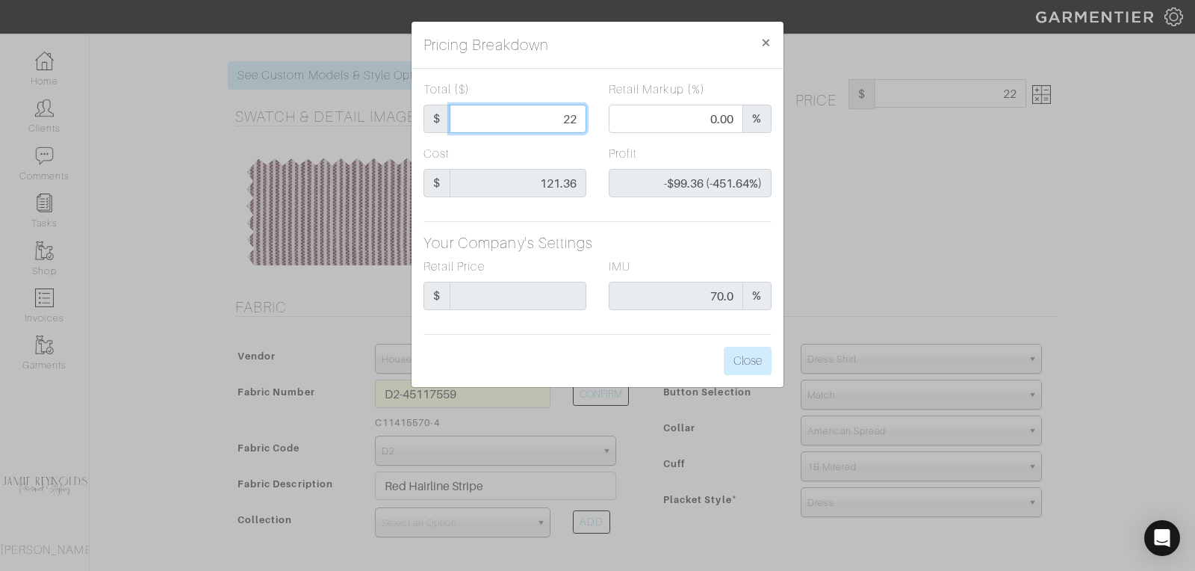
type input "225"
type input "72.44"
type input "$103.64 (46.06%)"
type input "225"
type input "225.00"
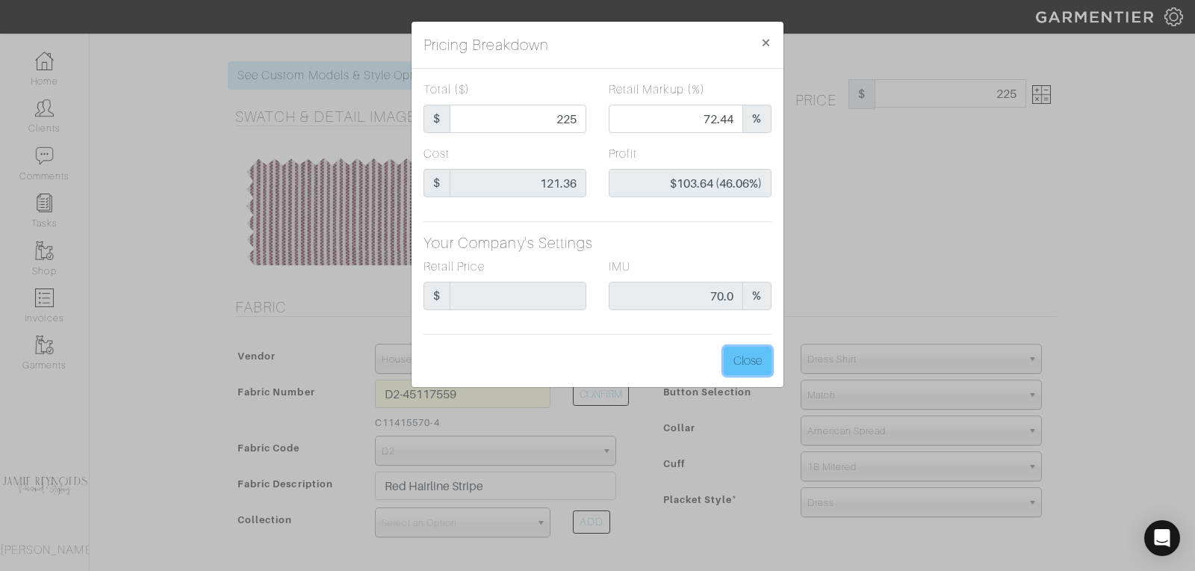
type input "225.00"
click at [745, 359] on button "Close" at bounding box center [748, 361] width 48 height 28
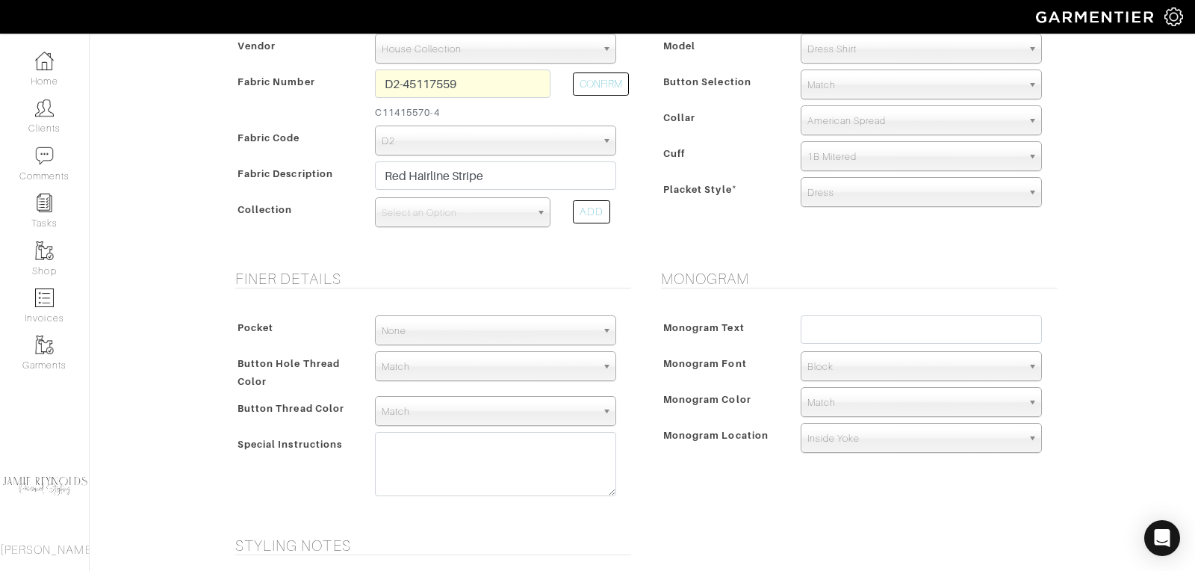
scroll to position [386, 0]
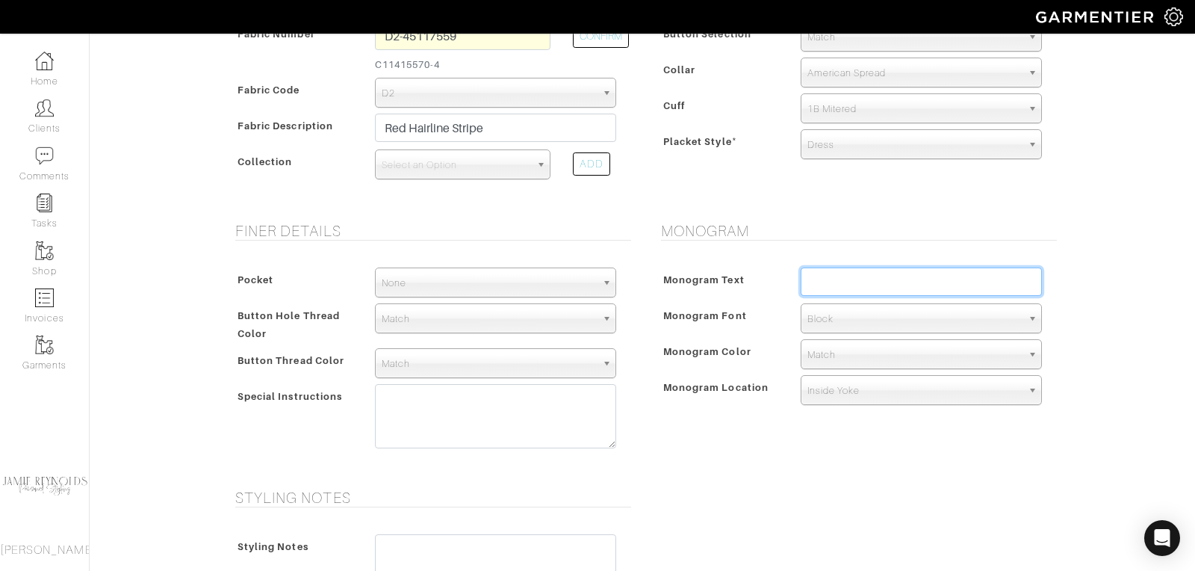
click at [826, 279] on input "text" at bounding box center [921, 281] width 241 height 28
type input "DBB"
click at [826, 320] on span "Block" at bounding box center [915, 319] width 214 height 30
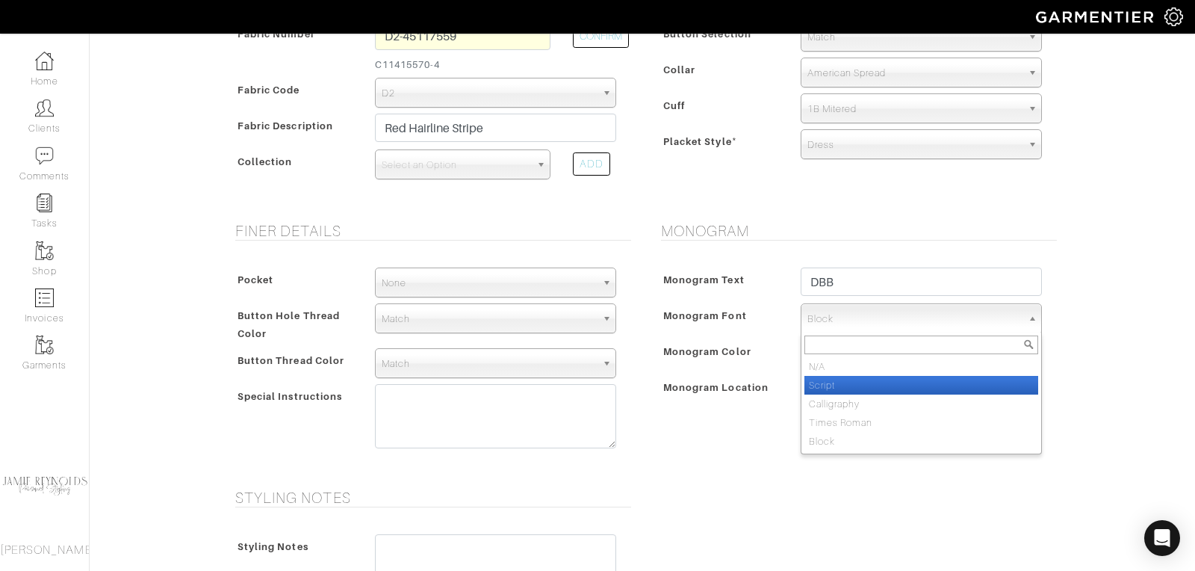
click at [831, 383] on li "Script" at bounding box center [922, 385] width 234 height 19
select select "Script"
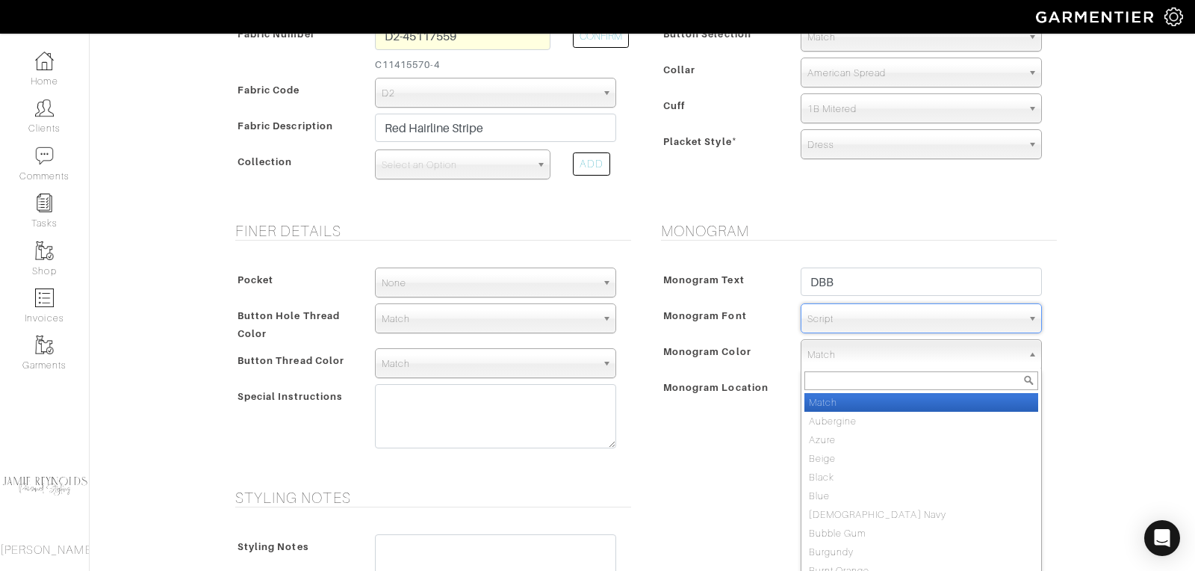
click at [828, 352] on span "Match" at bounding box center [915, 355] width 214 height 30
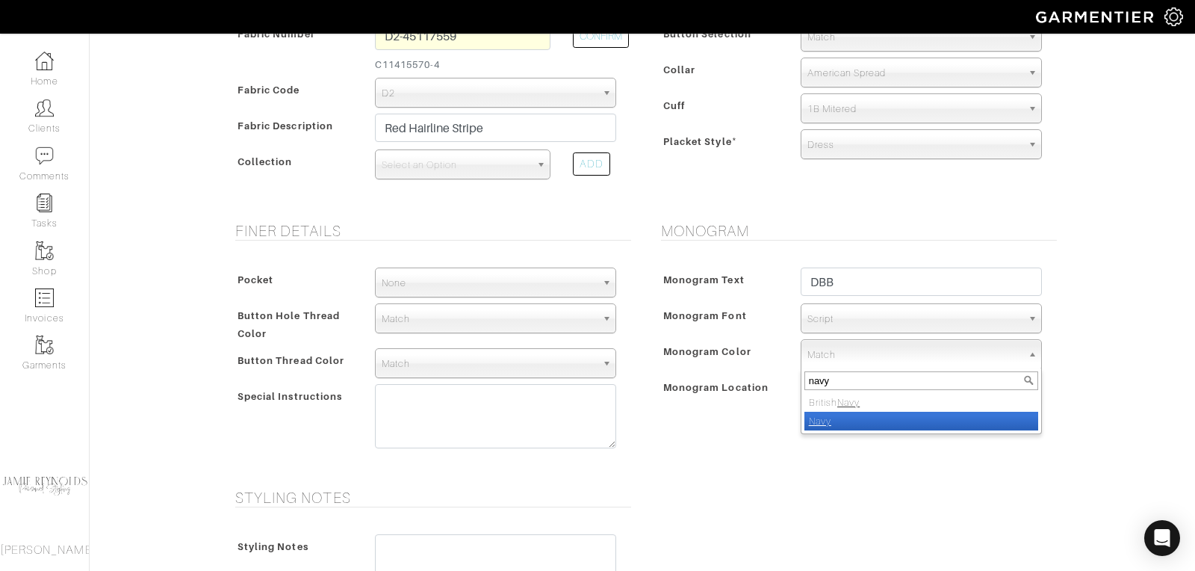
type input "navy"
click at [816, 421] on em "Navy" at bounding box center [820, 420] width 22 height 11
select select "8"
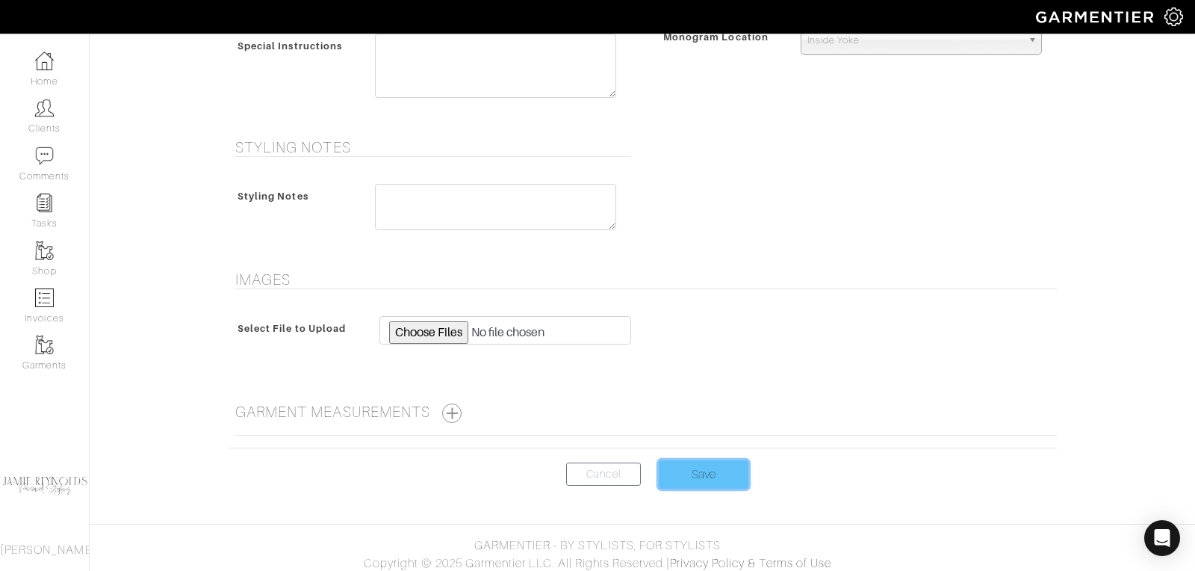
click at [674, 466] on input "Save" at bounding box center [704, 474] width 90 height 28
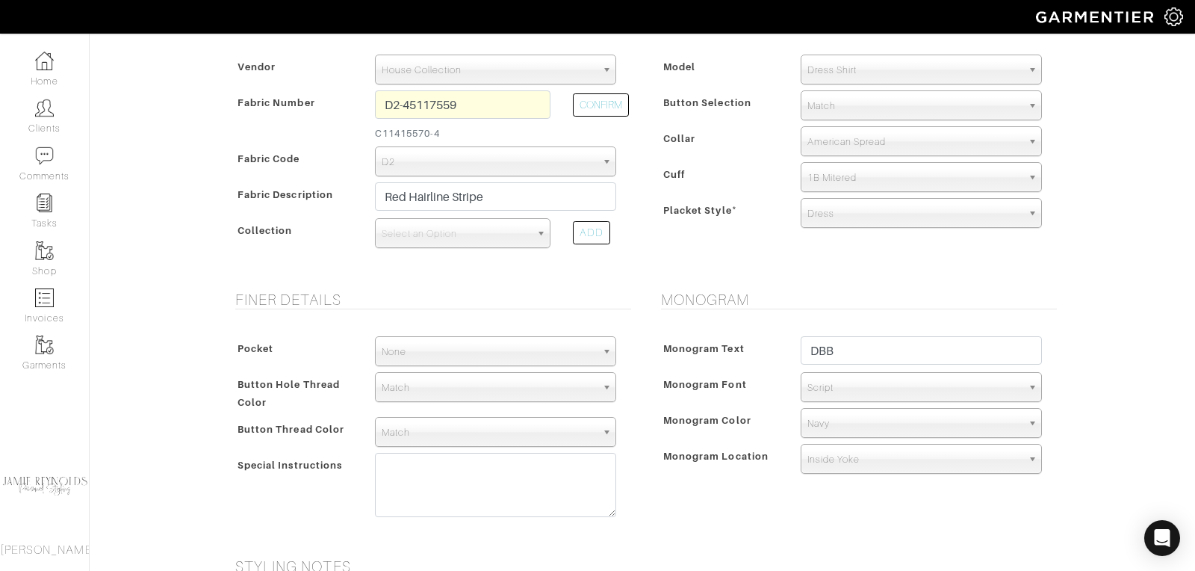
scroll to position [221, 0]
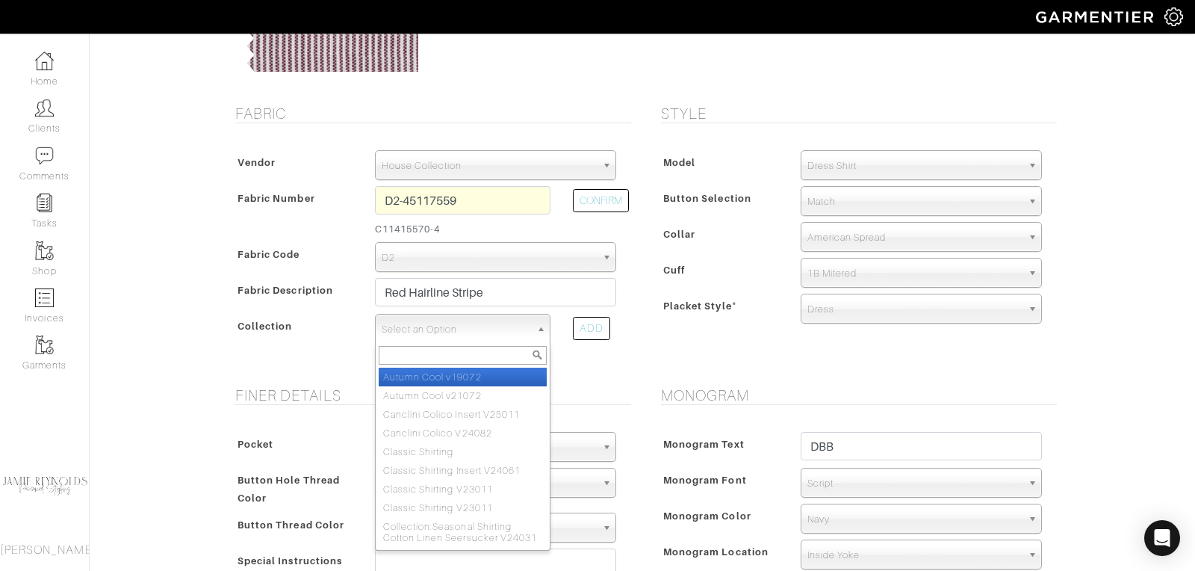
click at [514, 315] on span "Select an Option" at bounding box center [456, 330] width 149 height 30
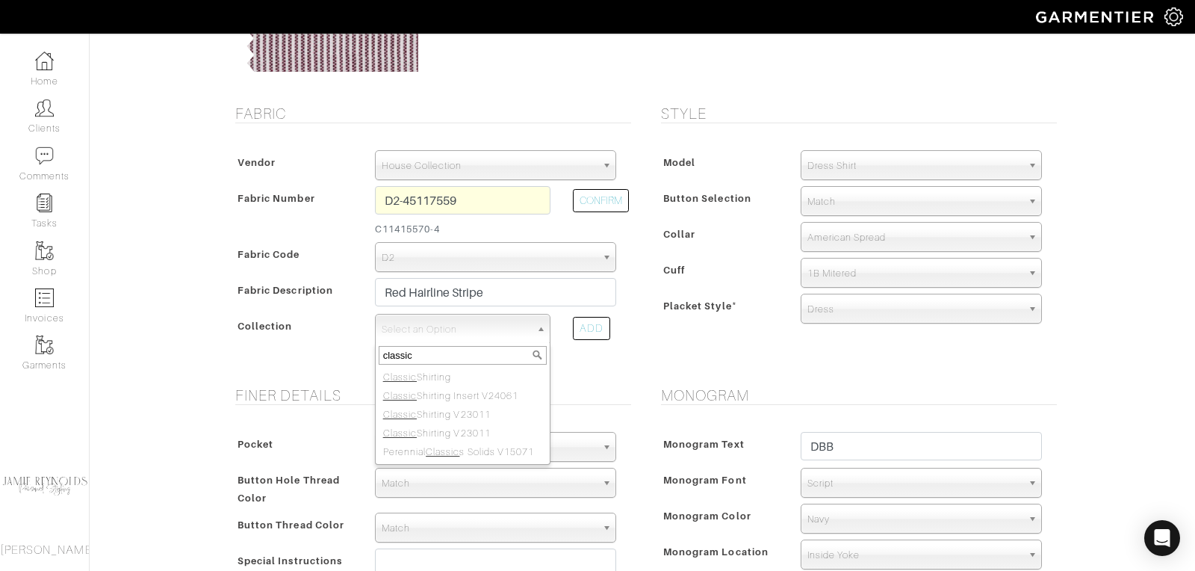
type input "classic"
click at [465, 365] on div "classic" at bounding box center [463, 355] width 174 height 25
click at [462, 373] on li "Classic Shirting" at bounding box center [463, 377] width 168 height 19
select select "605"
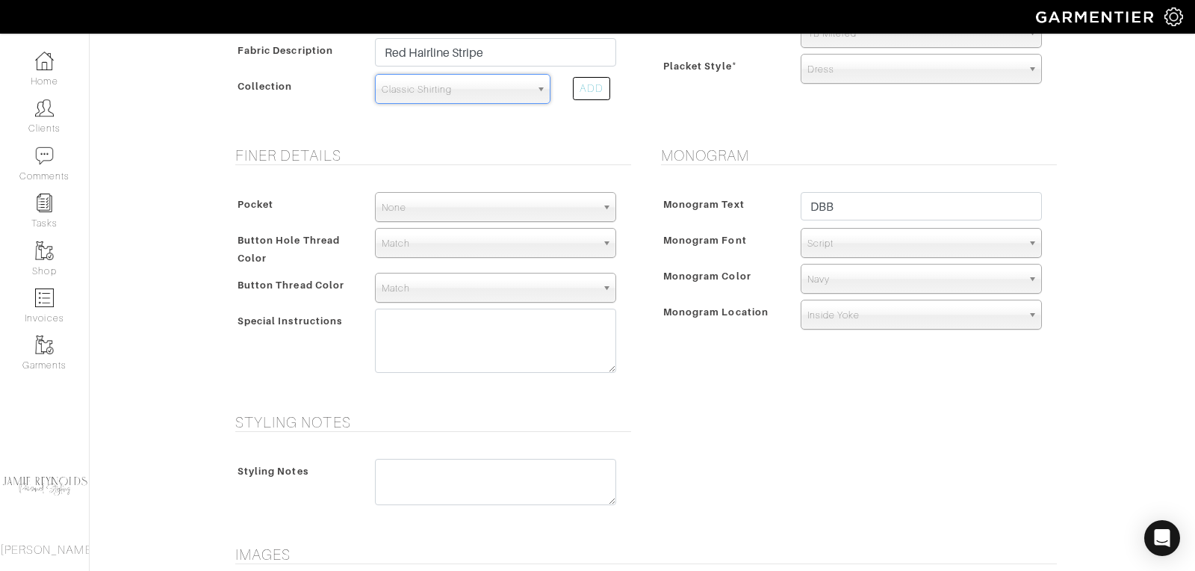
scroll to position [736, 0]
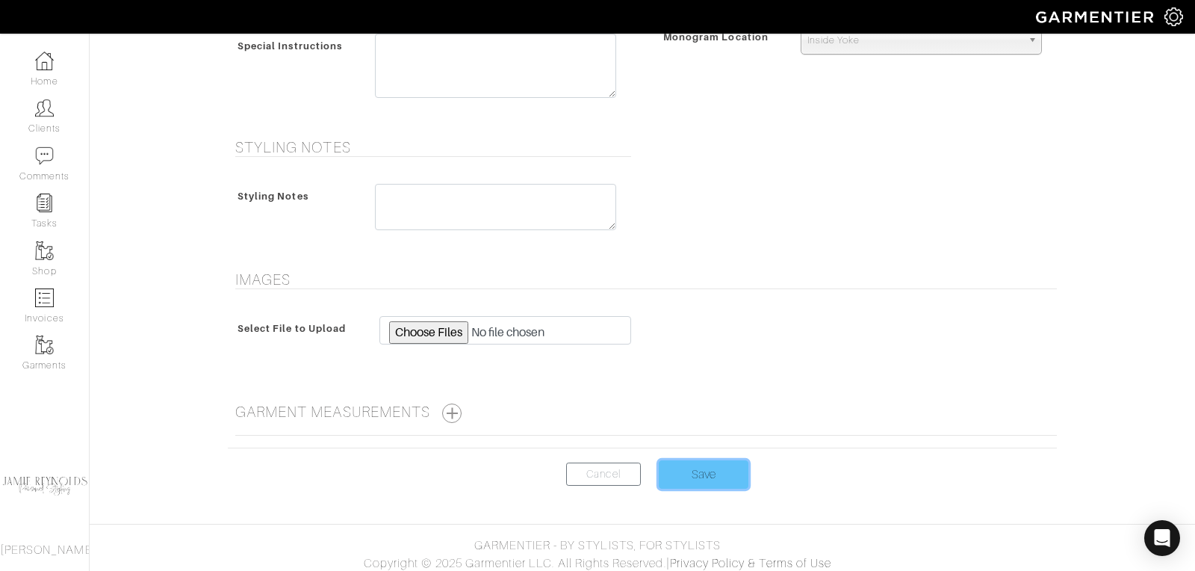
click at [711, 465] on input "Save" at bounding box center [704, 474] width 90 height 28
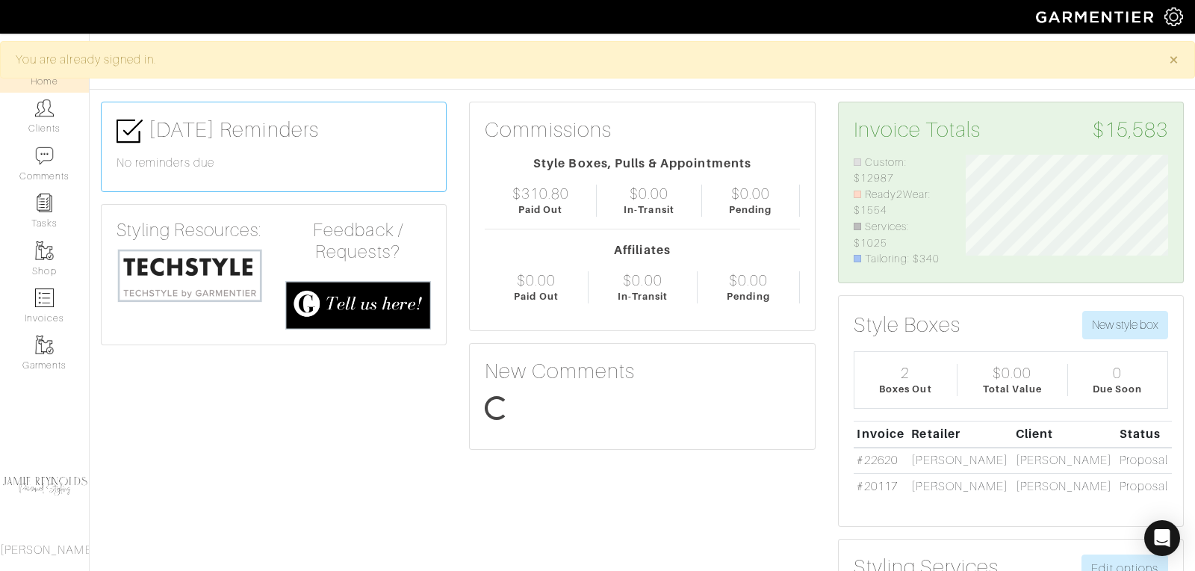
scroll to position [113, 225]
click at [240, 256] on img at bounding box center [190, 275] width 146 height 56
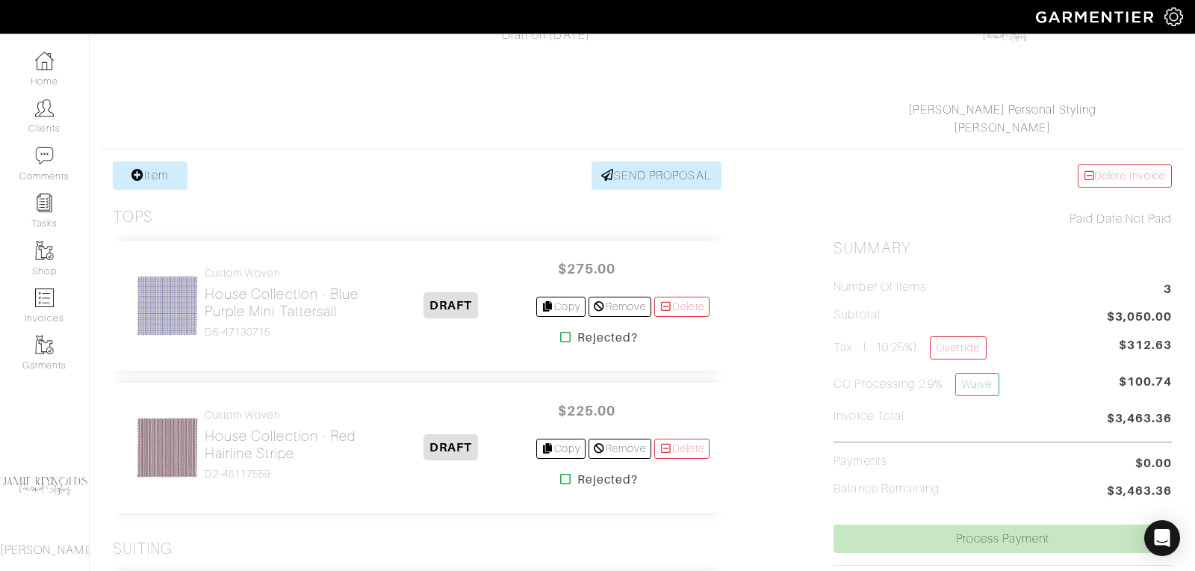
scroll to position [143, 0]
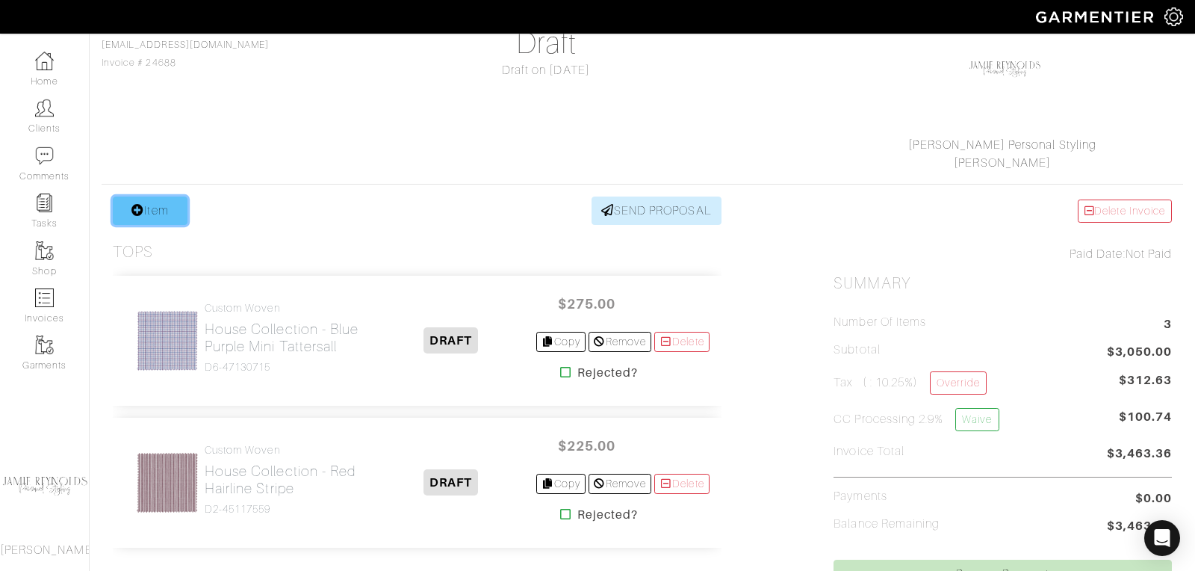
click at [157, 211] on link "Item" at bounding box center [150, 211] width 75 height 28
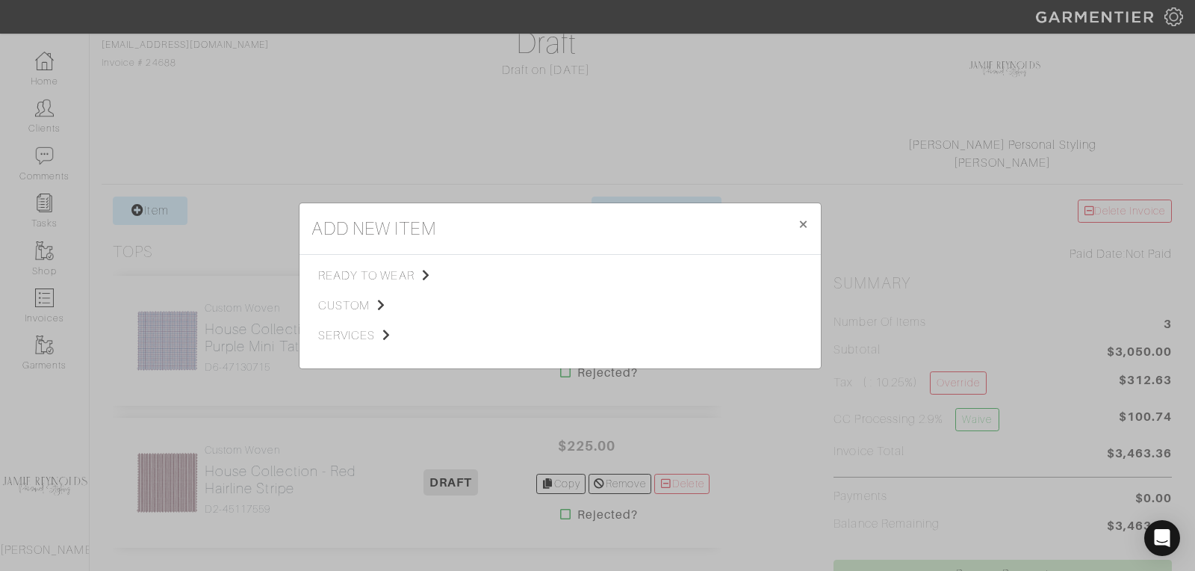
click at [158, 212] on div "add new item × Close ready to wear custom services Tops Bottoms Sport Coats Sui…" at bounding box center [597, 285] width 1195 height 571
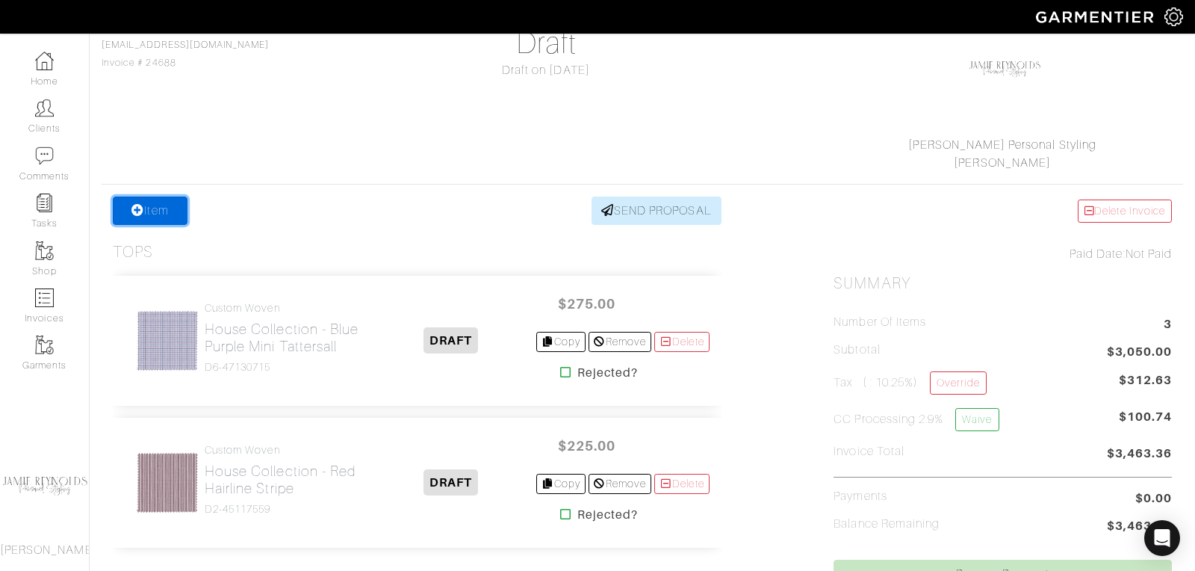
scroll to position [0, 0]
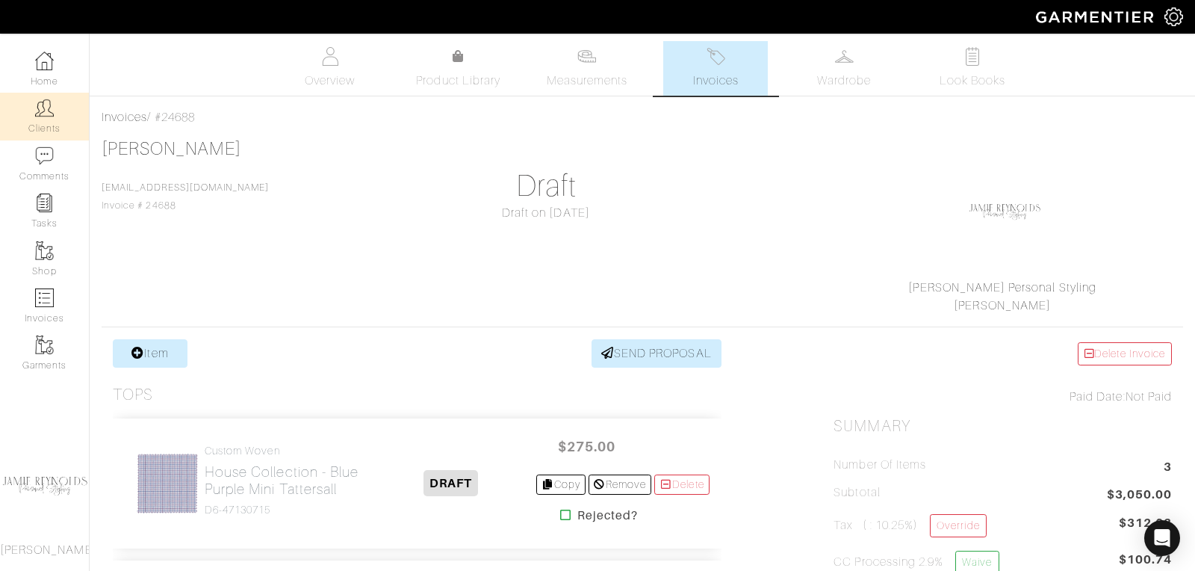
click at [55, 111] on link "Clients" at bounding box center [44, 116] width 89 height 47
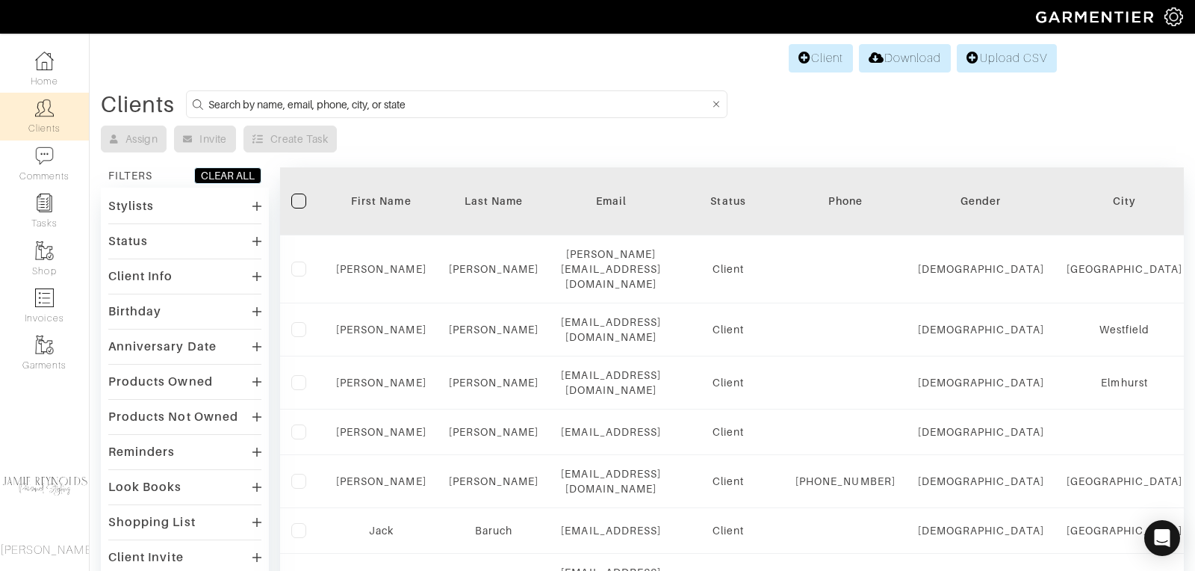
click at [364, 90] on form at bounding box center [457, 104] width 542 height 28
click at [359, 105] on input at bounding box center [458, 104] width 501 height 19
type input "andrew calcutt"
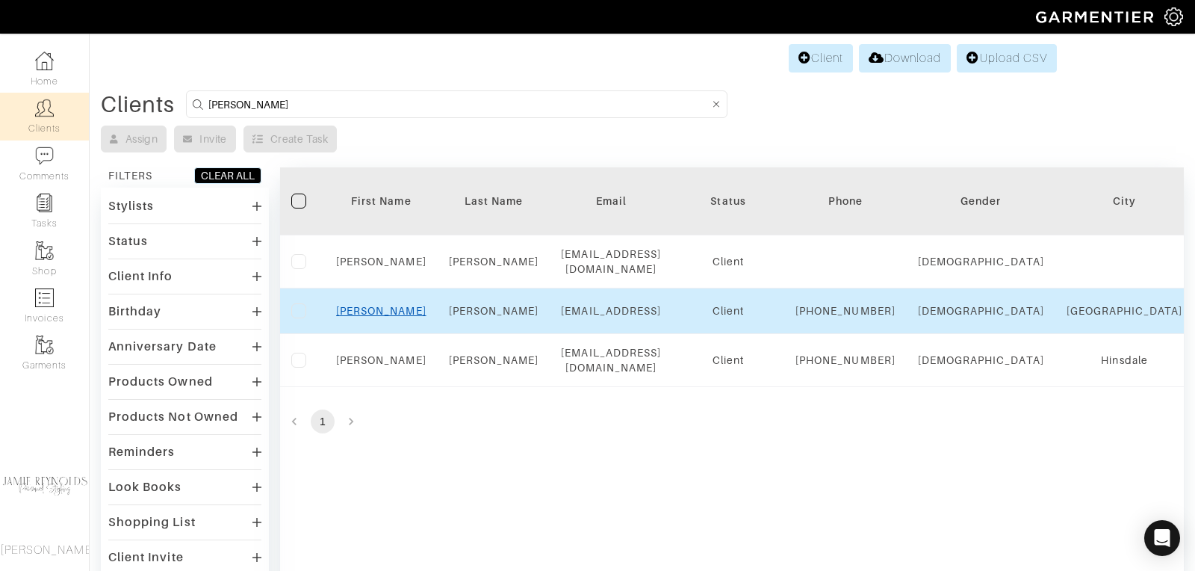
click at [389, 311] on link "Andrew" at bounding box center [381, 311] width 90 height 12
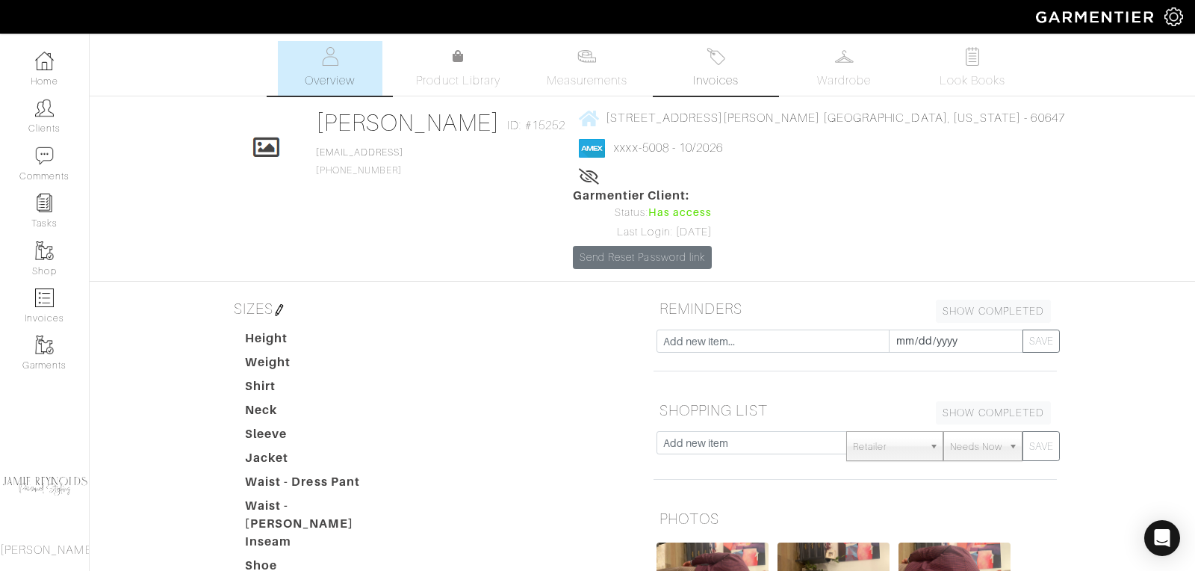
click at [716, 70] on link "Invoices" at bounding box center [715, 68] width 105 height 55
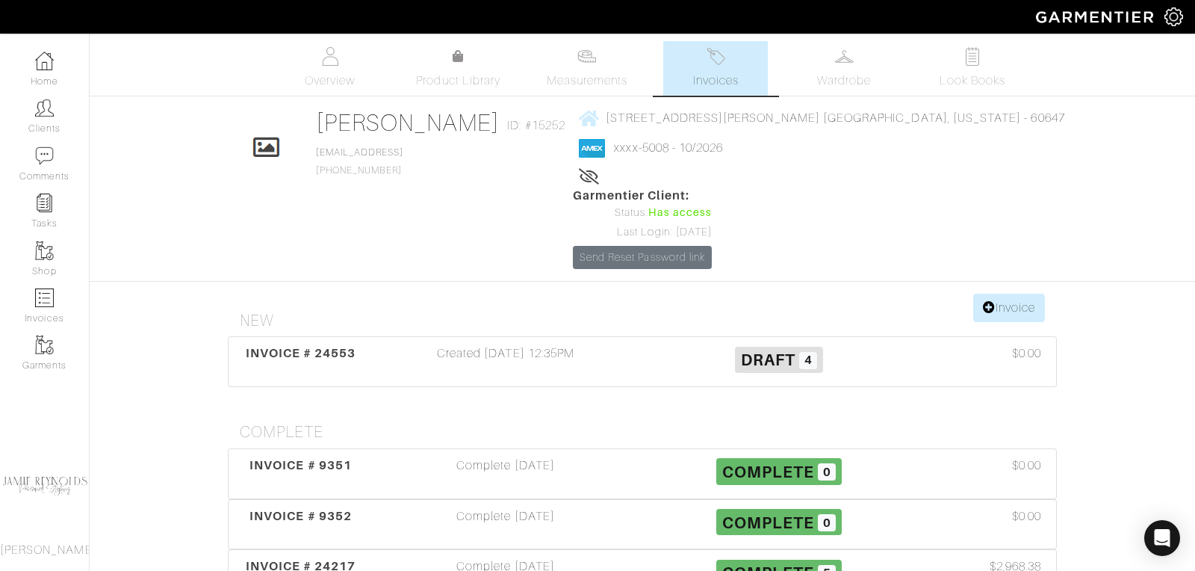
scroll to position [90, 0]
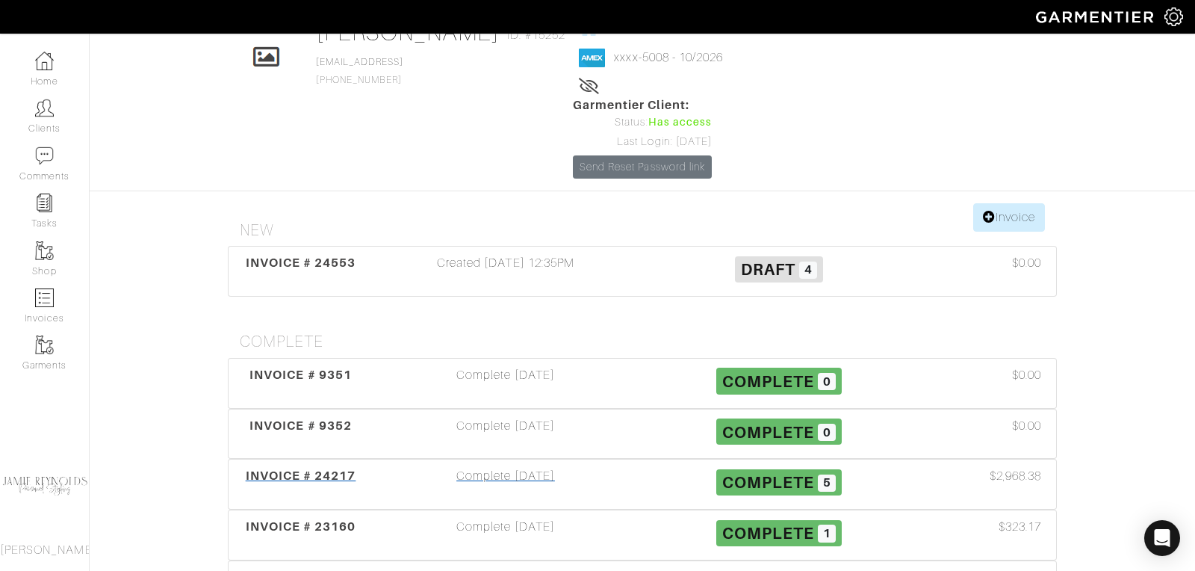
click at [332, 468] on span "INVOICE # 24217" at bounding box center [301, 475] width 111 height 14
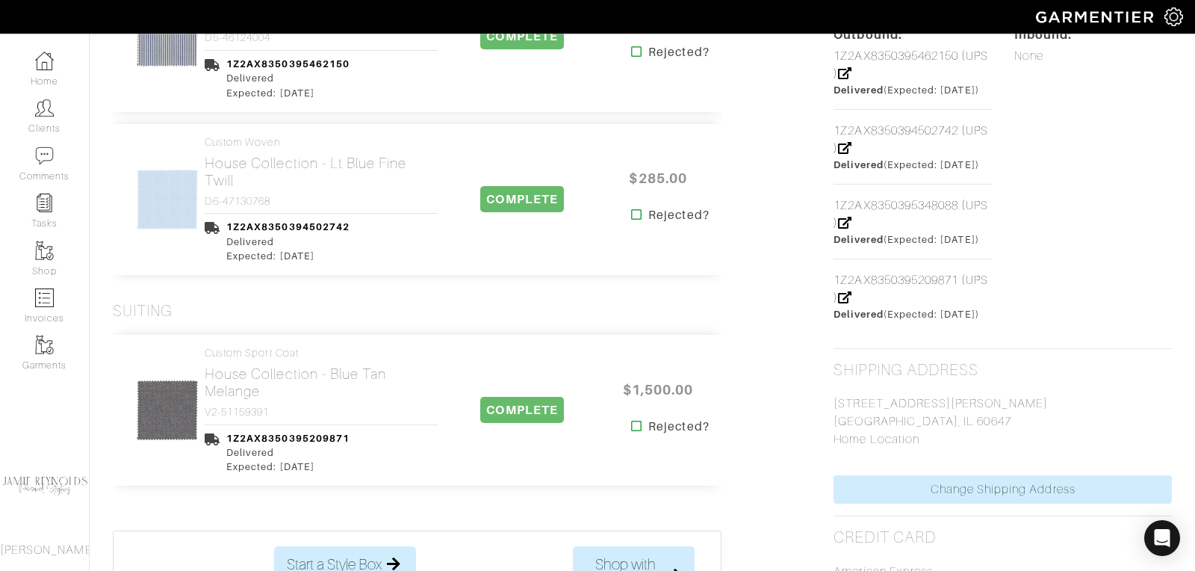
scroll to position [756, 0]
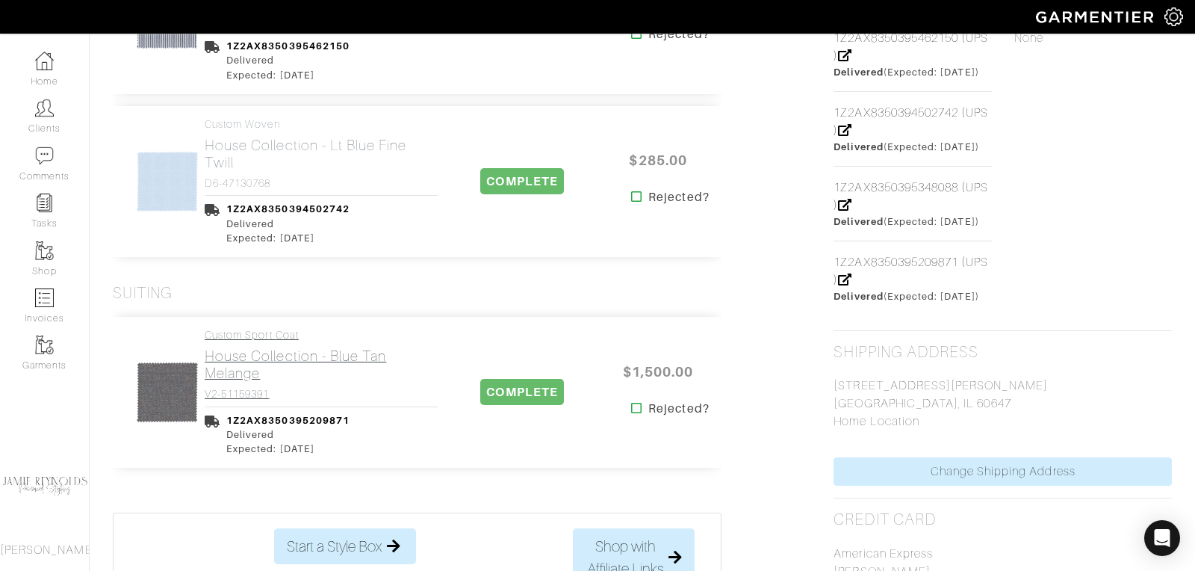
click at [239, 362] on h2 "House Collection - Blue Tan Melange" at bounding box center [321, 364] width 233 height 34
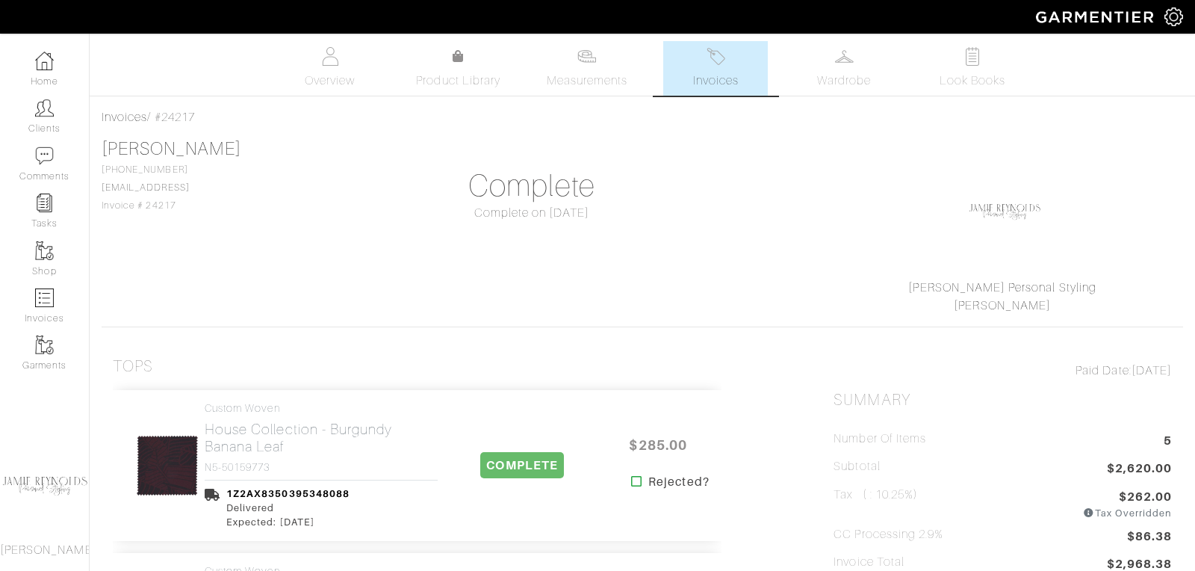
scroll to position [756, 0]
